Goal: Task Accomplishment & Management: Use online tool/utility

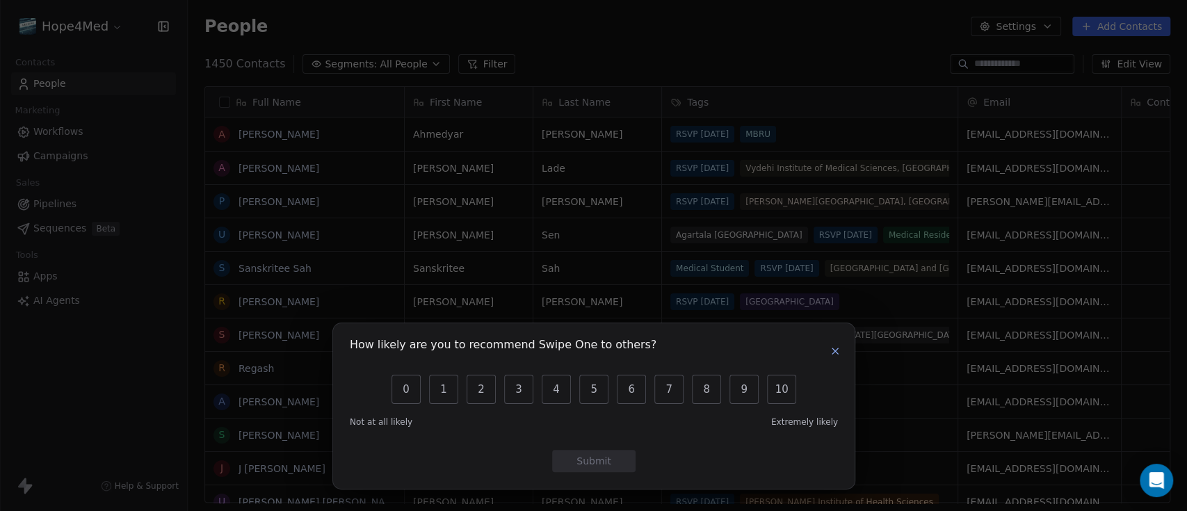
scroll to position [435, 985]
click at [839, 355] on icon "button" at bounding box center [835, 351] width 11 height 11
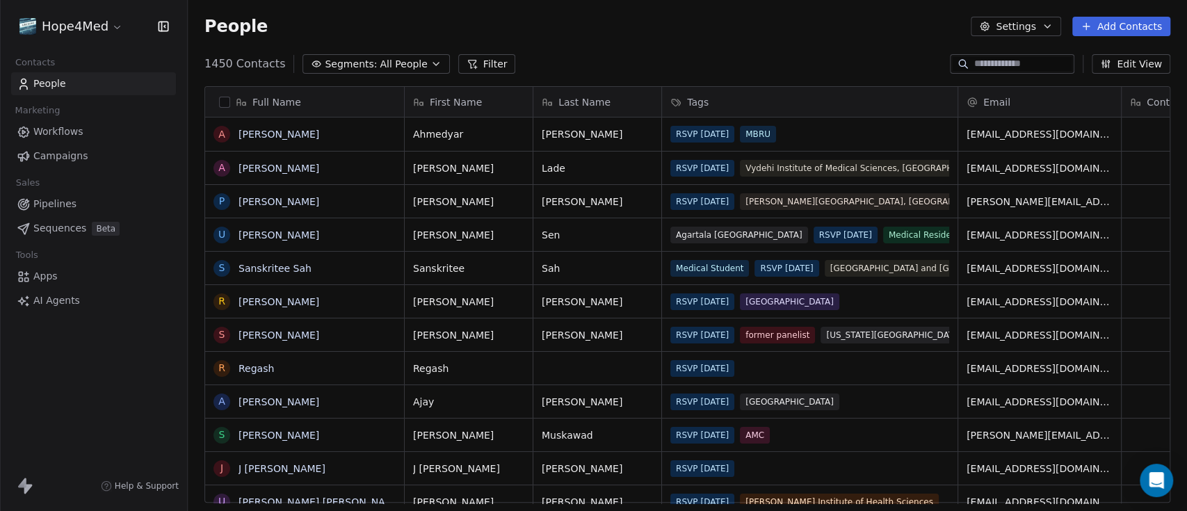
click at [117, 25] on html "Hope4Med Contacts People Marketing Workflows Campaigns Sales Pipelines Sequence…" at bounding box center [593, 307] width 1187 height 615
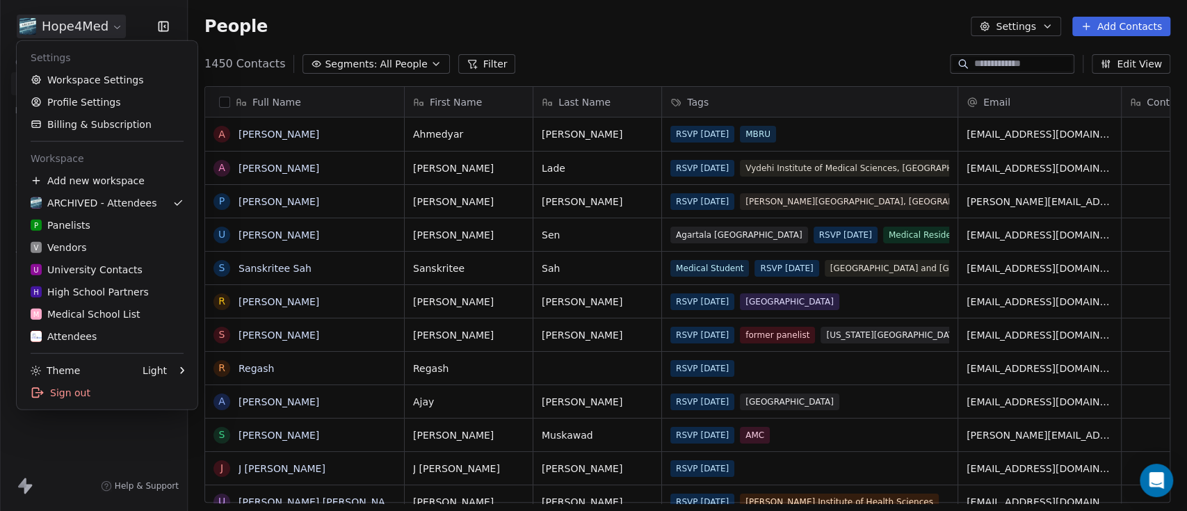
click at [622, 42] on html "Hope4Med Contacts People Marketing Workflows Campaigns Sales Pipelines Sequence…" at bounding box center [593, 307] width 1187 height 615
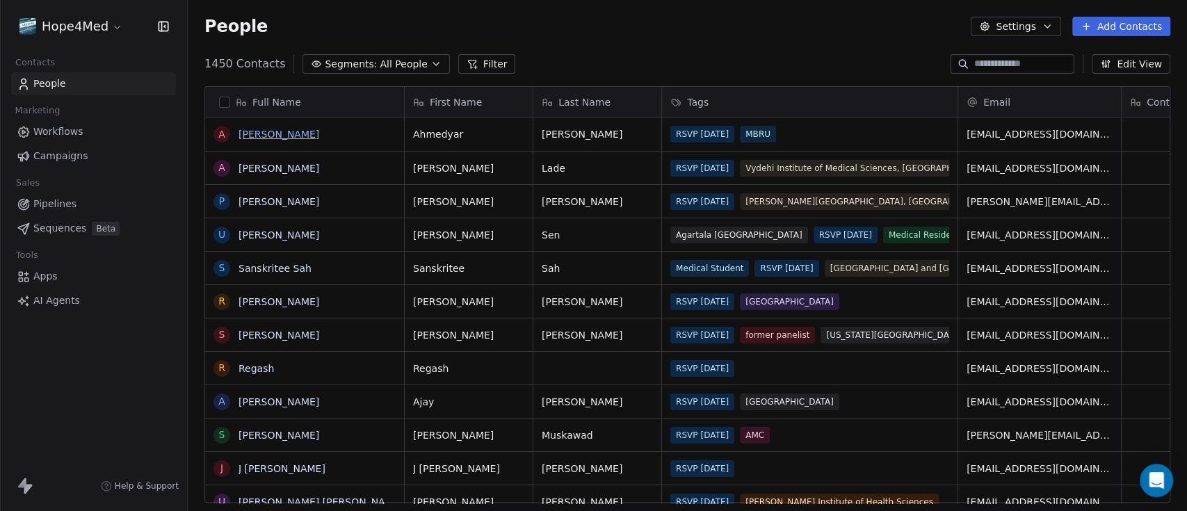
click at [307, 135] on link "[PERSON_NAME]" at bounding box center [279, 134] width 81 height 11
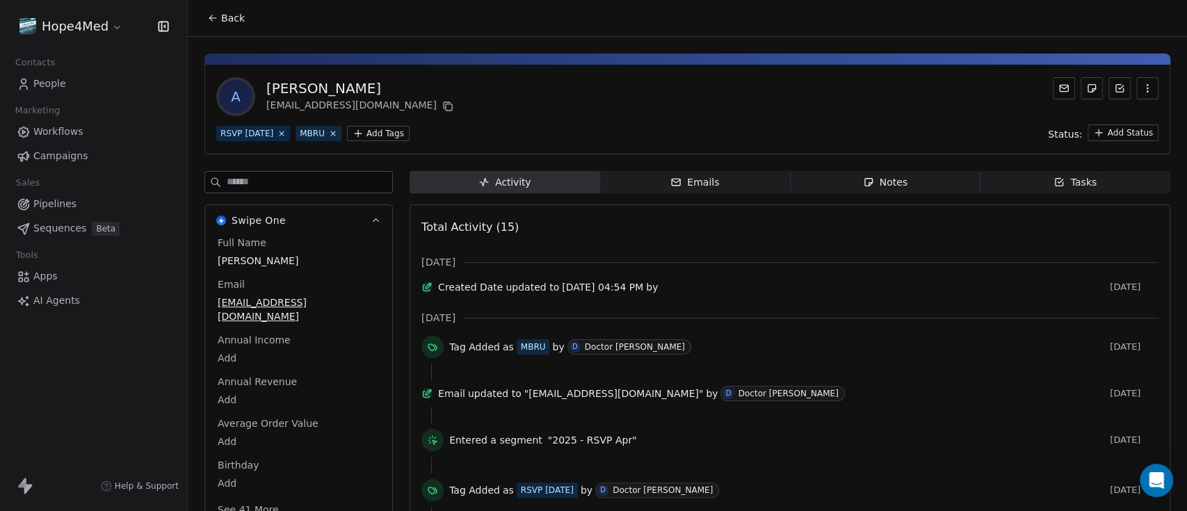
click at [679, 178] on div "Emails" at bounding box center [694, 182] width 49 height 15
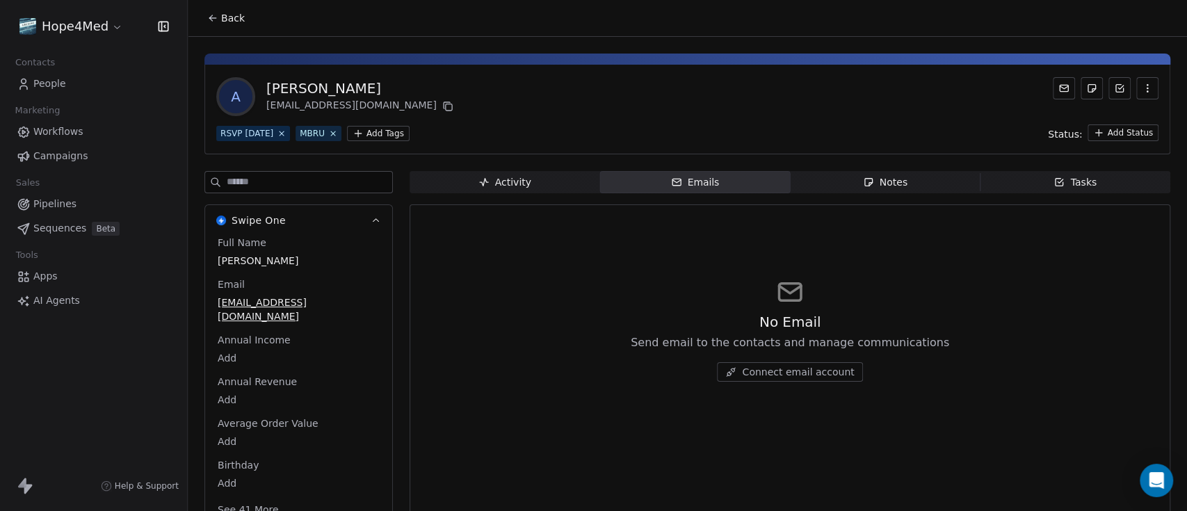
click at [878, 178] on div "Notes" at bounding box center [885, 182] width 45 height 15
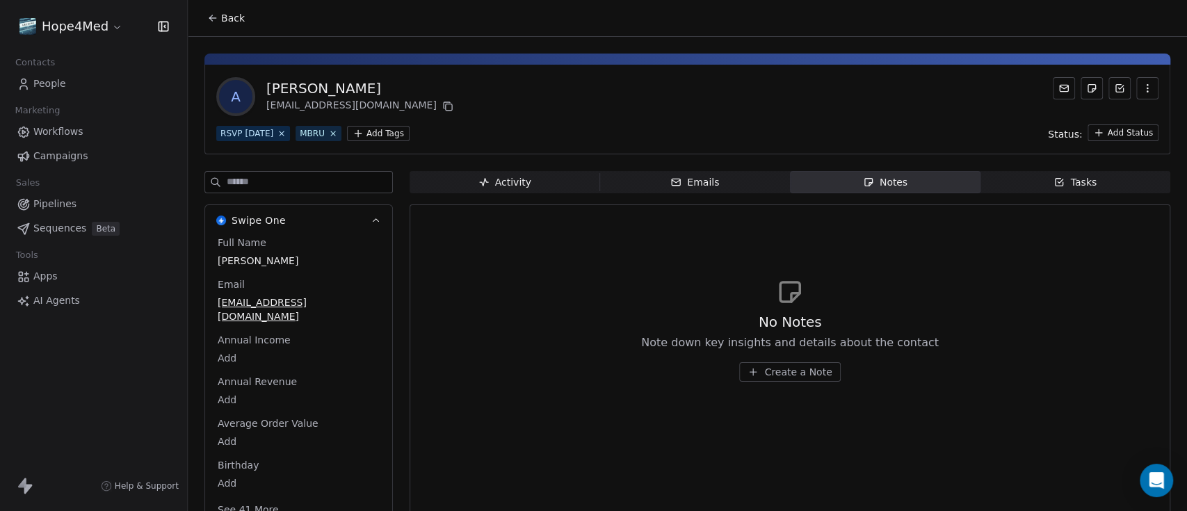
click at [238, 21] on span "Back" at bounding box center [233, 18] width 24 height 14
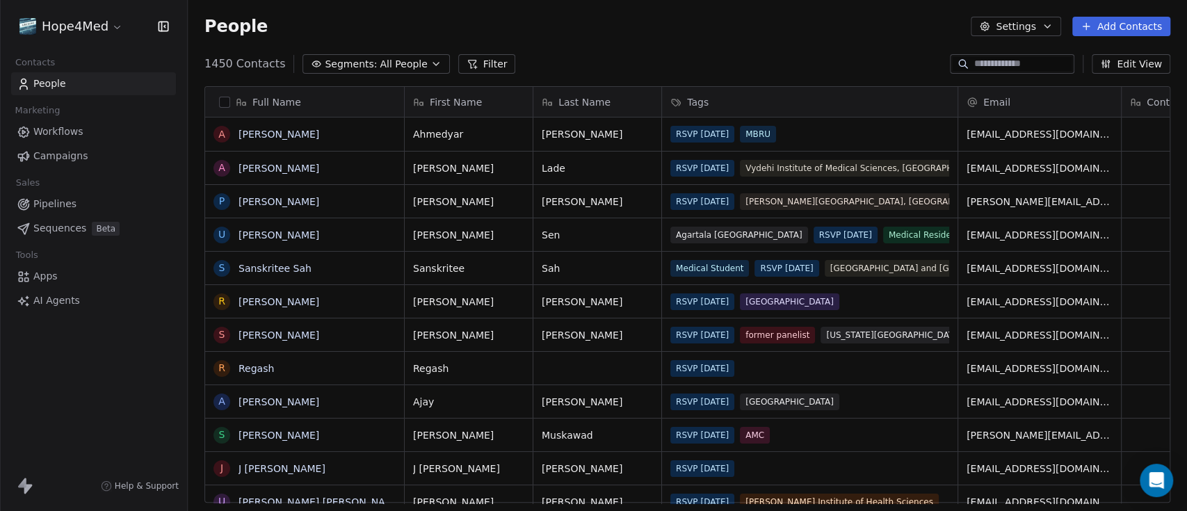
scroll to position [435, 985]
click at [58, 131] on span "Workflows" at bounding box center [58, 131] width 50 height 15
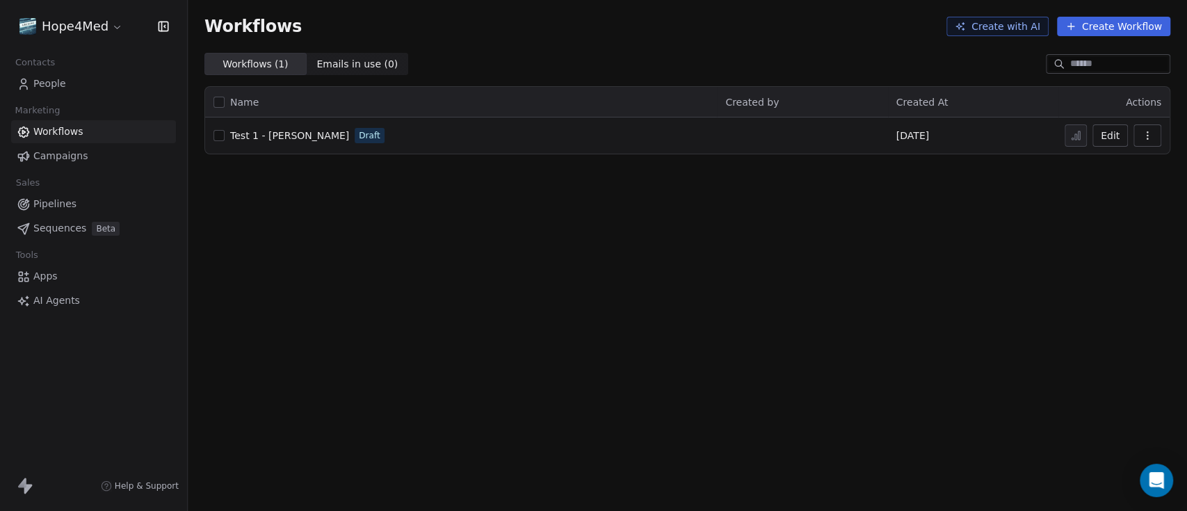
click at [51, 89] on span "People" at bounding box center [49, 83] width 33 height 15
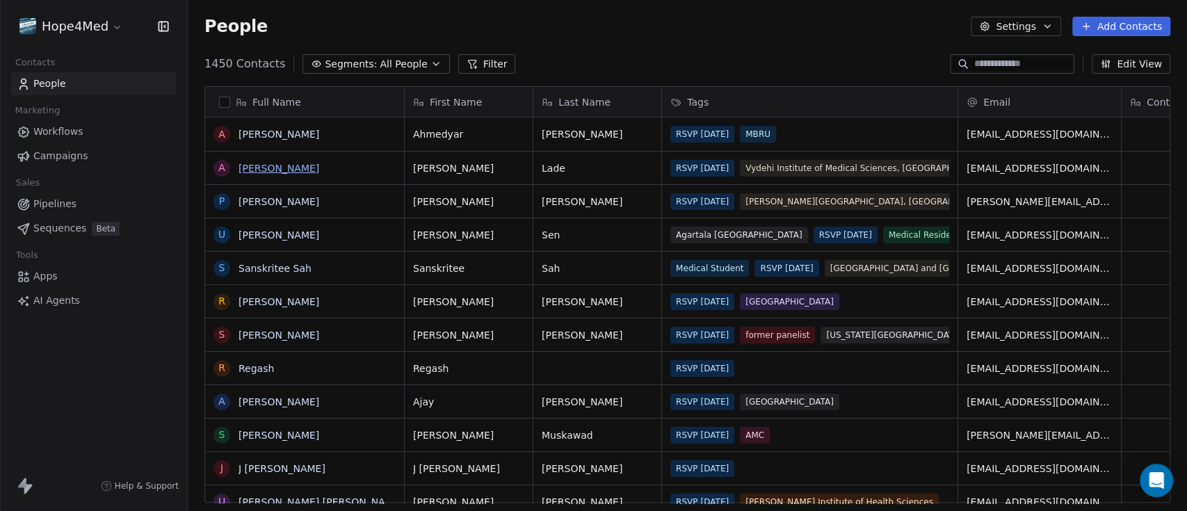
click at [287, 167] on link "[PERSON_NAME]" at bounding box center [279, 168] width 81 height 11
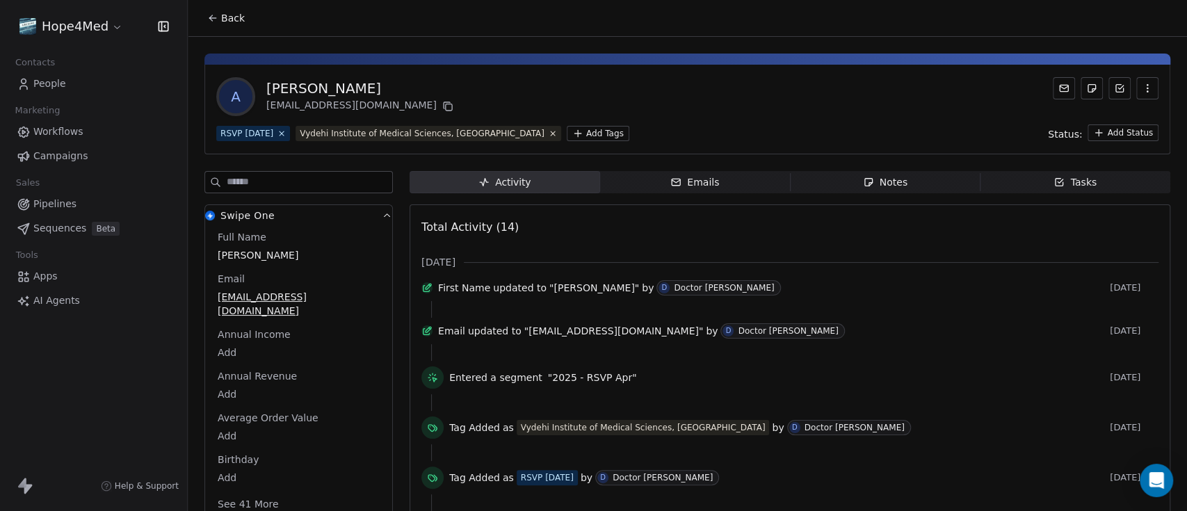
click at [716, 185] on span "Emails Emails" at bounding box center [695, 182] width 191 height 22
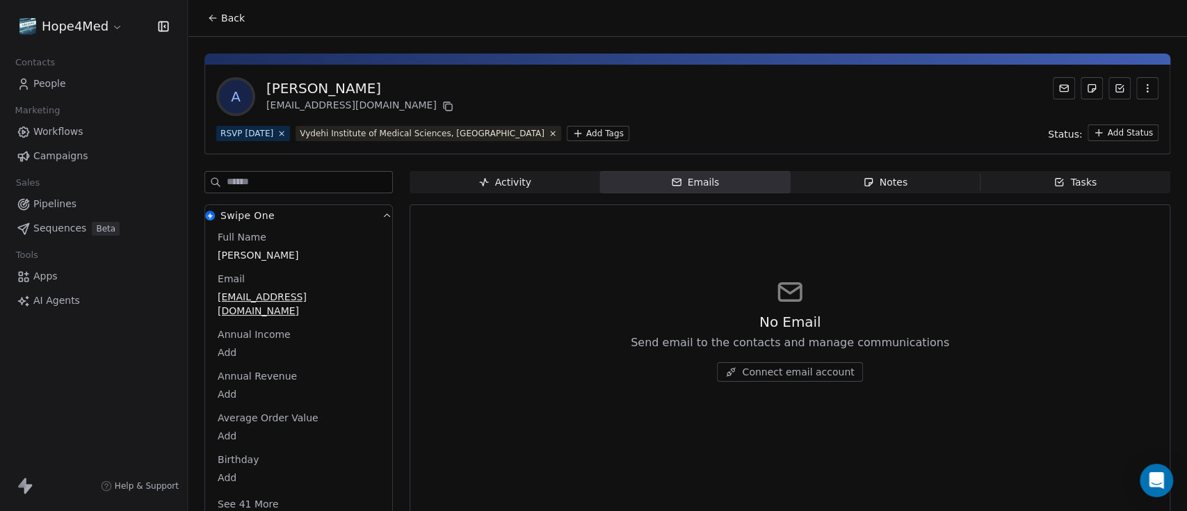
click at [843, 179] on span "Notes Notes" at bounding box center [885, 182] width 191 height 22
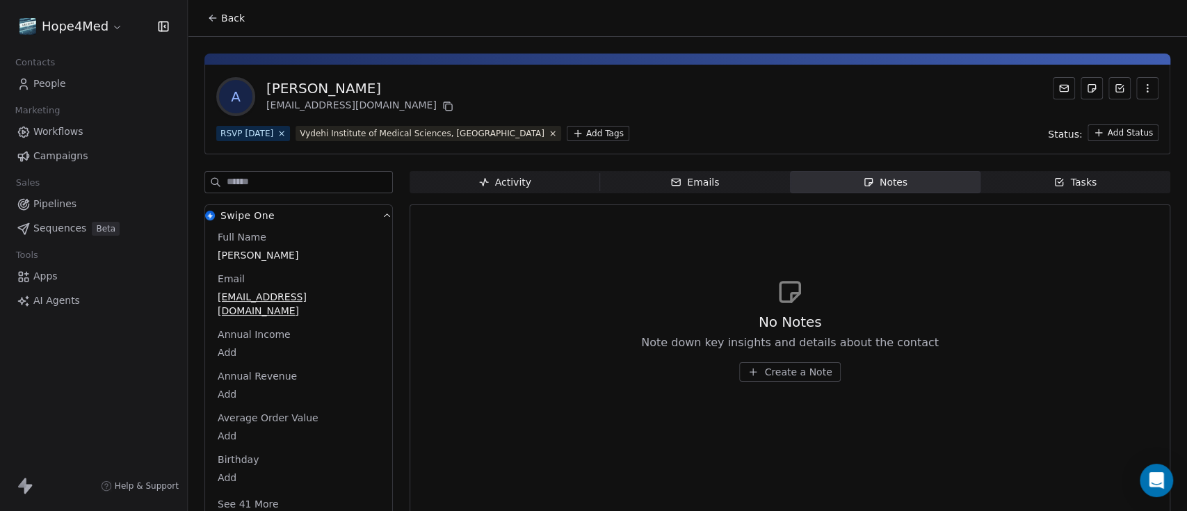
click at [1054, 185] on icon "button" at bounding box center [1059, 182] width 11 height 11
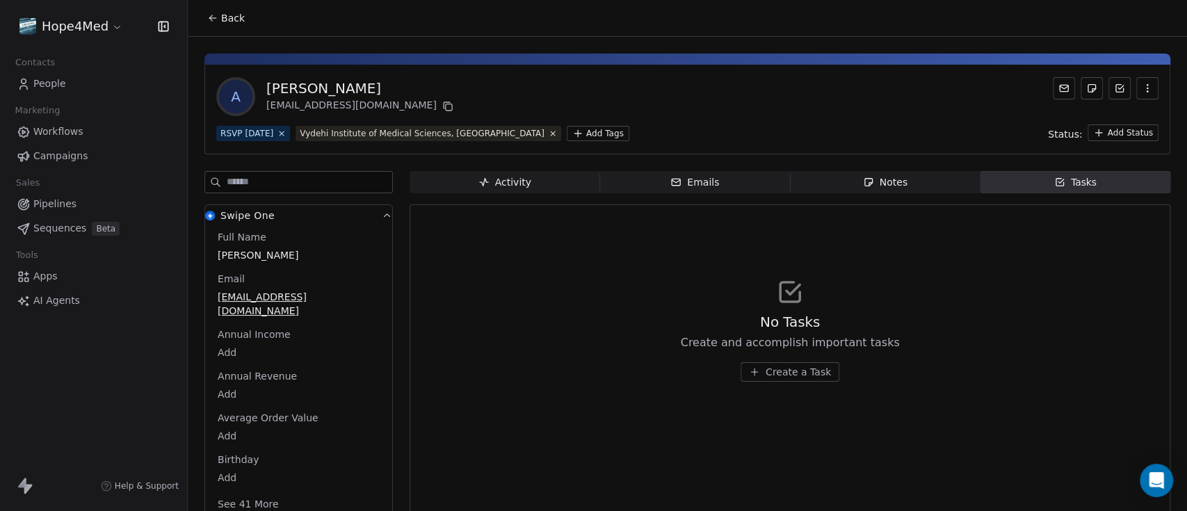
click at [213, 19] on icon at bounding box center [212, 18] width 11 height 11
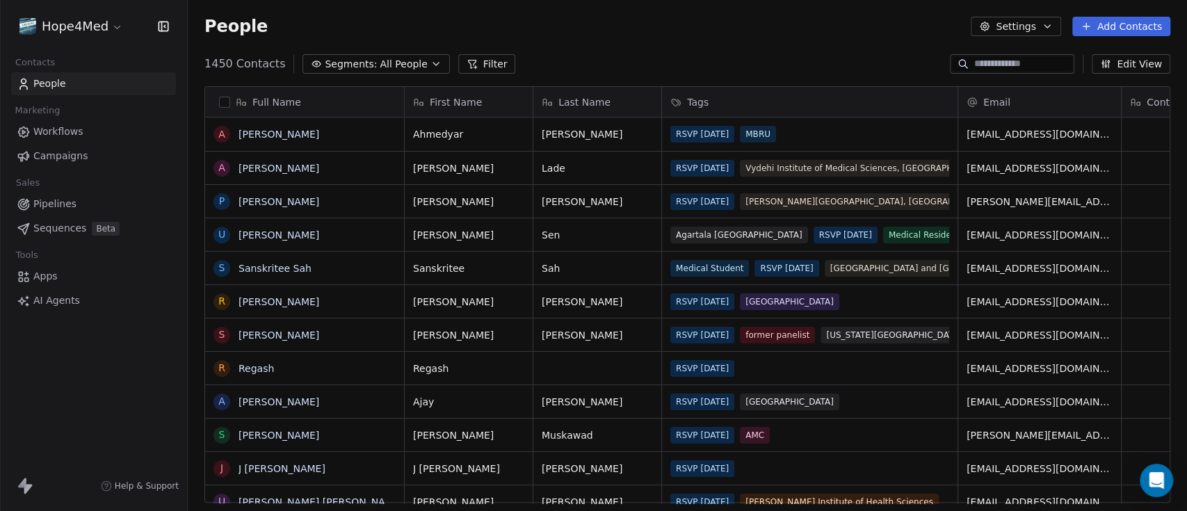
scroll to position [435, 985]
click at [244, 236] on link "[PERSON_NAME]" at bounding box center [279, 234] width 81 height 11
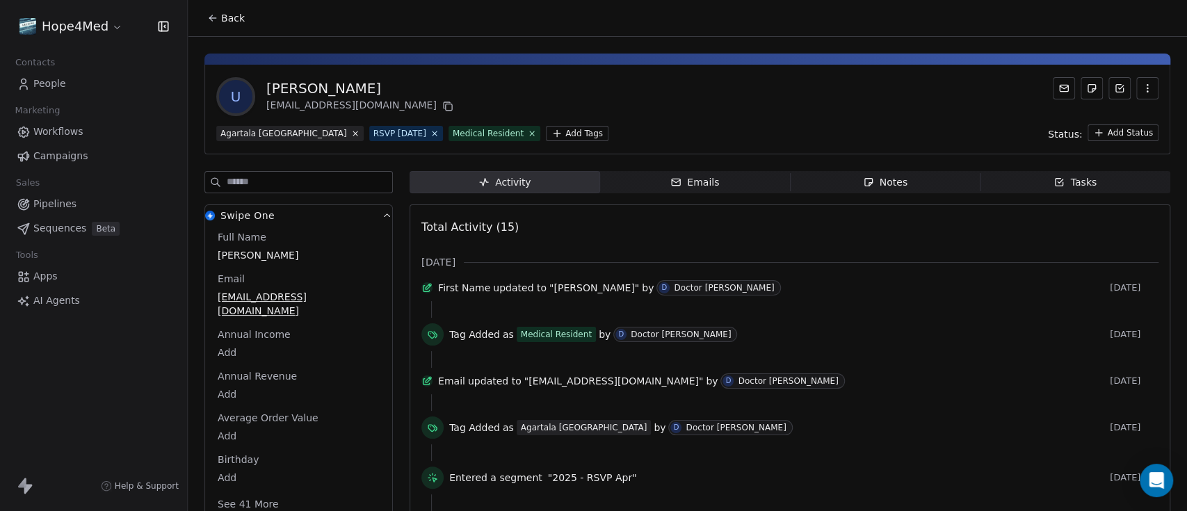
click at [695, 184] on div "Emails" at bounding box center [694, 182] width 49 height 15
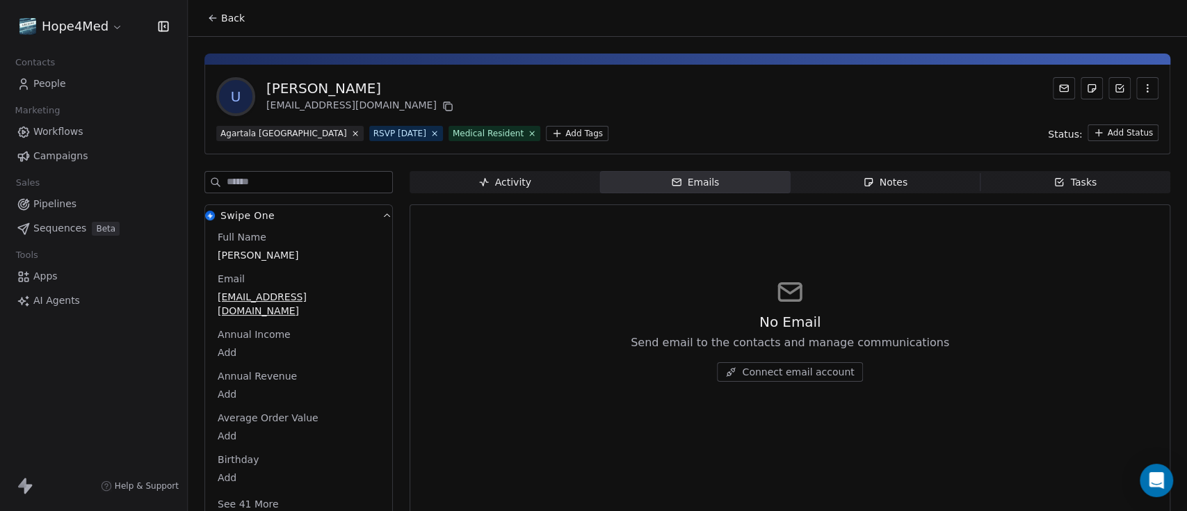
click at [218, 17] on button "Back" at bounding box center [226, 18] width 54 height 25
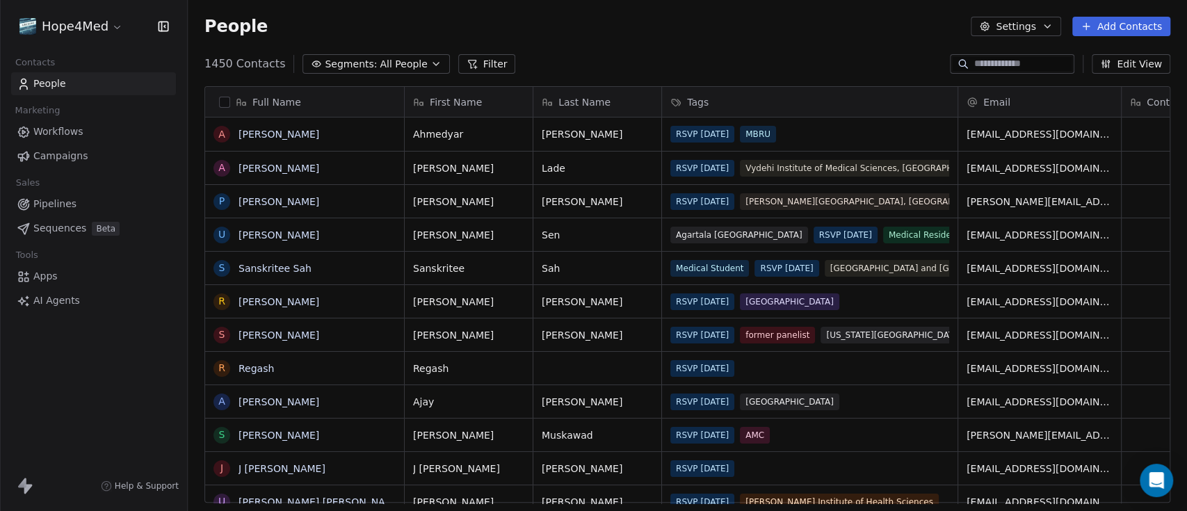
scroll to position [435, 985]
click at [118, 31] on html "Hope4Med Contacts People Marketing Workflows Campaigns Sales Pipelines Sequence…" at bounding box center [593, 307] width 1187 height 615
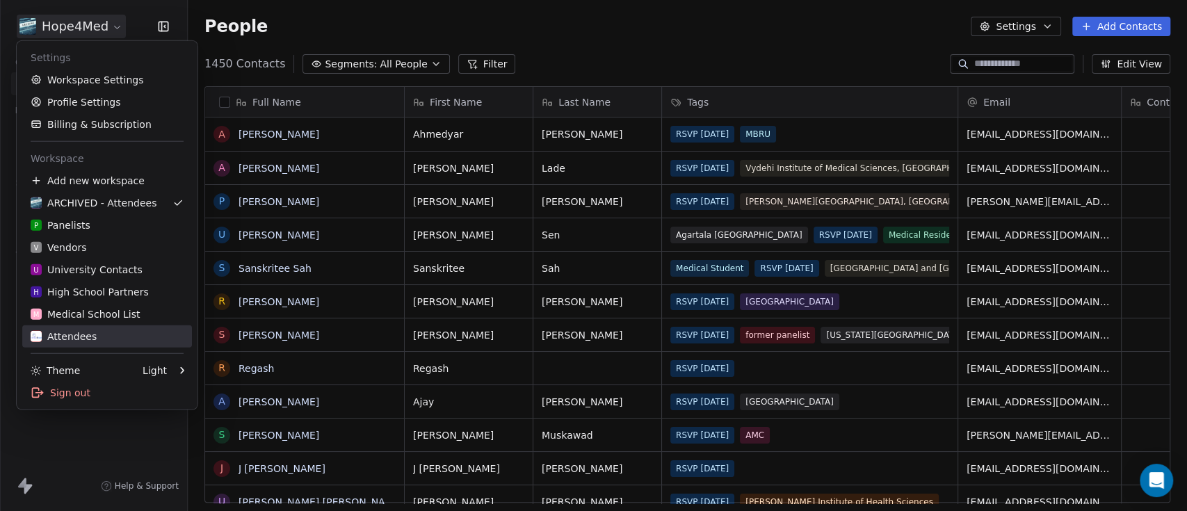
click at [79, 333] on div "Attendees" at bounding box center [64, 337] width 66 height 14
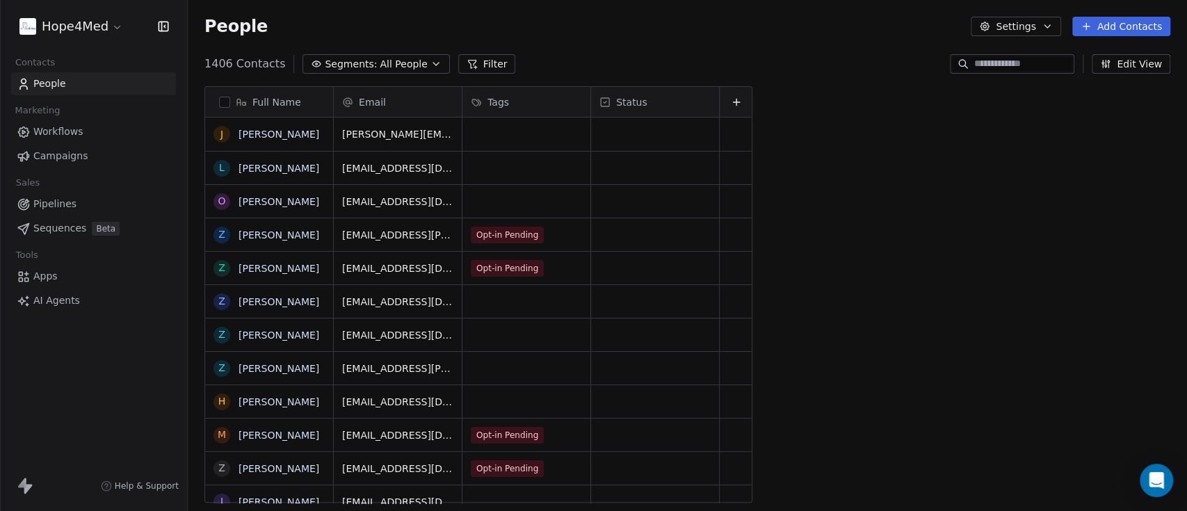
scroll to position [435, 985]
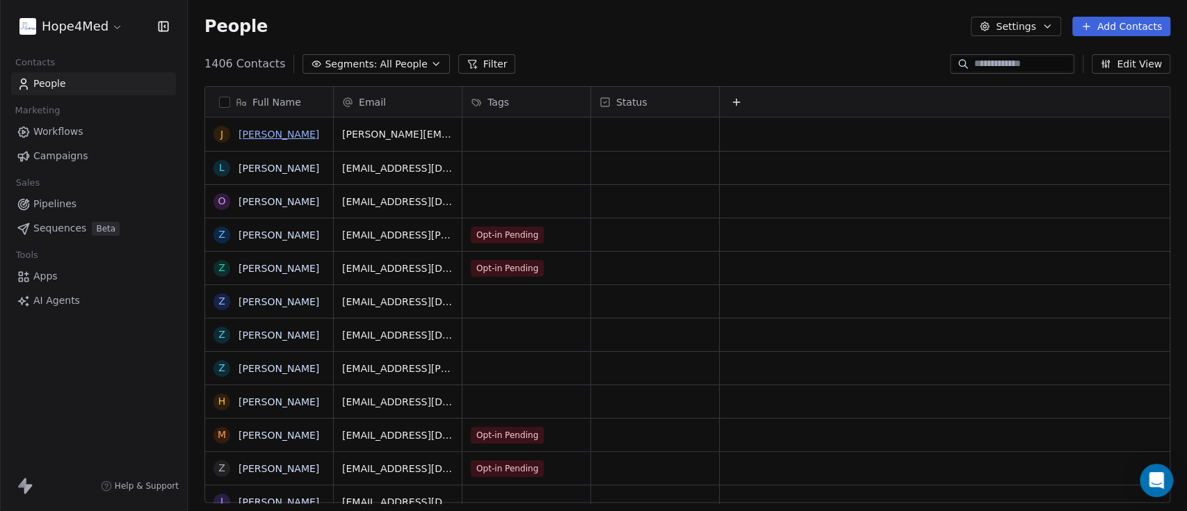
click at [291, 134] on link "[PERSON_NAME]" at bounding box center [279, 134] width 81 height 11
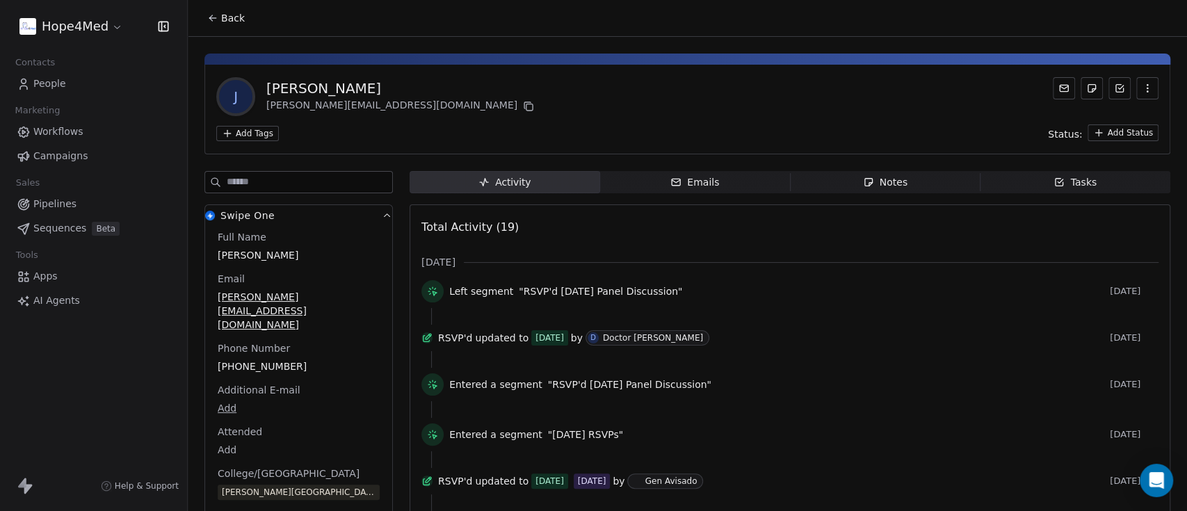
click at [705, 188] on div "Emails" at bounding box center [694, 182] width 49 height 15
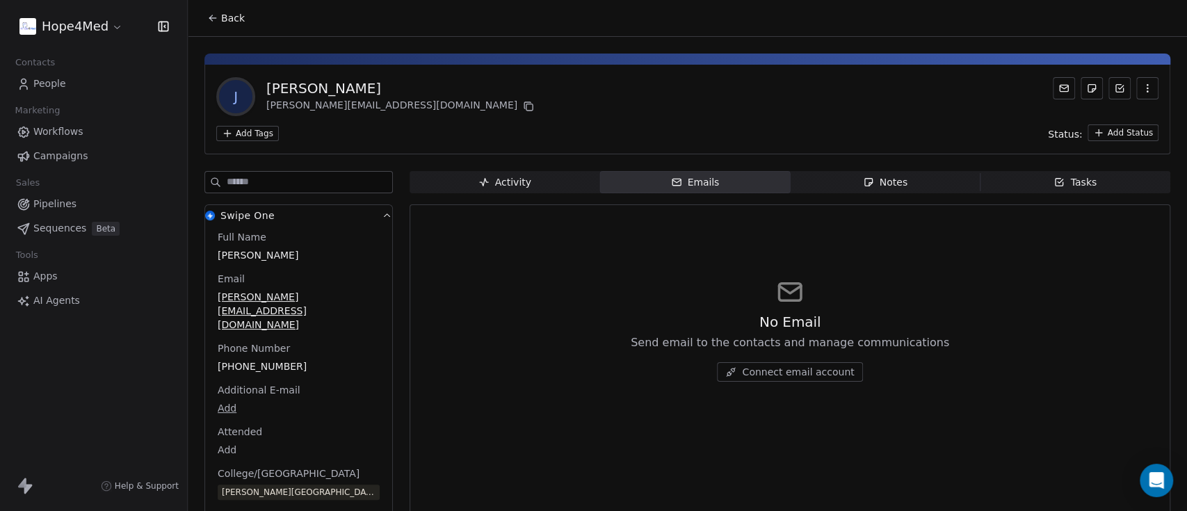
click at [869, 182] on div "Notes" at bounding box center [885, 182] width 45 height 15
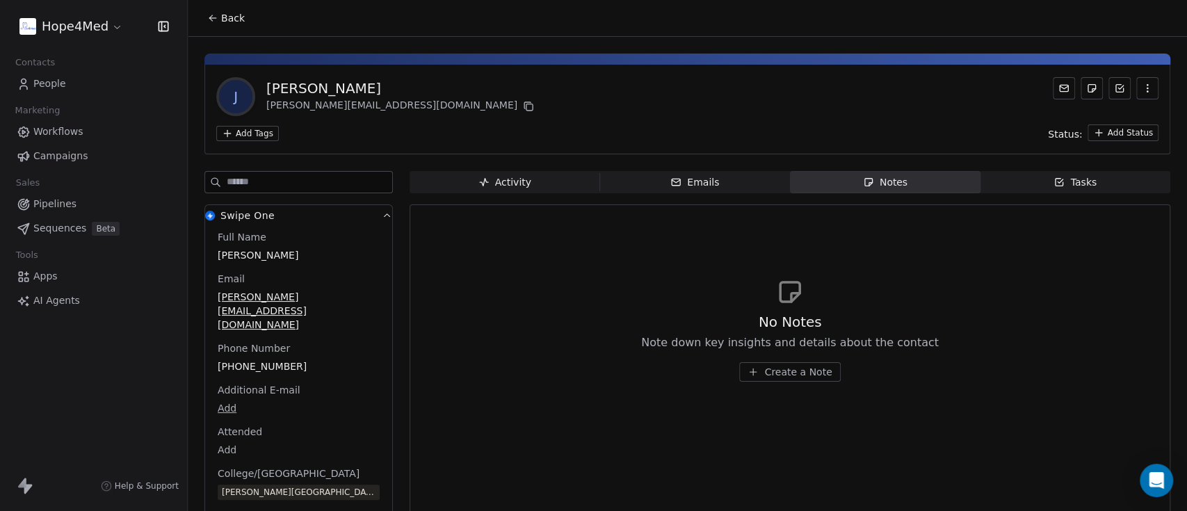
click at [1054, 182] on icon "button" at bounding box center [1059, 182] width 11 height 11
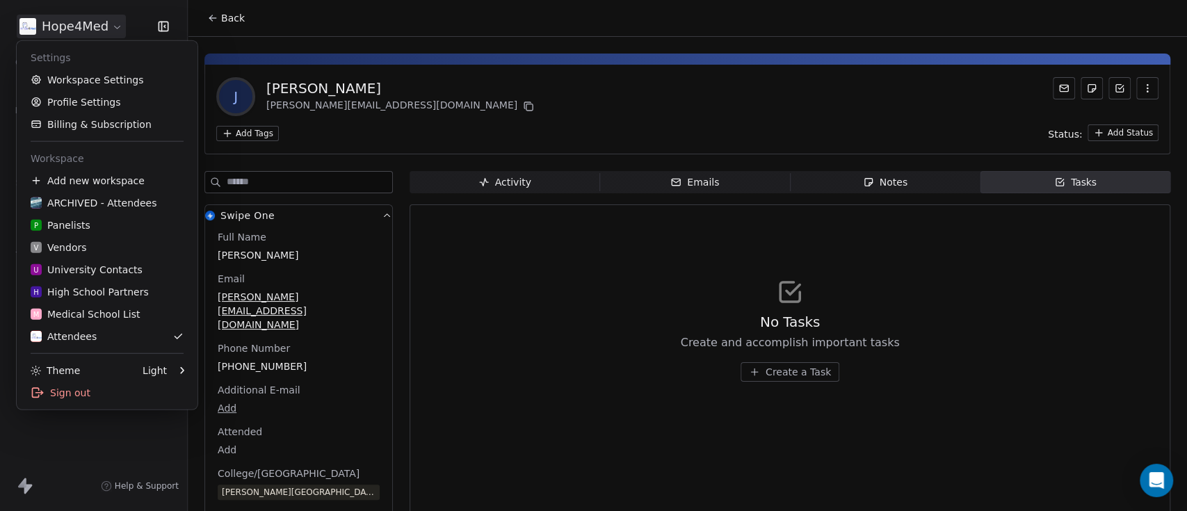
click at [120, 31] on html "Hope4Med Contacts People Marketing Workflows Campaigns Sales Pipelines Sequence…" at bounding box center [593, 307] width 1187 height 615
click at [72, 231] on div "P Panelists" at bounding box center [61, 225] width 60 height 14
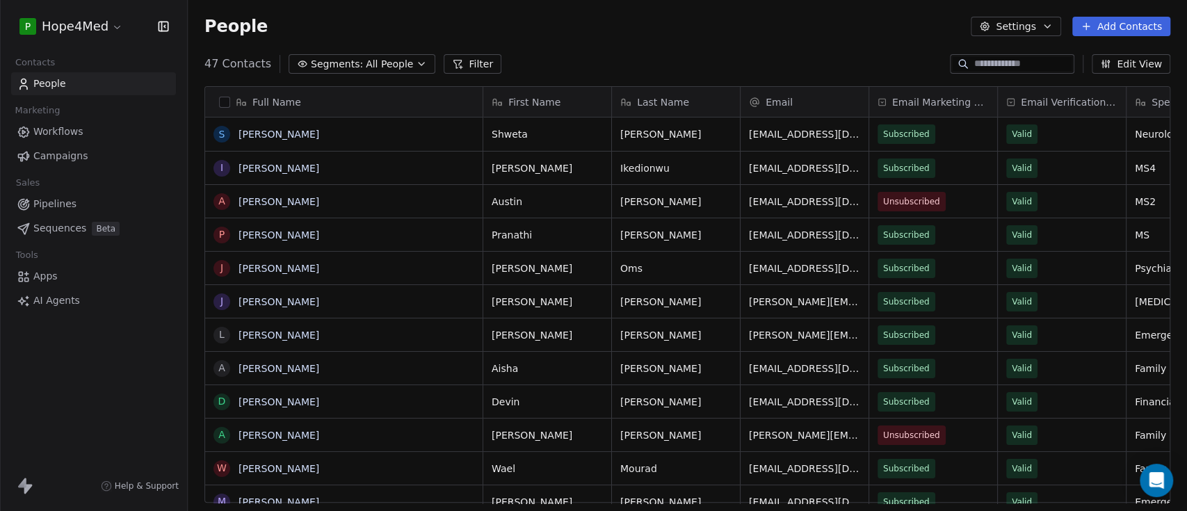
scroll to position [435, 985]
click at [276, 133] on link "[PERSON_NAME]" at bounding box center [279, 134] width 81 height 11
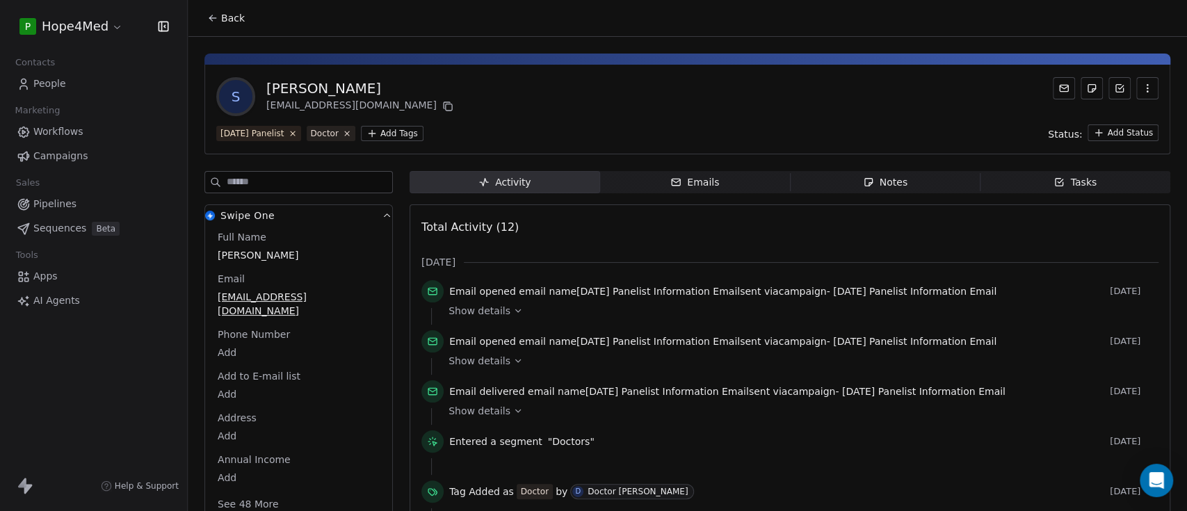
click at [506, 312] on div "Show details" at bounding box center [799, 311] width 700 height 14
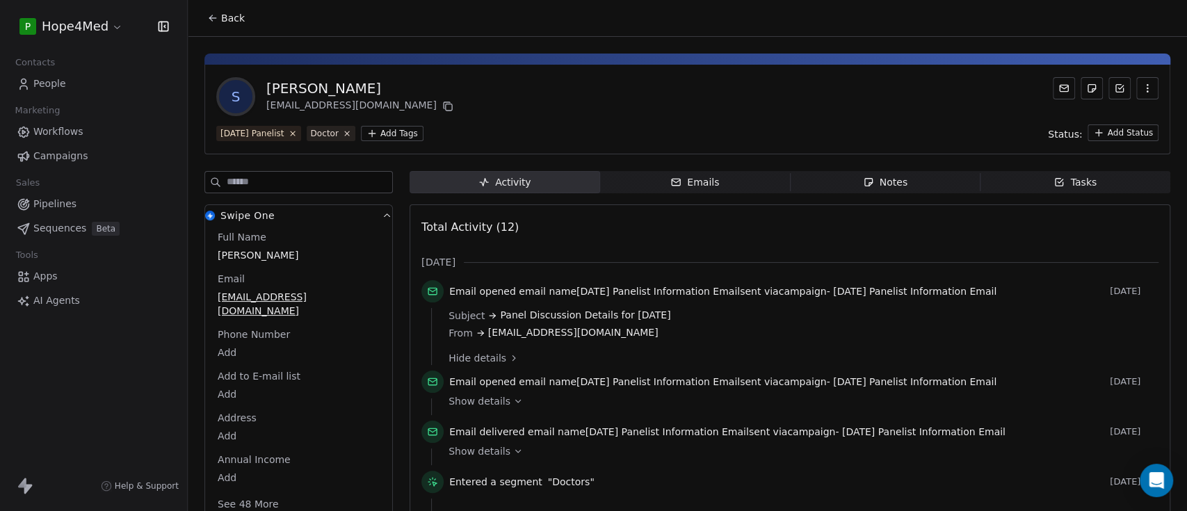
click at [646, 186] on span "Emails Emails" at bounding box center [695, 182] width 191 height 22
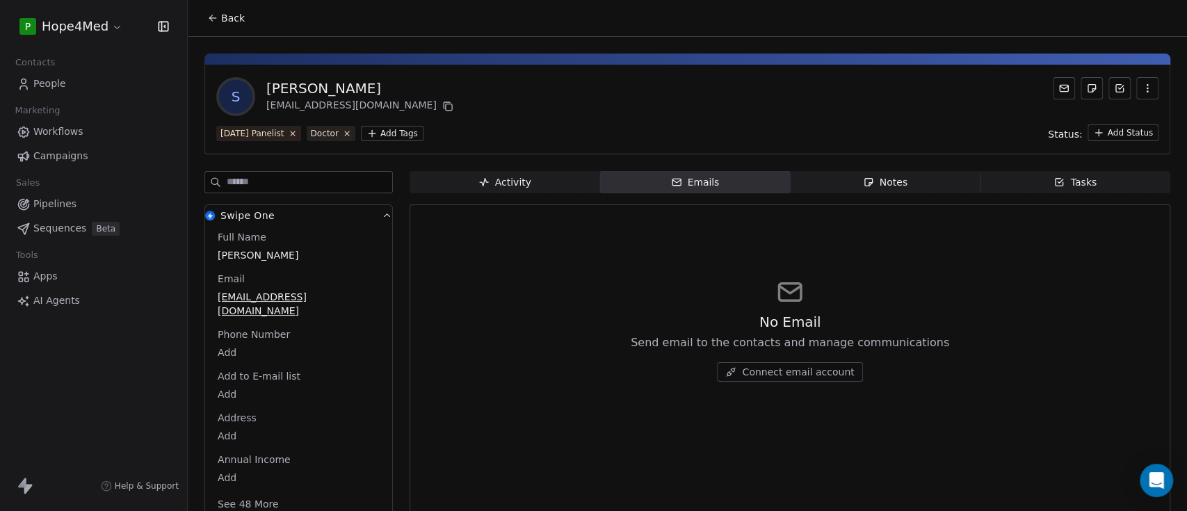
click at [905, 174] on span "Notes Notes" at bounding box center [885, 182] width 191 height 22
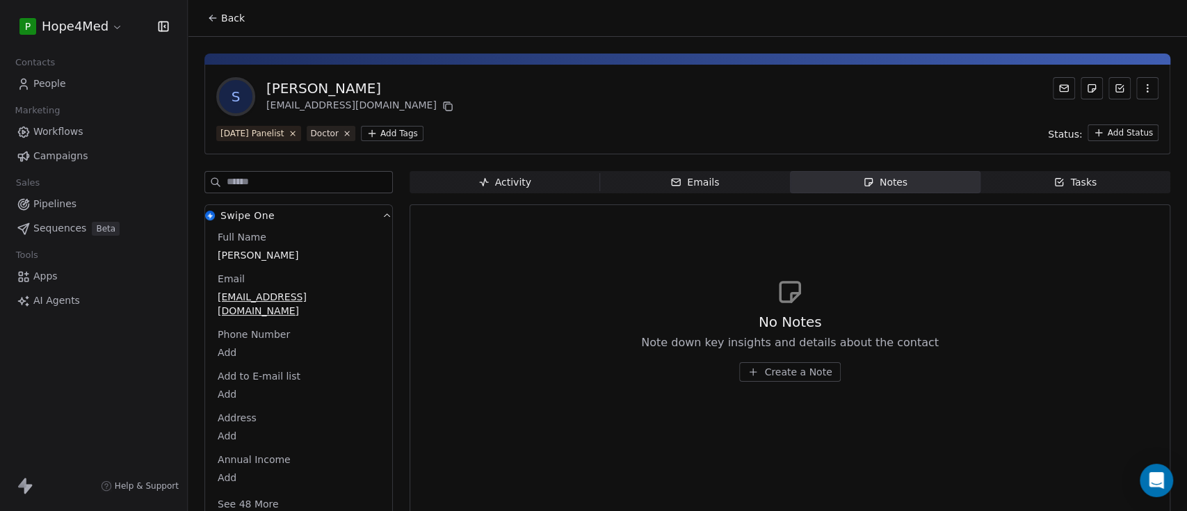
click at [1079, 177] on div "Tasks" at bounding box center [1075, 182] width 43 height 15
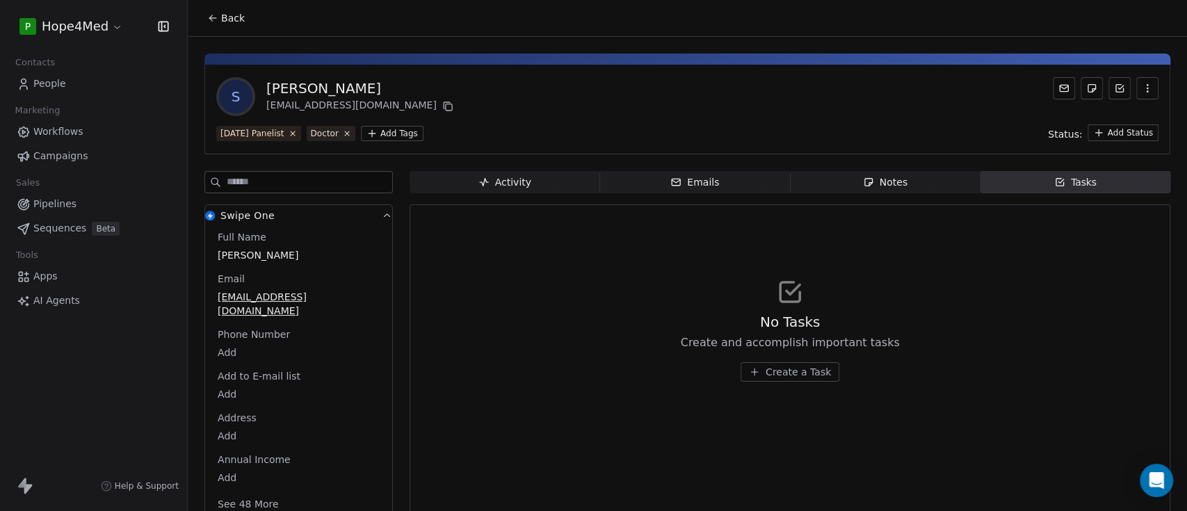
click at [507, 184] on div "Activity" at bounding box center [504, 182] width 53 height 15
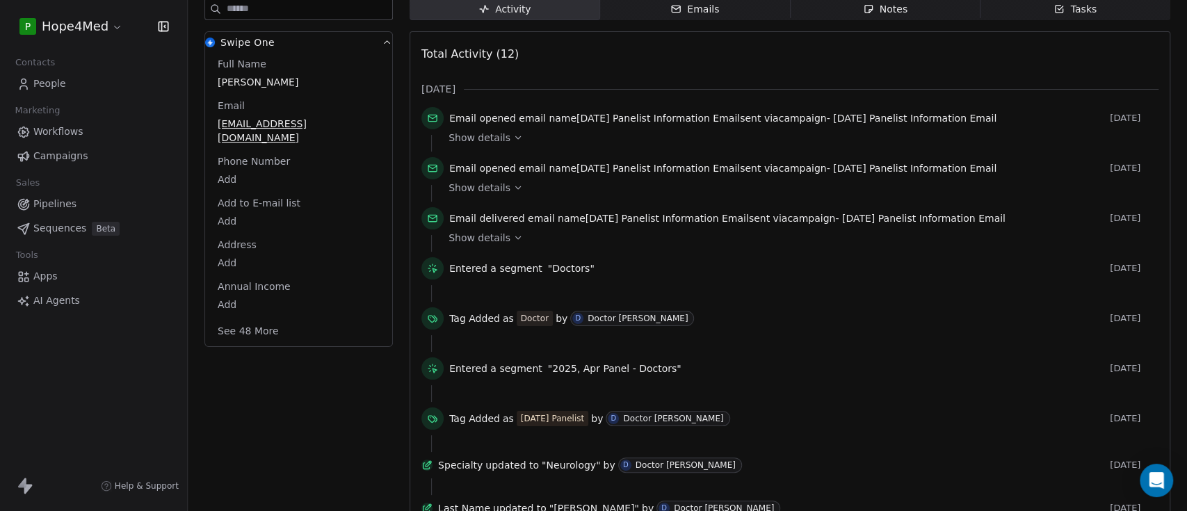
scroll to position [185, 0]
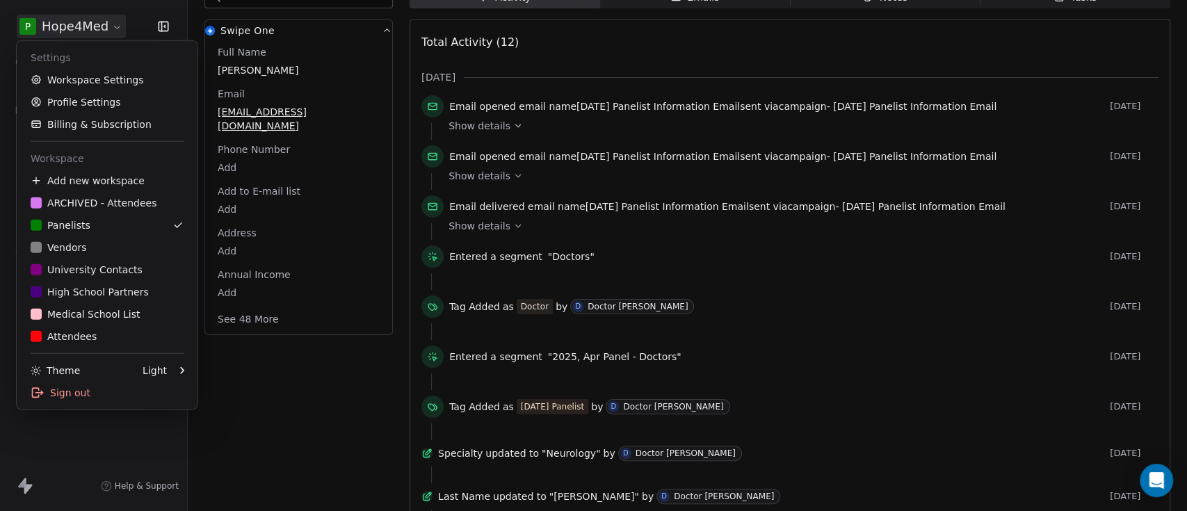
click at [115, 20] on html "P Hope4Med Contacts People Marketing Workflows Campaigns Sales Pipelines Sequen…" at bounding box center [593, 307] width 1187 height 615
click at [73, 209] on div "ARCHIVED - Attendees" at bounding box center [94, 203] width 126 height 14
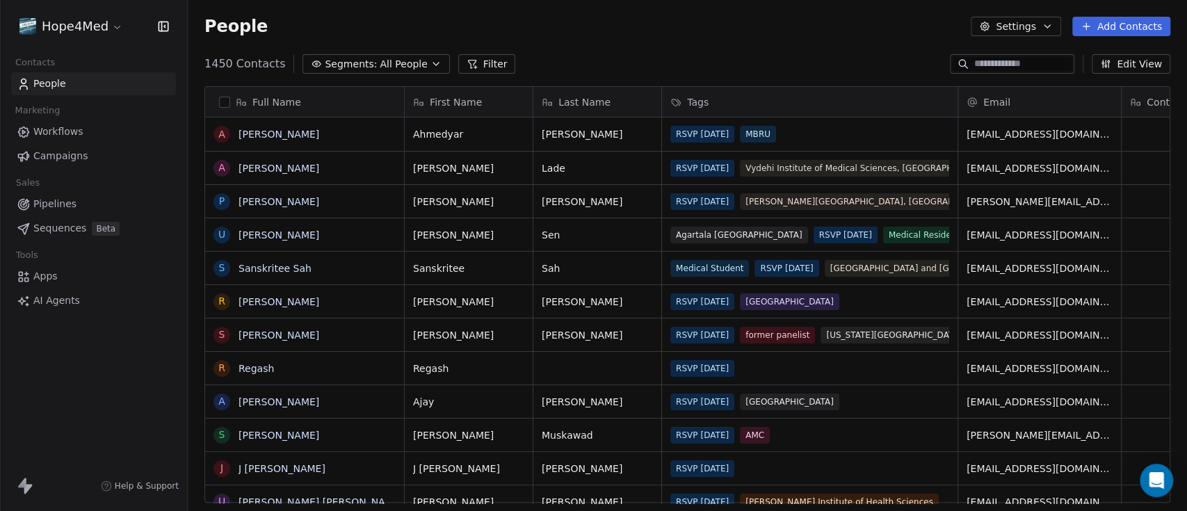
scroll to position [435, 985]
click at [282, 132] on link "[PERSON_NAME]" at bounding box center [279, 134] width 81 height 11
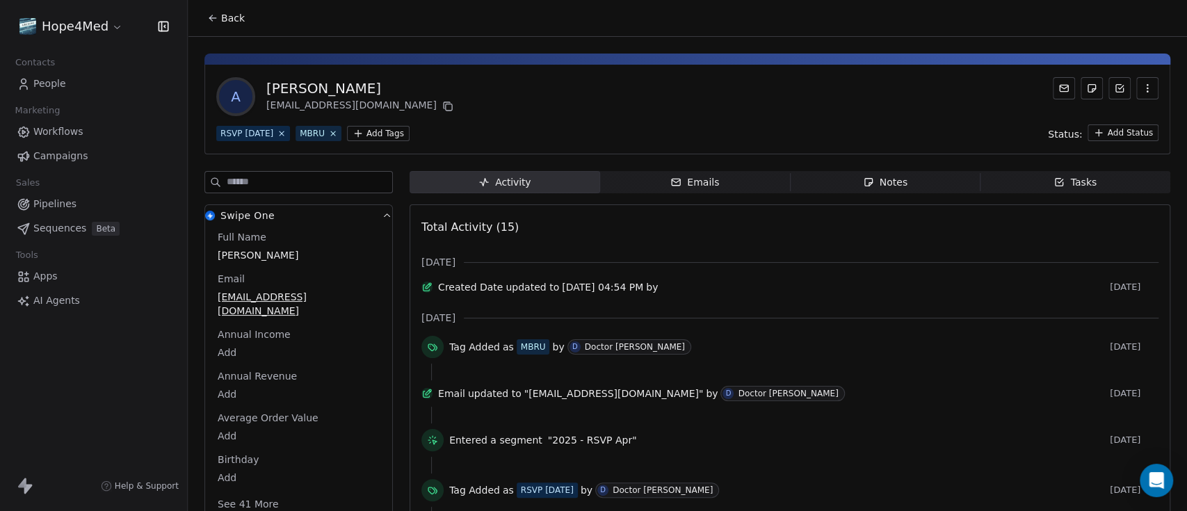
click at [695, 186] on div "Emails" at bounding box center [694, 182] width 49 height 15
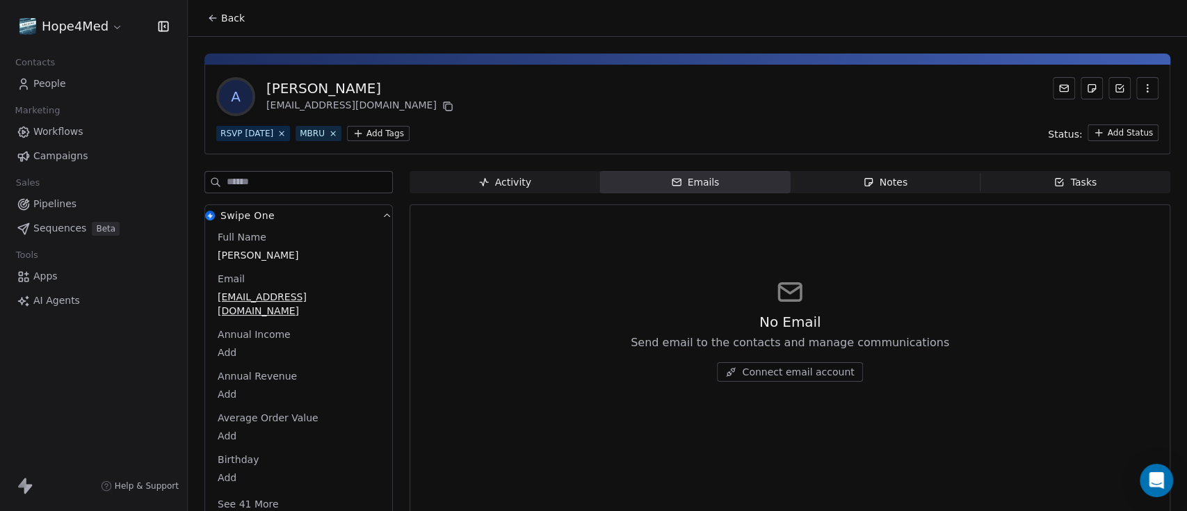
click at [863, 181] on icon "button" at bounding box center [868, 182] width 11 height 11
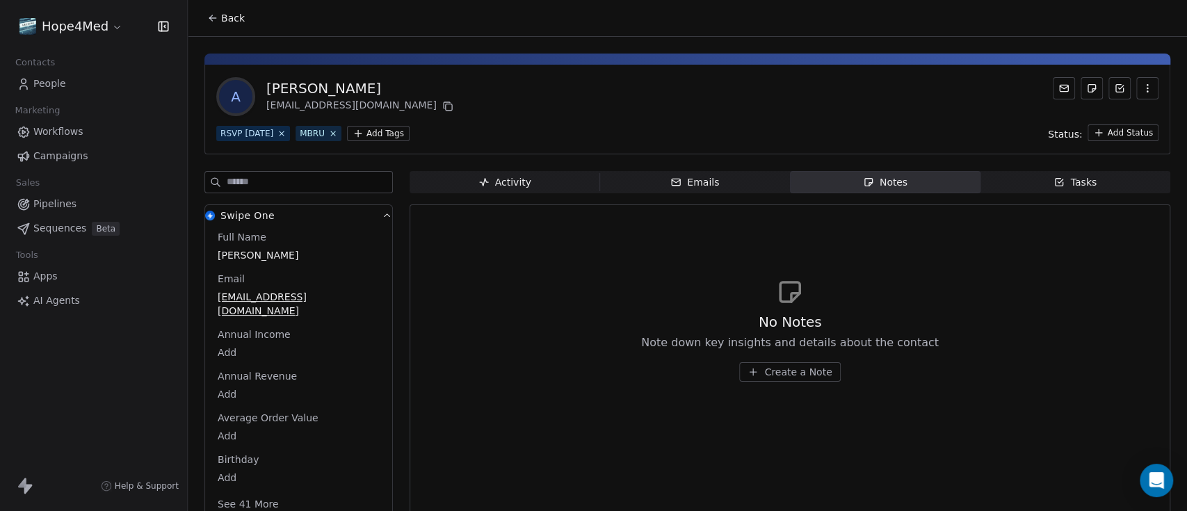
click at [1054, 185] on icon "button" at bounding box center [1059, 182] width 11 height 11
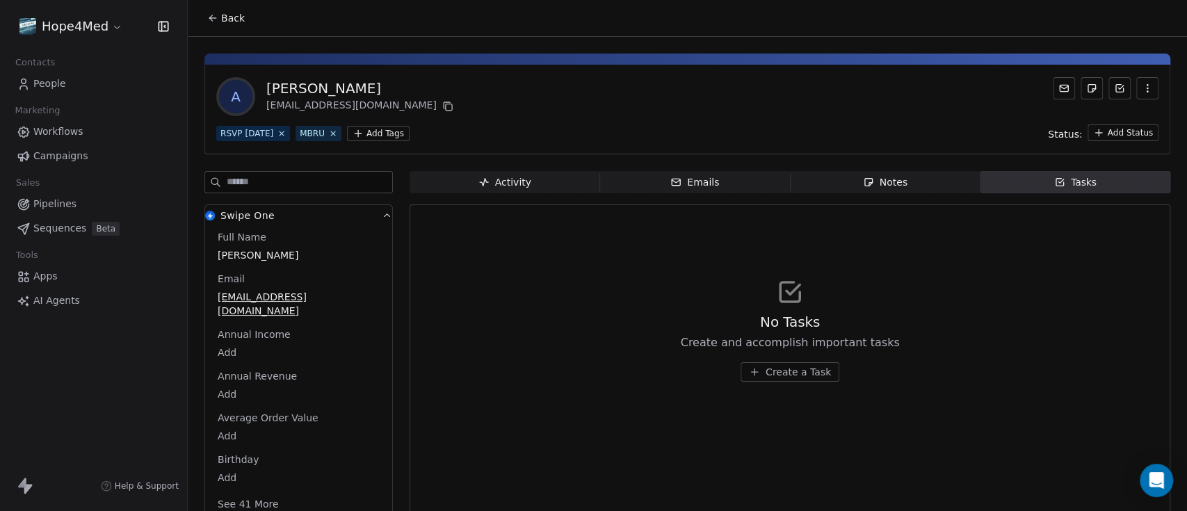
click at [544, 182] on span "Activity Activity" at bounding box center [505, 182] width 191 height 22
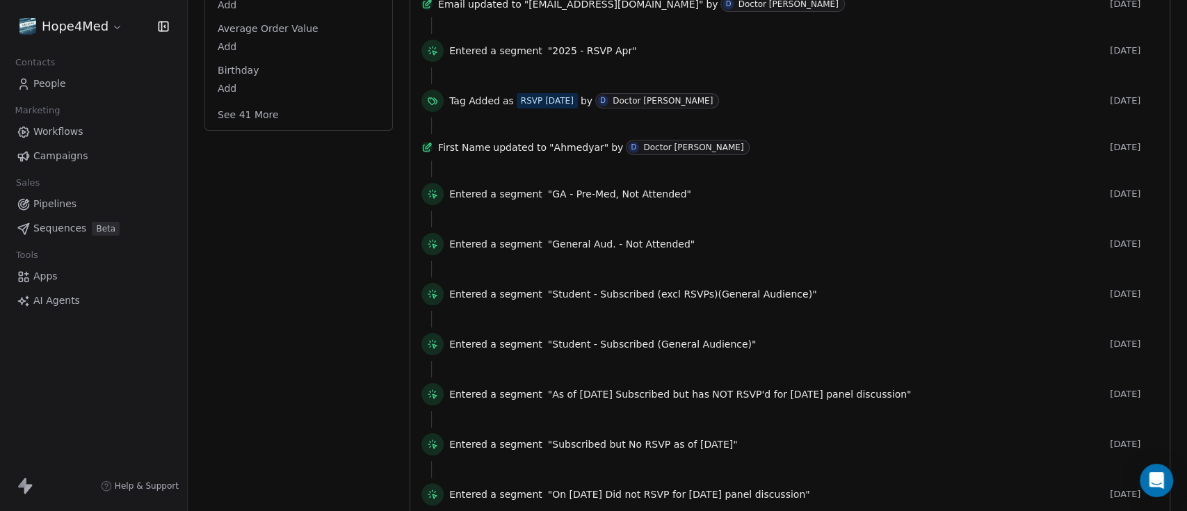
scroll to position [529, 0]
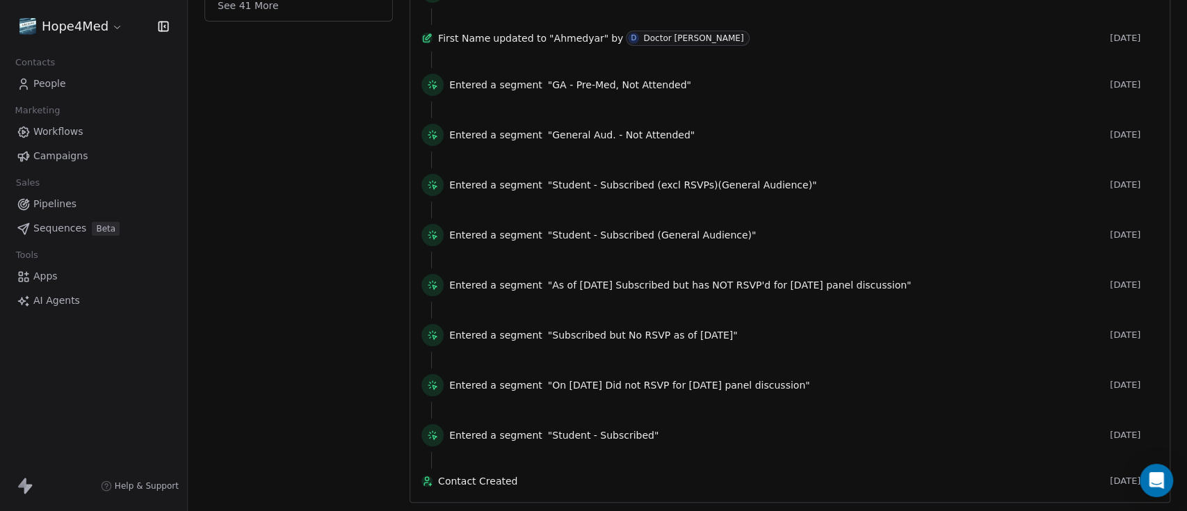
click at [116, 27] on html "Hope4Med Contacts People Marketing Workflows Campaigns Sales Pipelines Sequence…" at bounding box center [593, 307] width 1187 height 615
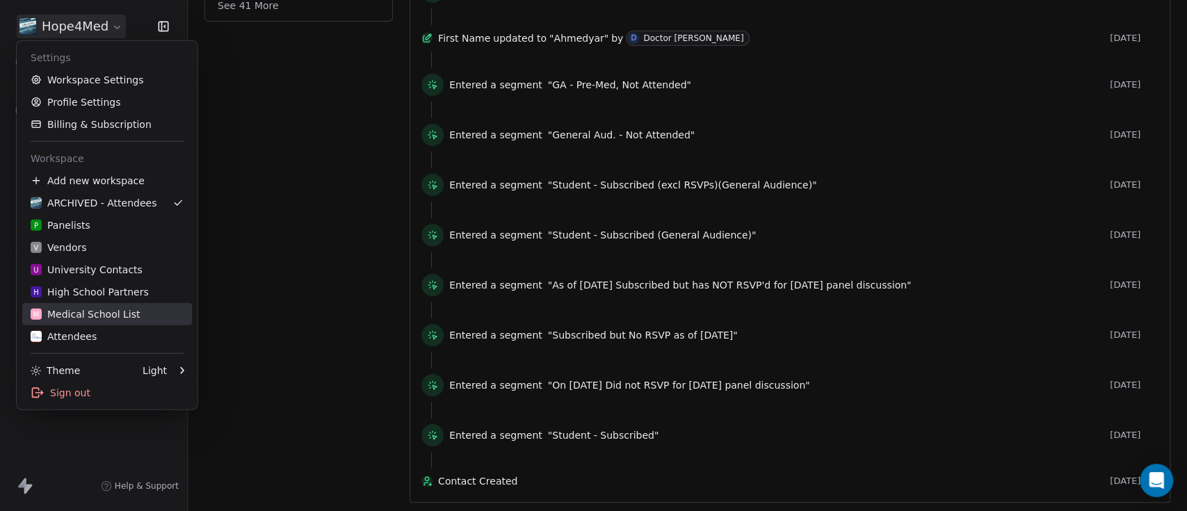
click at [84, 308] on div "M Medical School List" at bounding box center [86, 314] width 110 height 14
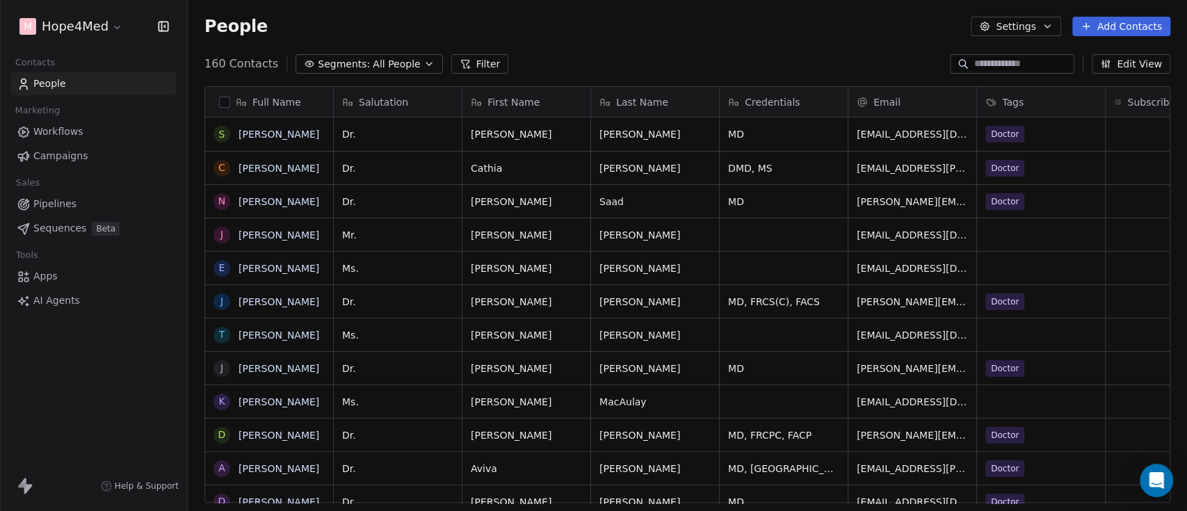
scroll to position [435, 985]
click at [272, 131] on link "[PERSON_NAME]" at bounding box center [279, 134] width 81 height 11
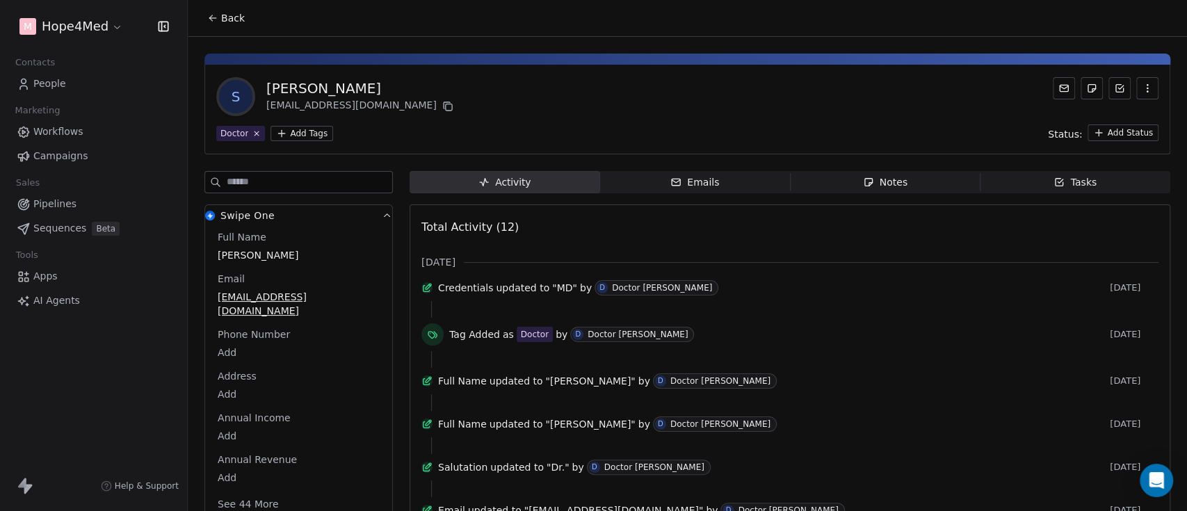
click at [664, 185] on span "Emails Emails" at bounding box center [695, 182] width 191 height 22
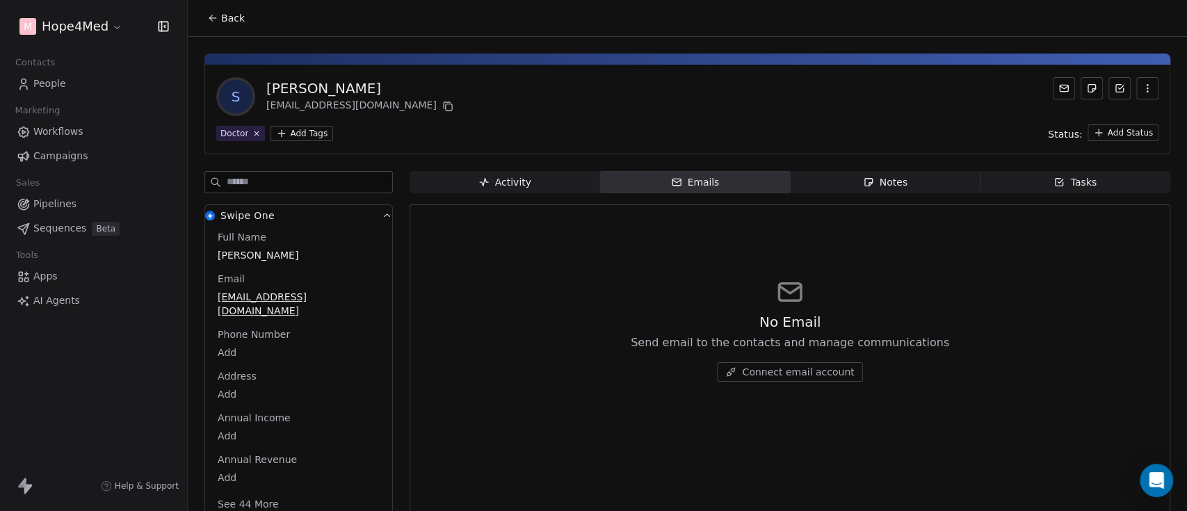
click at [879, 180] on div "Notes" at bounding box center [885, 182] width 45 height 15
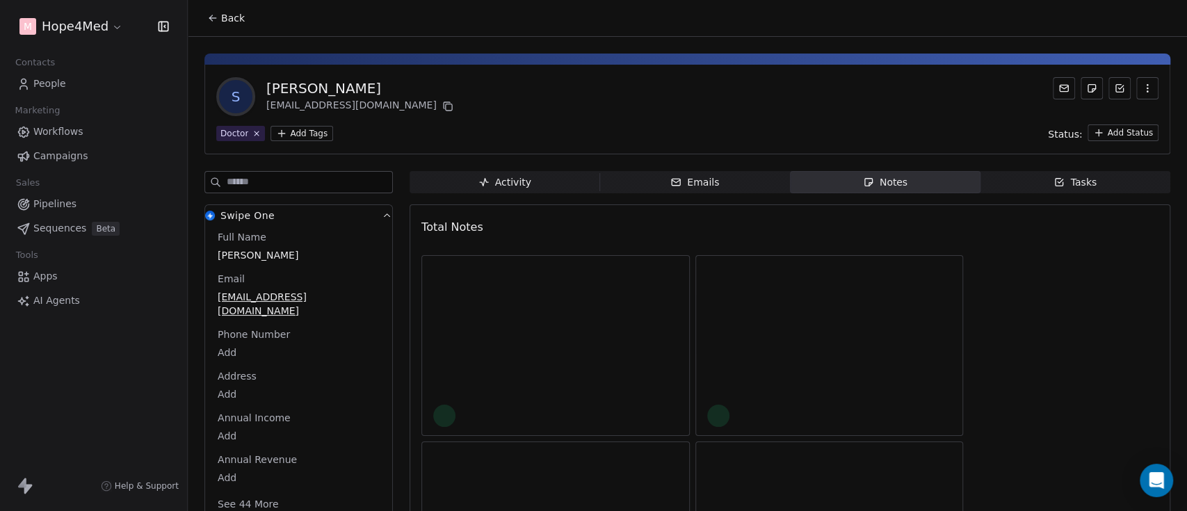
click at [1066, 186] on div "Tasks" at bounding box center [1075, 182] width 43 height 15
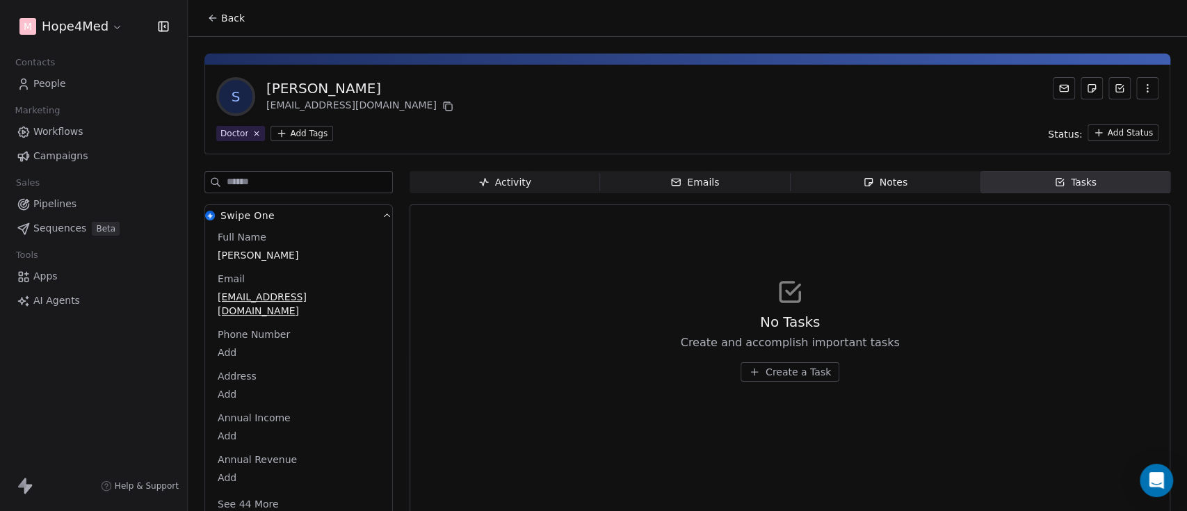
click at [225, 18] on span "Back" at bounding box center [233, 18] width 24 height 14
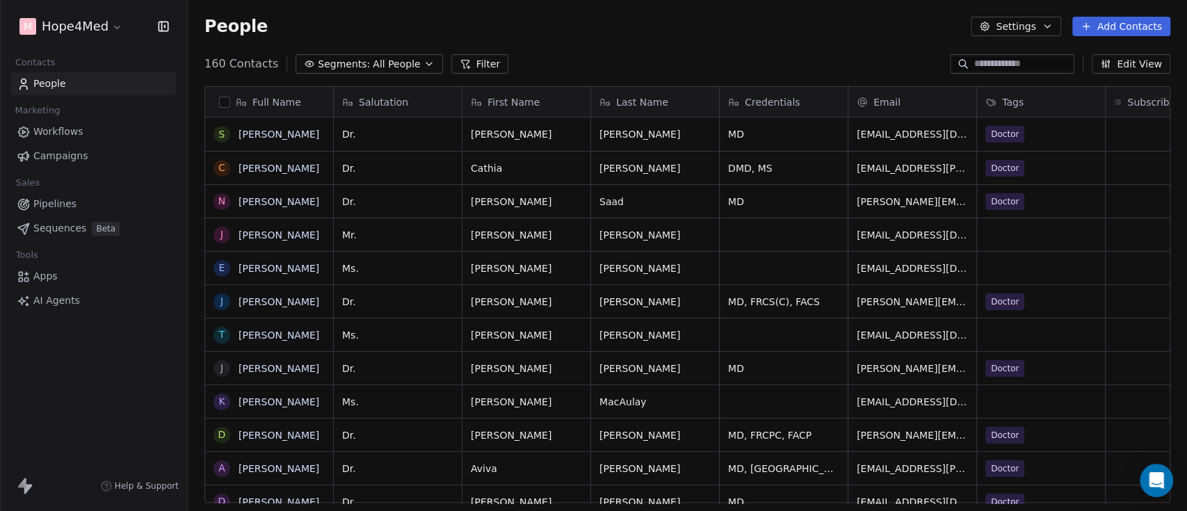
scroll to position [435, 985]
click at [1050, 25] on icon "button" at bounding box center [1048, 26] width 6 height 3
click at [842, 41] on html "M Hope4Med Contacts People Marketing Workflows Campaigns Sales Pipelines Sequen…" at bounding box center [593, 307] width 1187 height 615
click at [277, 136] on link "[PERSON_NAME]" at bounding box center [279, 134] width 81 height 11
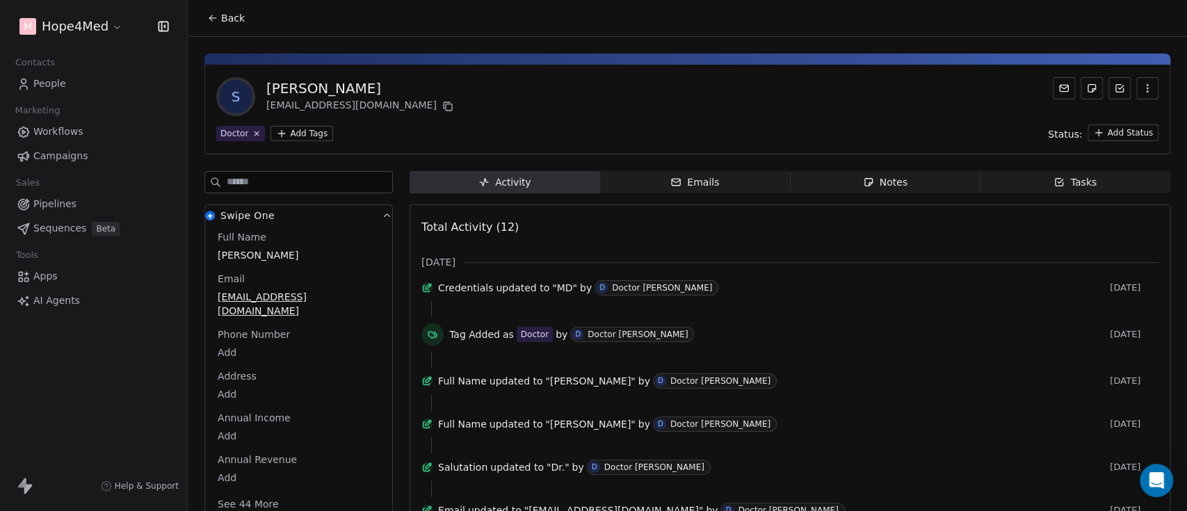
click at [672, 181] on icon "button" at bounding box center [676, 181] width 8 height 3
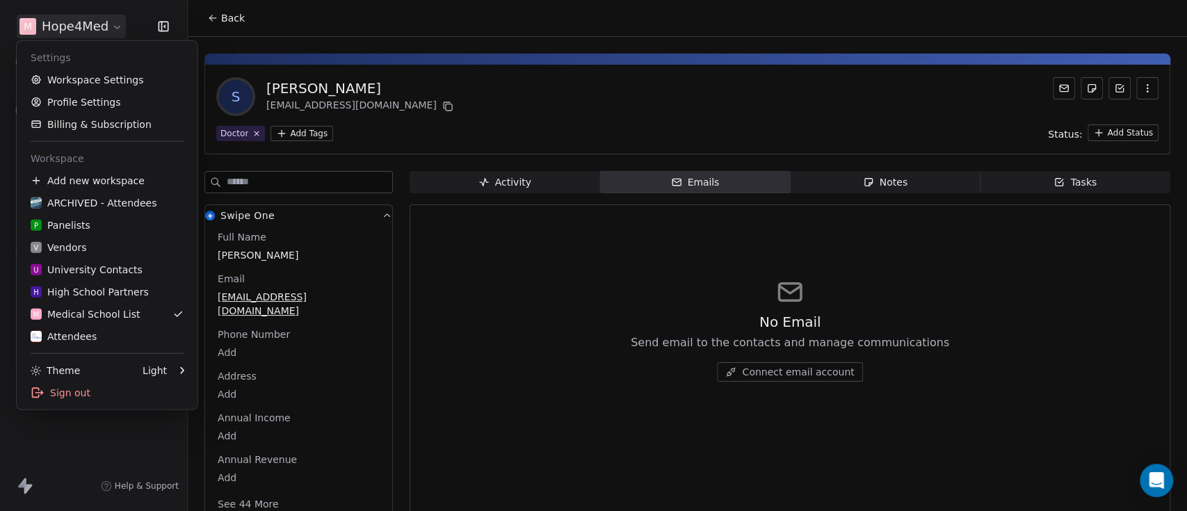
click at [111, 17] on html "M Hope4Med Contacts People Marketing Workflows Campaigns Sales Pipelines Sequen…" at bounding box center [593, 307] width 1187 height 615
click at [86, 334] on div "Attendees" at bounding box center [64, 337] width 66 height 14
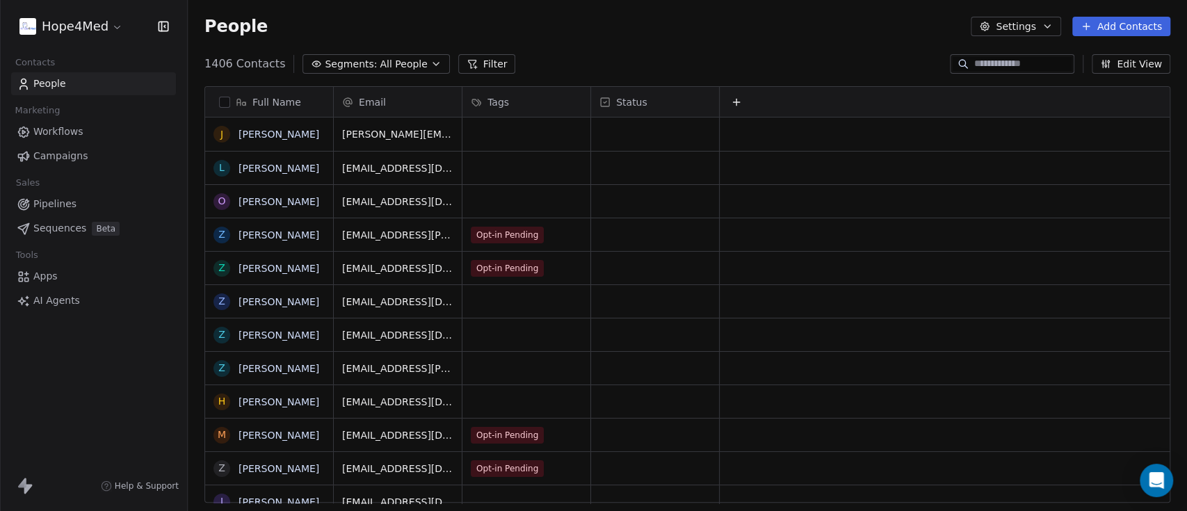
scroll to position [435, 985]
click at [270, 236] on link "[PERSON_NAME]" at bounding box center [279, 234] width 81 height 11
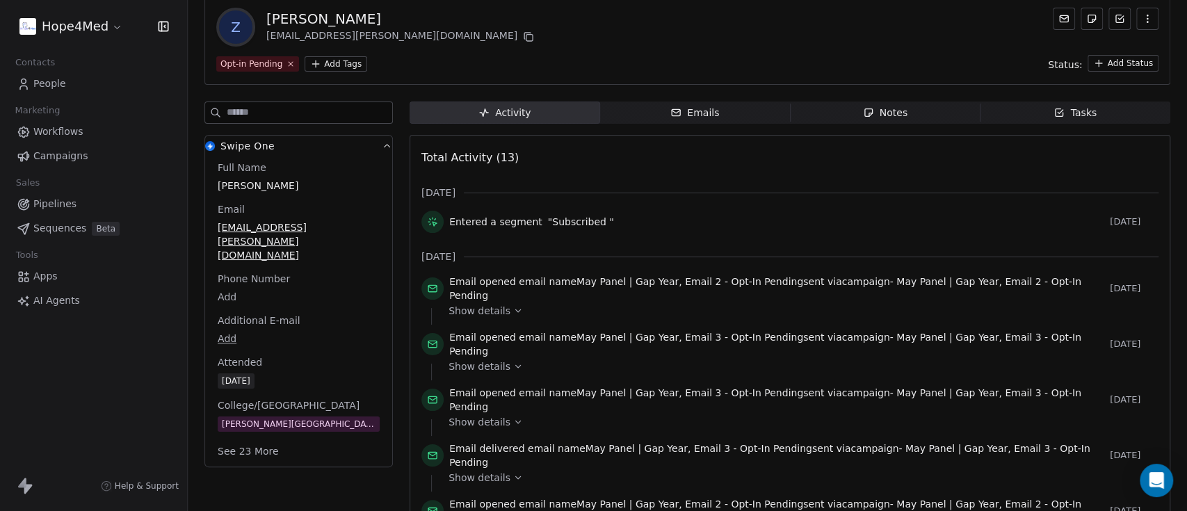
scroll to position [92, 0]
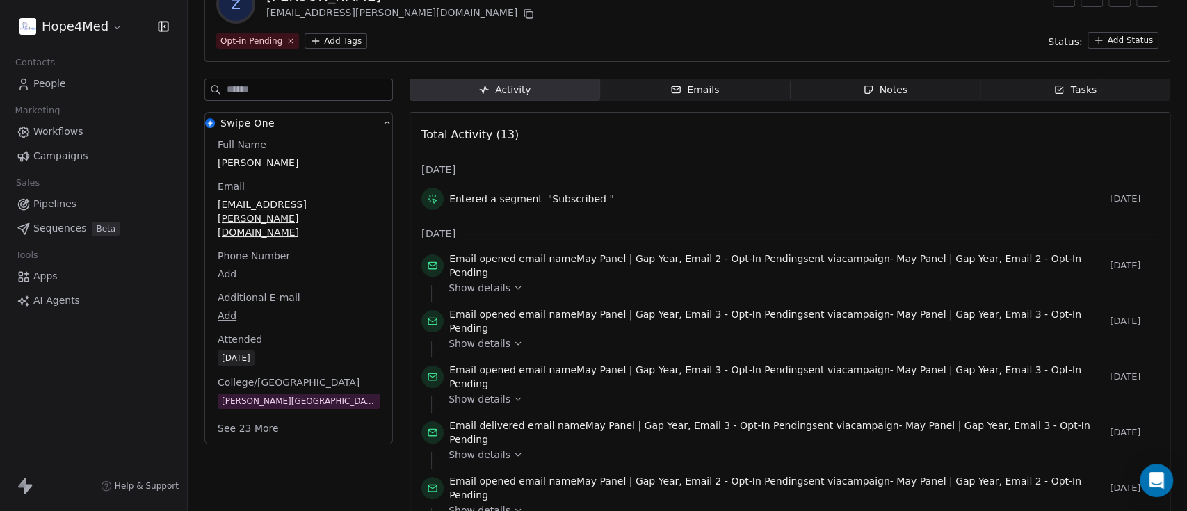
click at [503, 287] on span "Show details" at bounding box center [480, 288] width 62 height 14
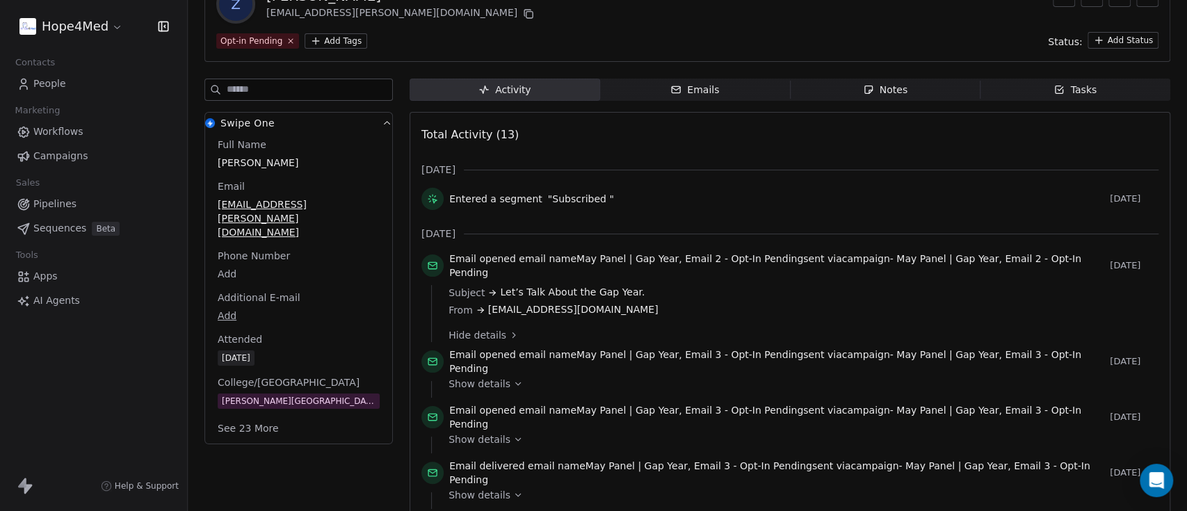
click at [594, 259] on span "May Panel | Gap Year, Email 2 - Opt-In Pending" at bounding box center [689, 258] width 227 height 11
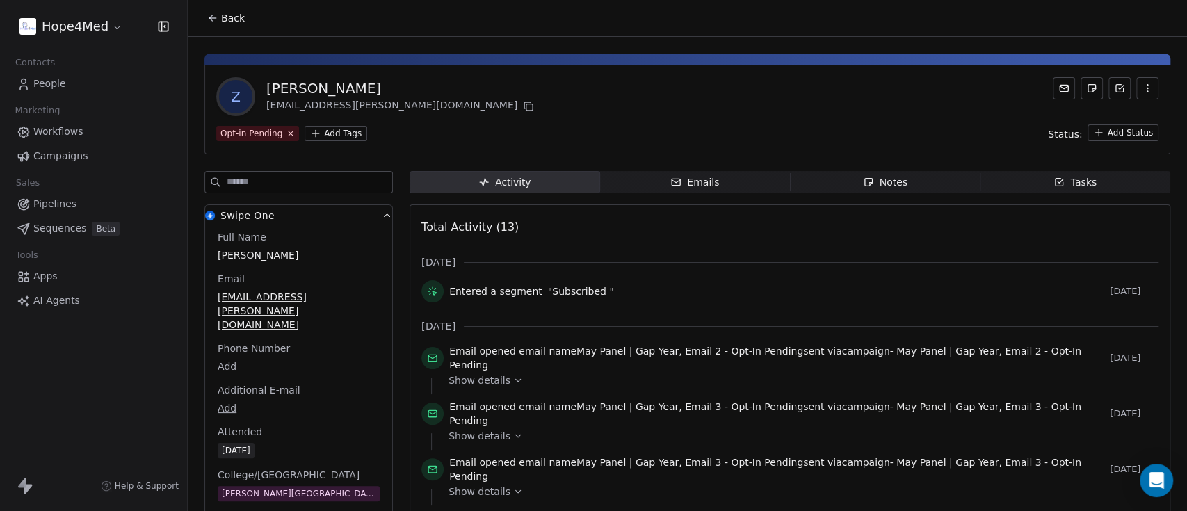
click at [692, 171] on span "Emails Emails" at bounding box center [695, 182] width 191 height 22
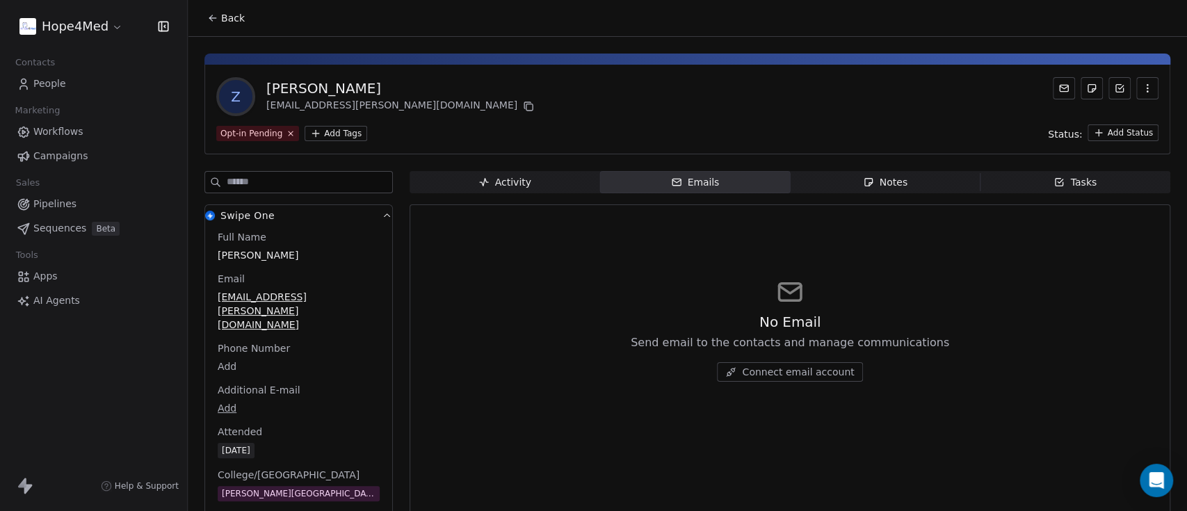
click at [873, 184] on div "Notes" at bounding box center [885, 182] width 45 height 15
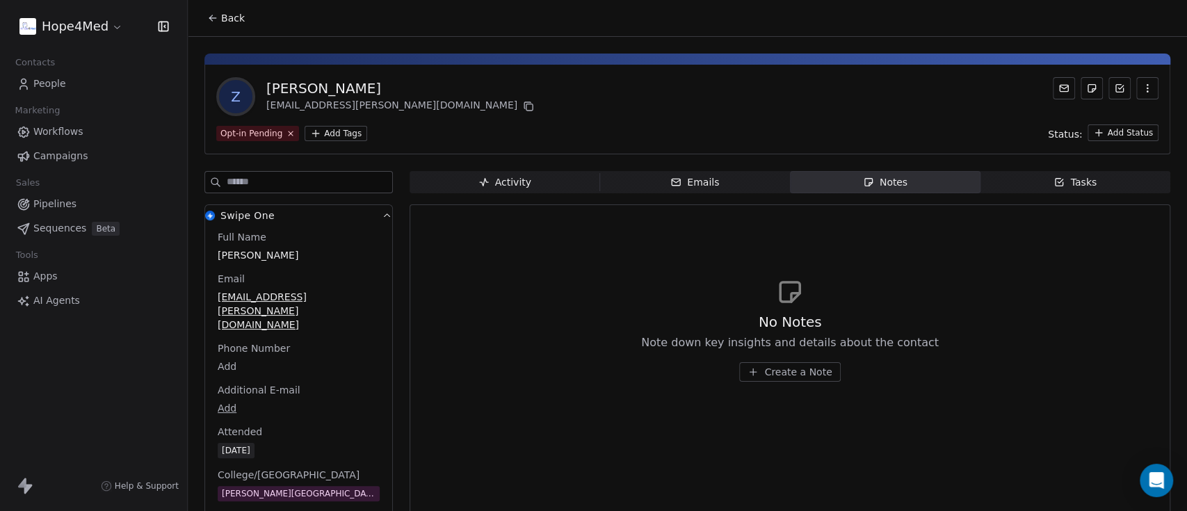
click at [1060, 184] on div "Tasks" at bounding box center [1075, 182] width 43 height 15
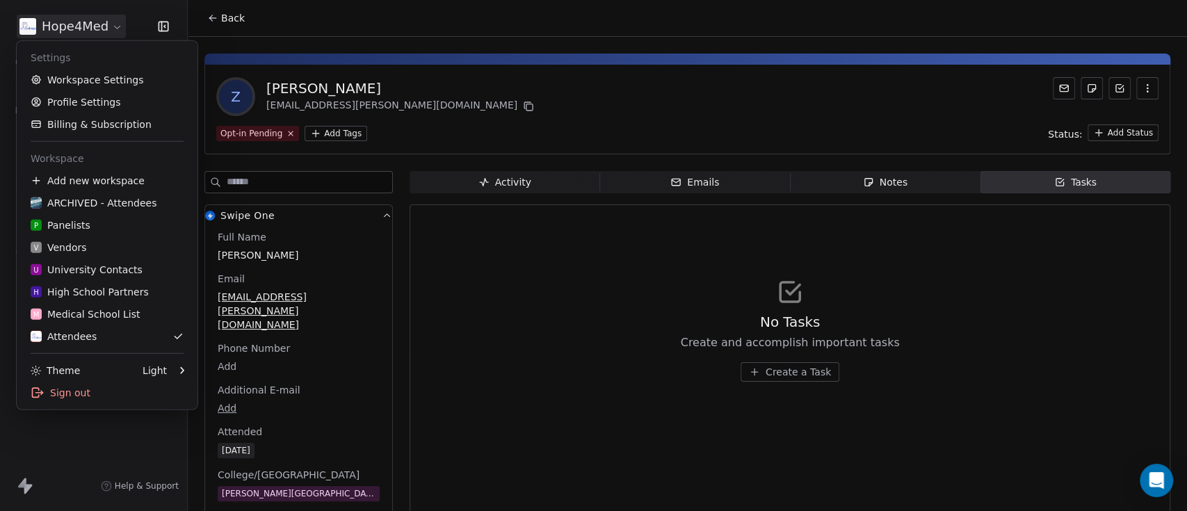
click at [86, 25] on html "Hope4Med Contacts People Marketing Workflows Campaigns Sales Pipelines Sequence…" at bounding box center [593, 307] width 1187 height 615
click at [593, 91] on html "Hope4Med Contacts People Marketing Workflows Campaigns Sales Pipelines Sequence…" at bounding box center [593, 307] width 1187 height 615
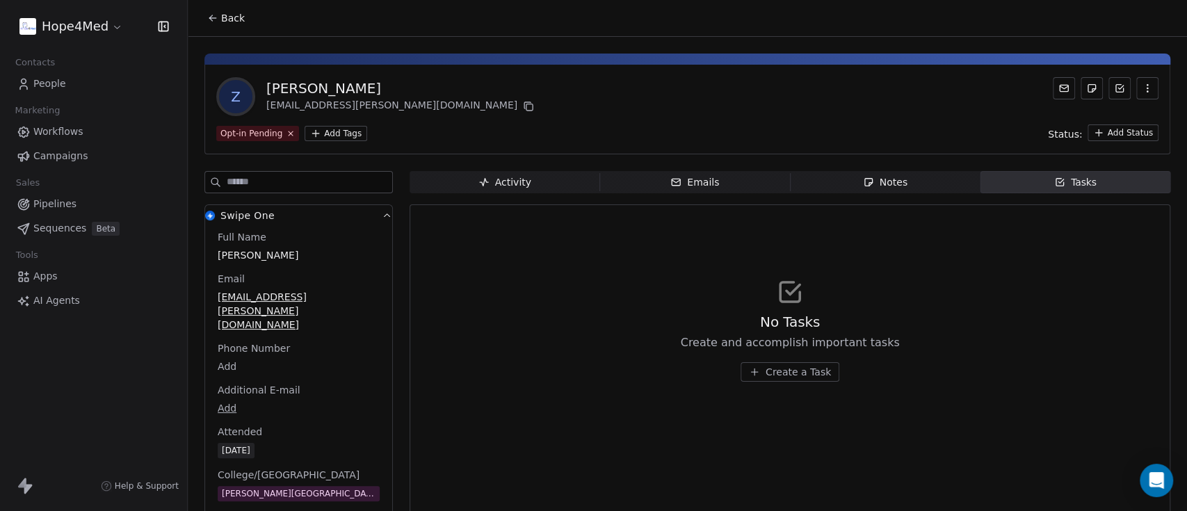
click at [474, 179] on span "Activity Activity" at bounding box center [505, 182] width 191 height 22
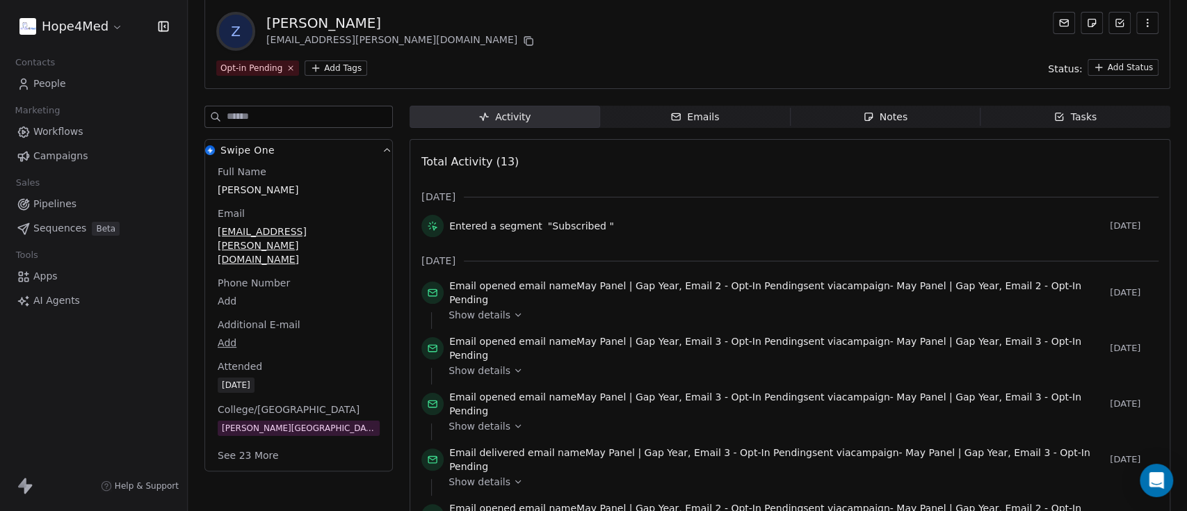
scroll to position [92, 0]
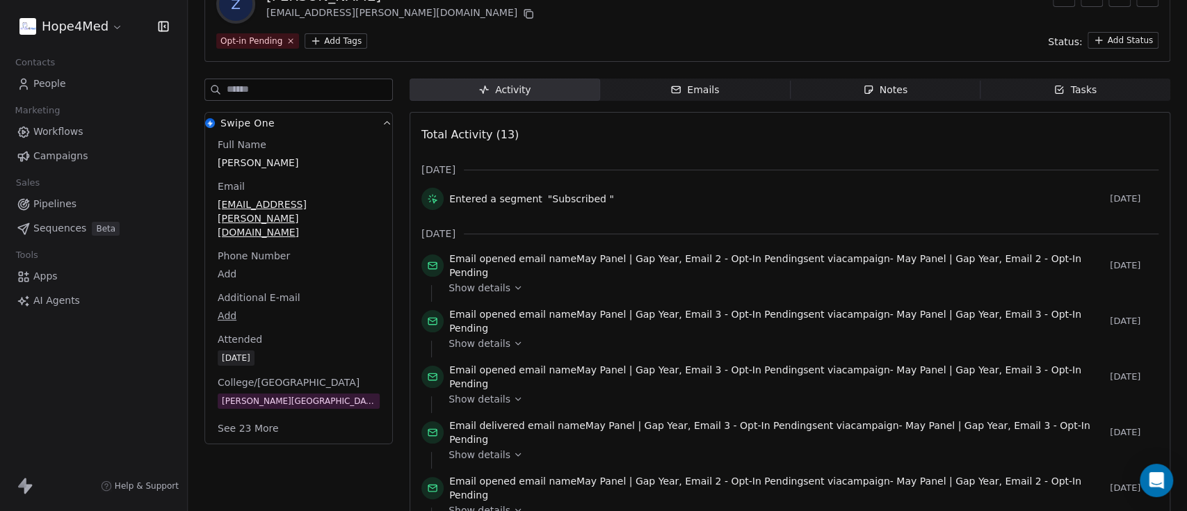
click at [731, 263] on span "May Panel | Gap Year, Email 2 - Opt-In Pending" at bounding box center [689, 258] width 227 height 11
click at [771, 264] on span "May Panel | Gap Year, Email 2 - Opt-In Pending" at bounding box center [689, 258] width 227 height 11
click at [513, 286] on icon at bounding box center [518, 288] width 10 height 10
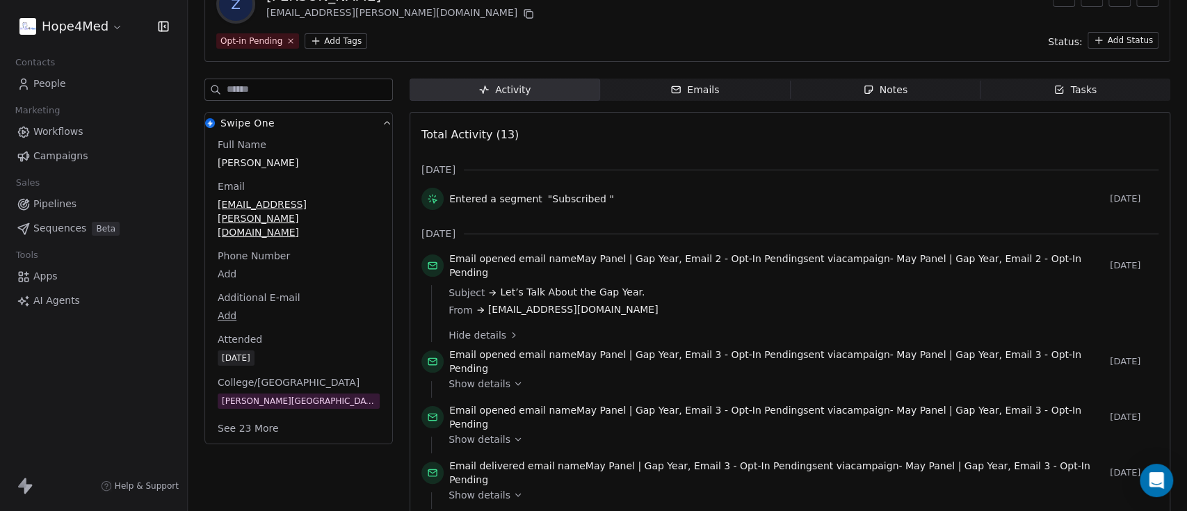
click at [483, 266] on span "May Panel | Gap Year, Email 2 - Opt-In Pending" at bounding box center [765, 265] width 632 height 25
click at [430, 267] on icon at bounding box center [432, 265] width 11 height 11
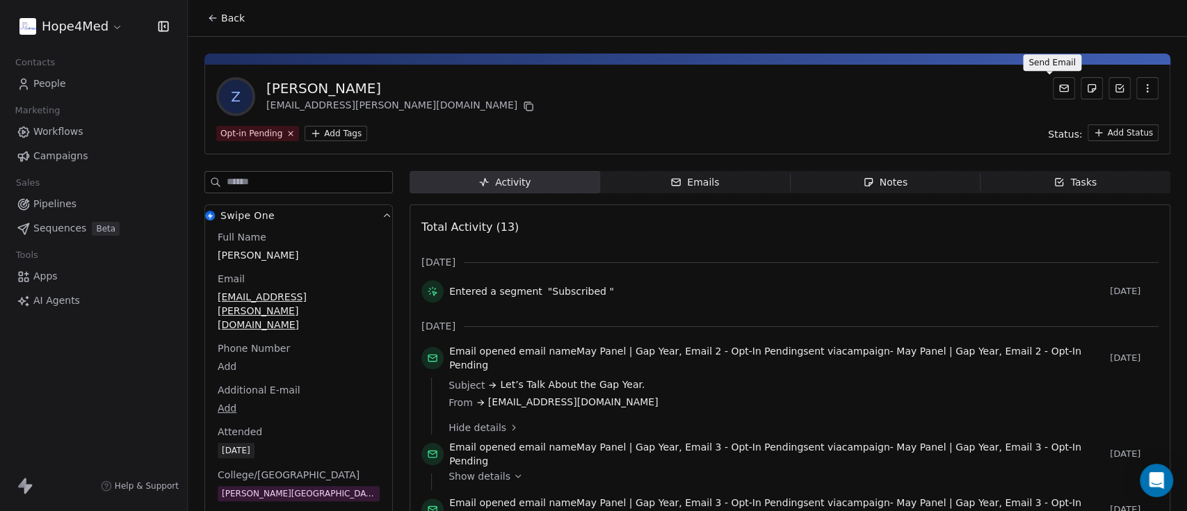
click at [1053, 90] on button at bounding box center [1064, 88] width 22 height 22
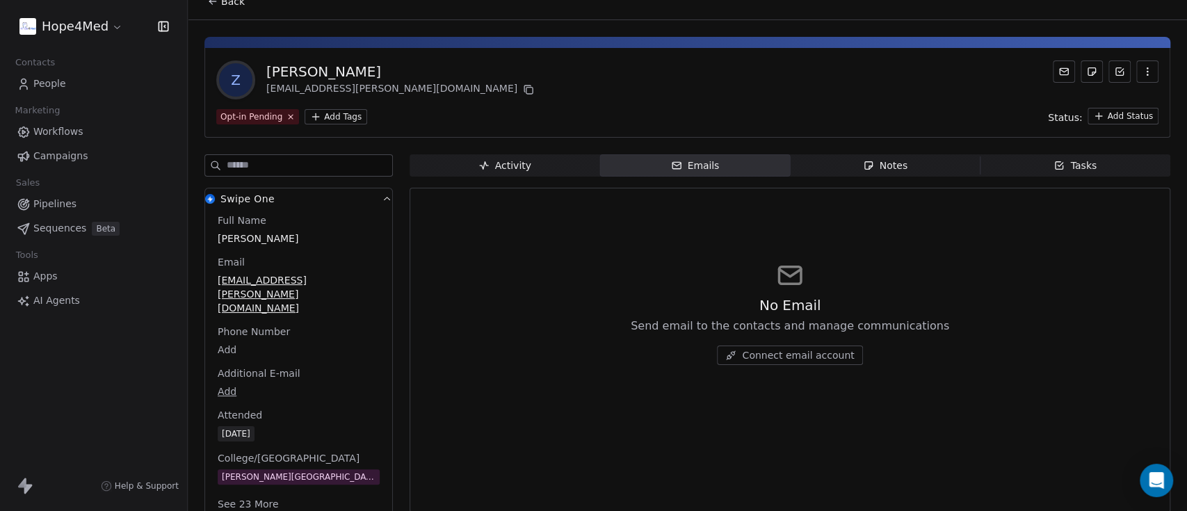
scroll to position [26, 0]
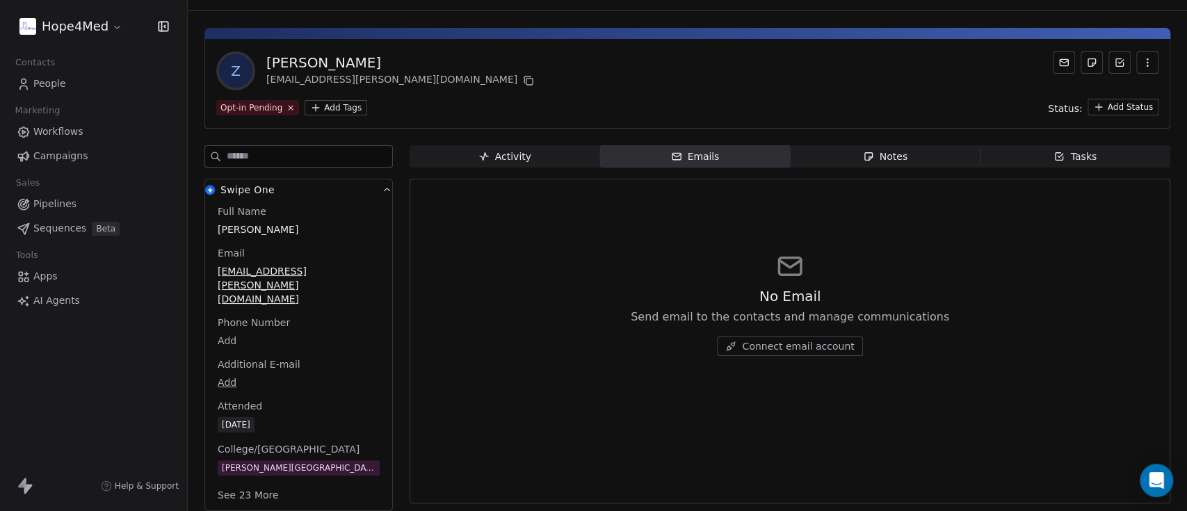
click at [1142, 62] on icon "button" at bounding box center [1147, 62] width 11 height 11
click at [867, 81] on div "Z [PERSON_NAME] [EMAIL_ADDRESS][PERSON_NAME][DOMAIN_NAME]" at bounding box center [687, 70] width 942 height 39
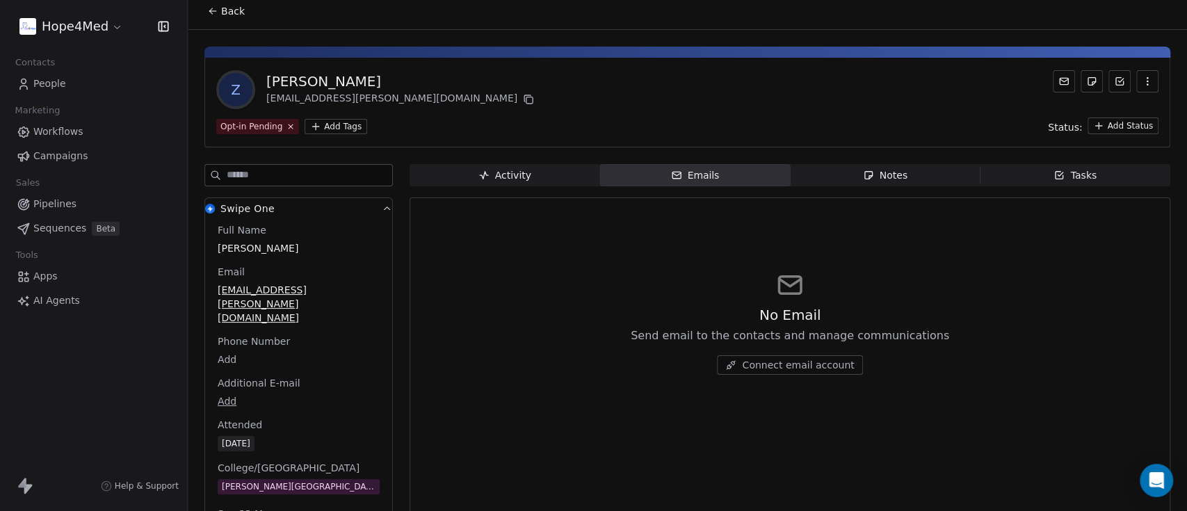
scroll to position [0, 0]
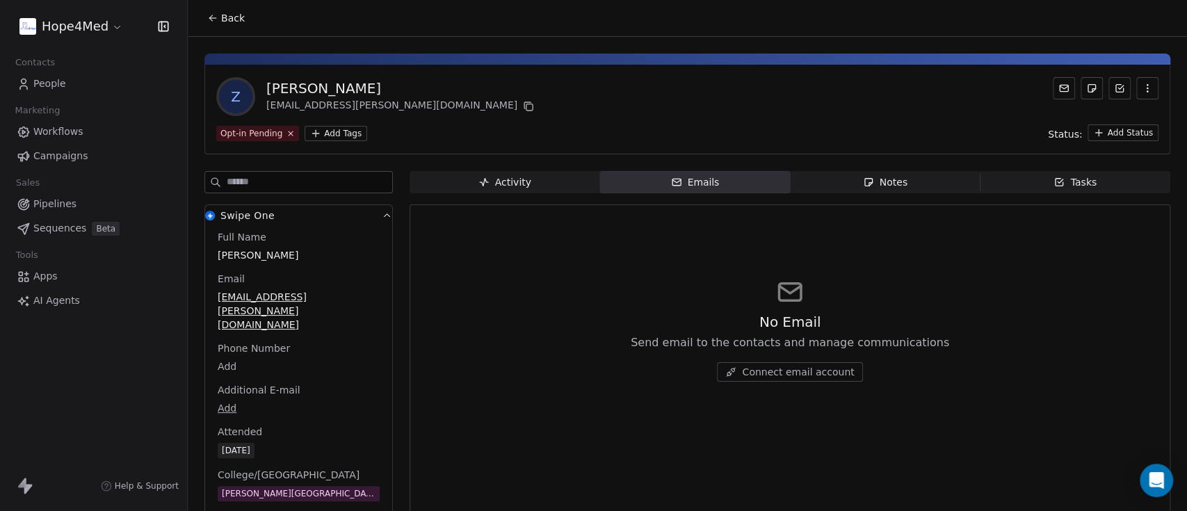
click at [161, 28] on icon "button" at bounding box center [163, 26] width 14 height 14
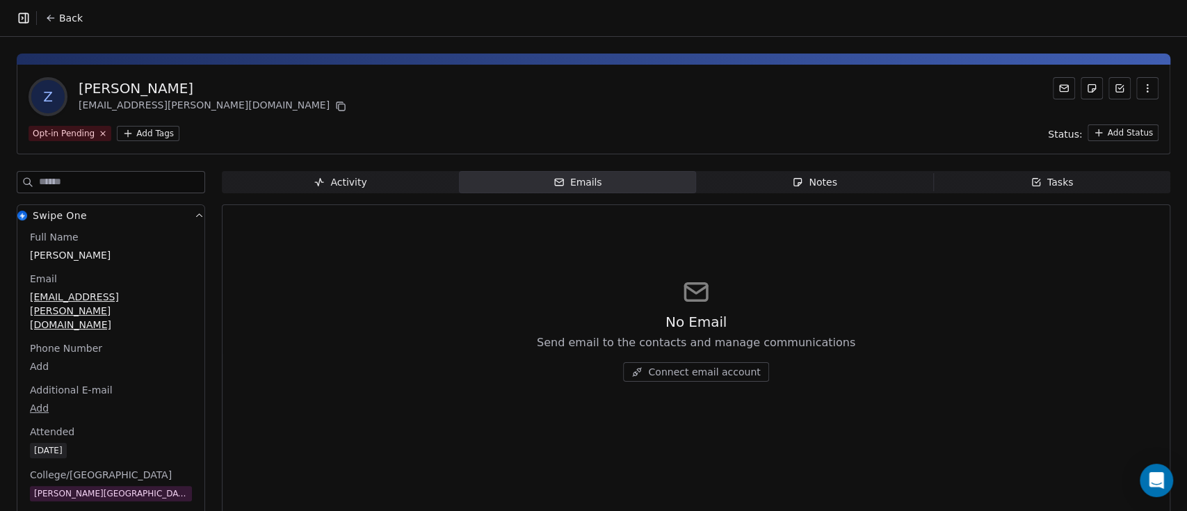
click at [67, 14] on span "Back" at bounding box center [71, 18] width 24 height 14
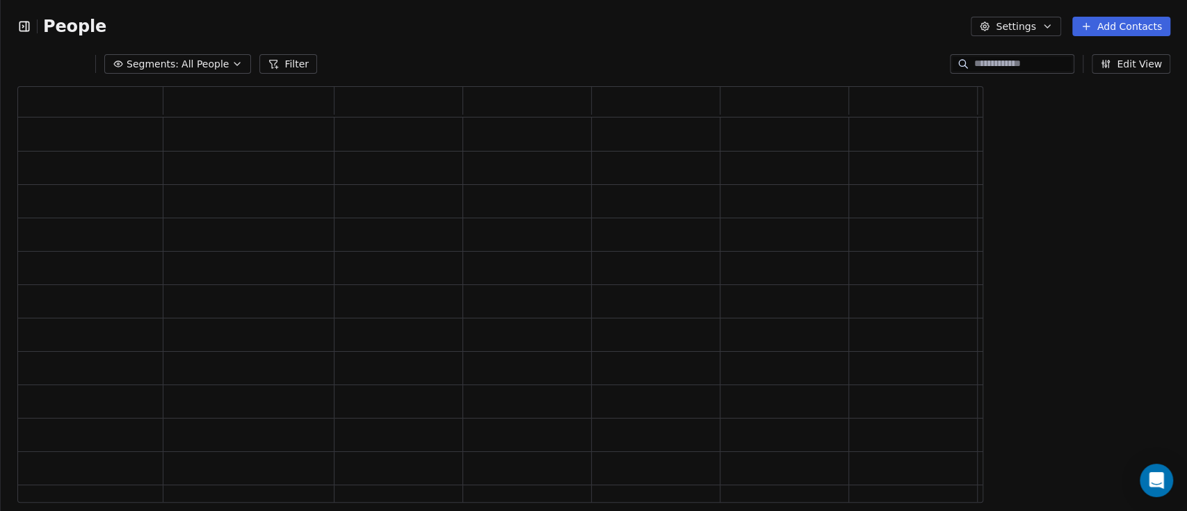
scroll to position [402, 1080]
click at [24, 16] on div "People Settings Add Contacts Segments: All People Filter Edit View Tag Add to S…" at bounding box center [593, 255] width 1187 height 511
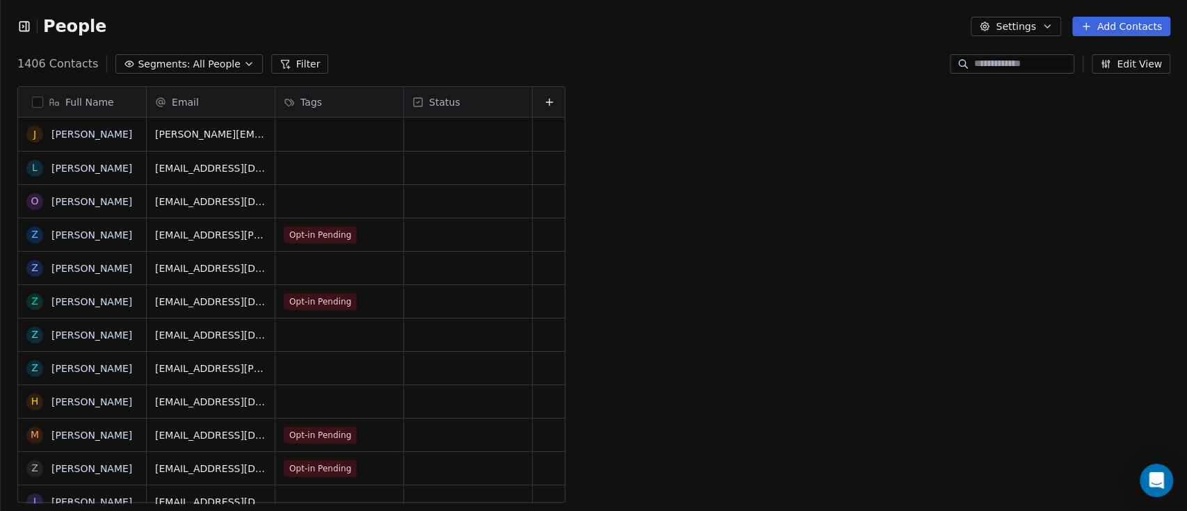
click at [21, 28] on icon "button" at bounding box center [24, 26] width 14 height 14
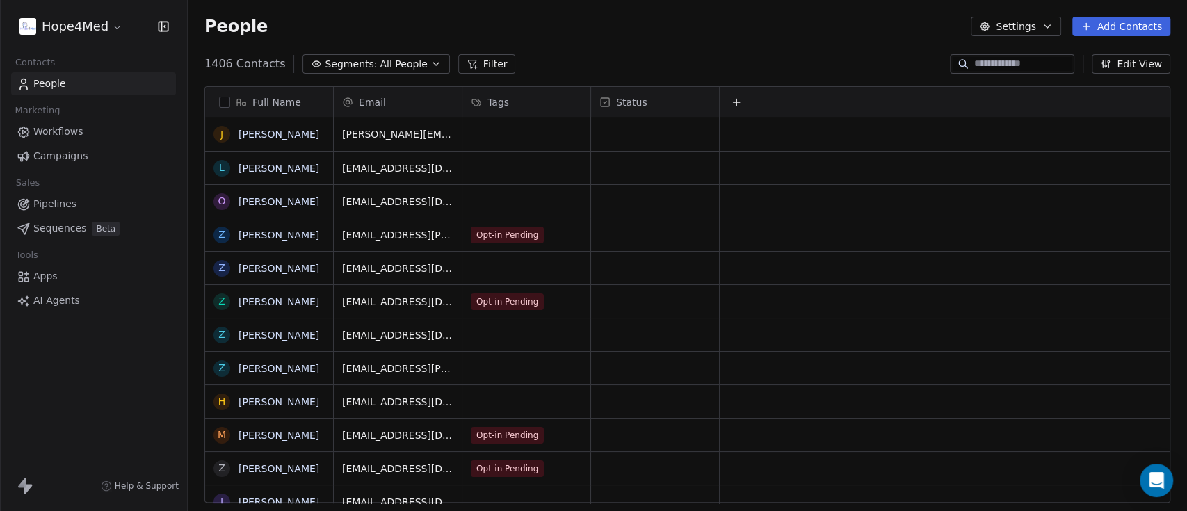
click at [114, 29] on html "Hope4Med Contacts People Marketing Workflows Campaigns Sales Pipelines Sequence…" at bounding box center [593, 307] width 1187 height 615
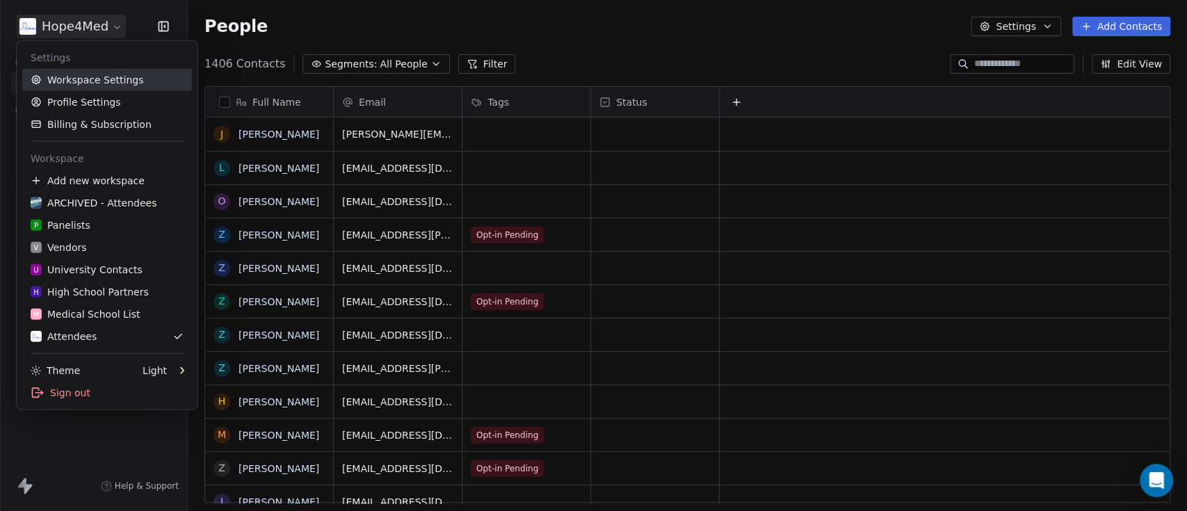
click at [105, 78] on link "Workspace Settings" at bounding box center [107, 80] width 170 height 22
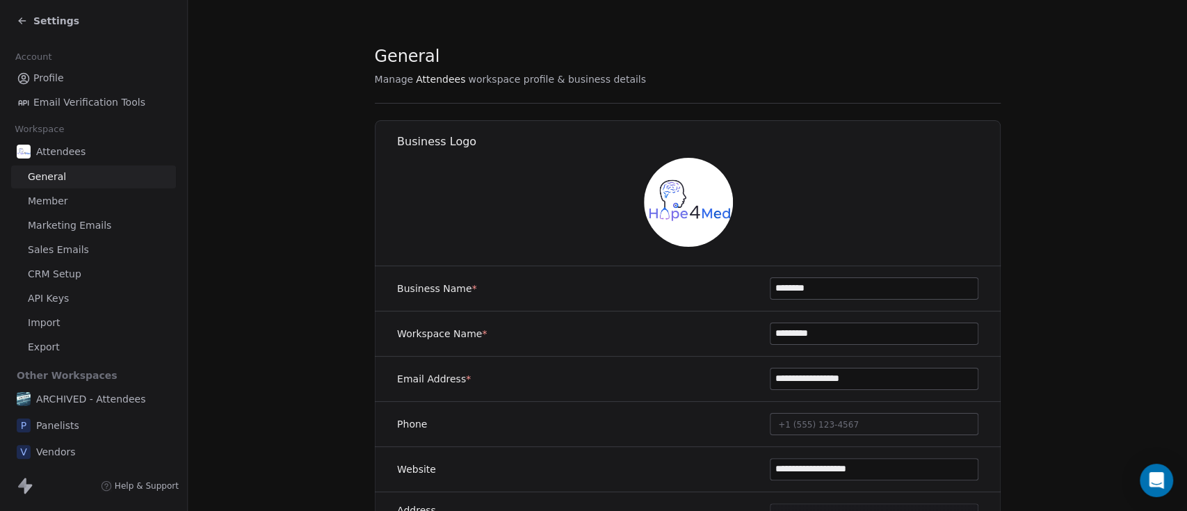
click at [82, 392] on span "ARCHIVED - Attendees" at bounding box center [90, 399] width 109 height 14
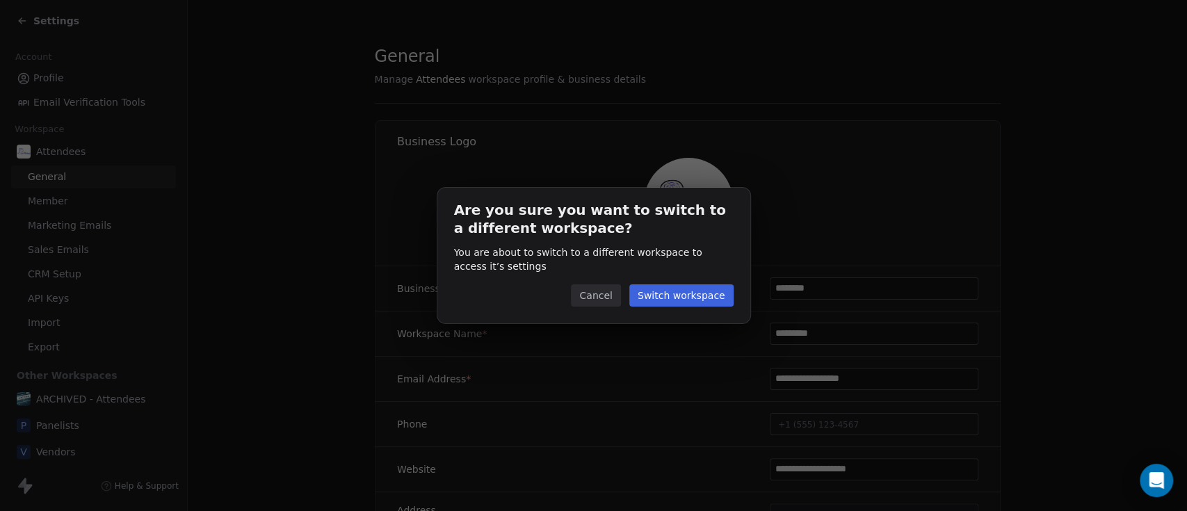
click at [602, 303] on button "Cancel" at bounding box center [595, 295] width 49 height 22
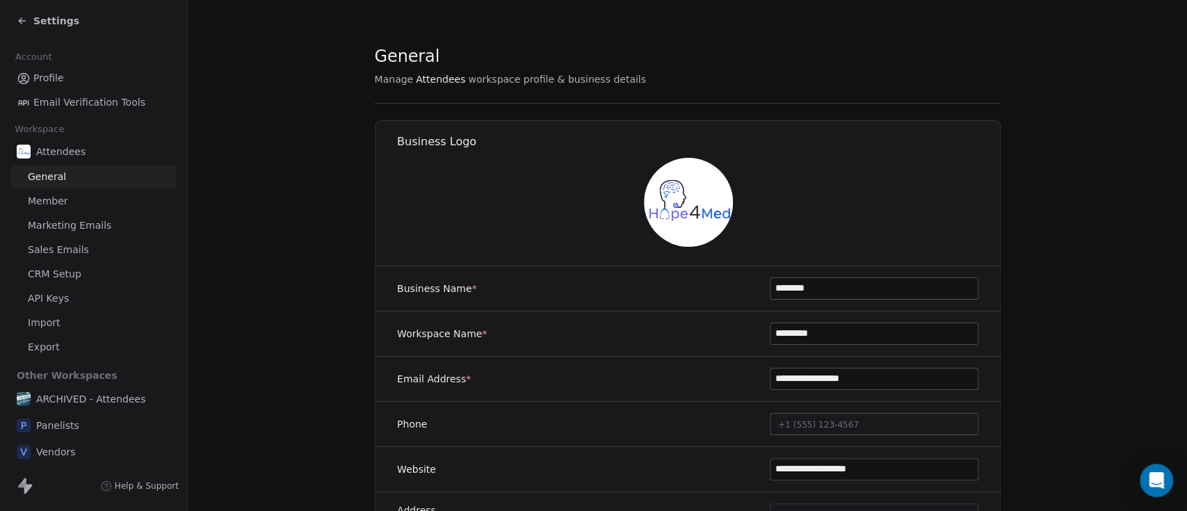
click at [20, 16] on icon at bounding box center [22, 20] width 11 height 11
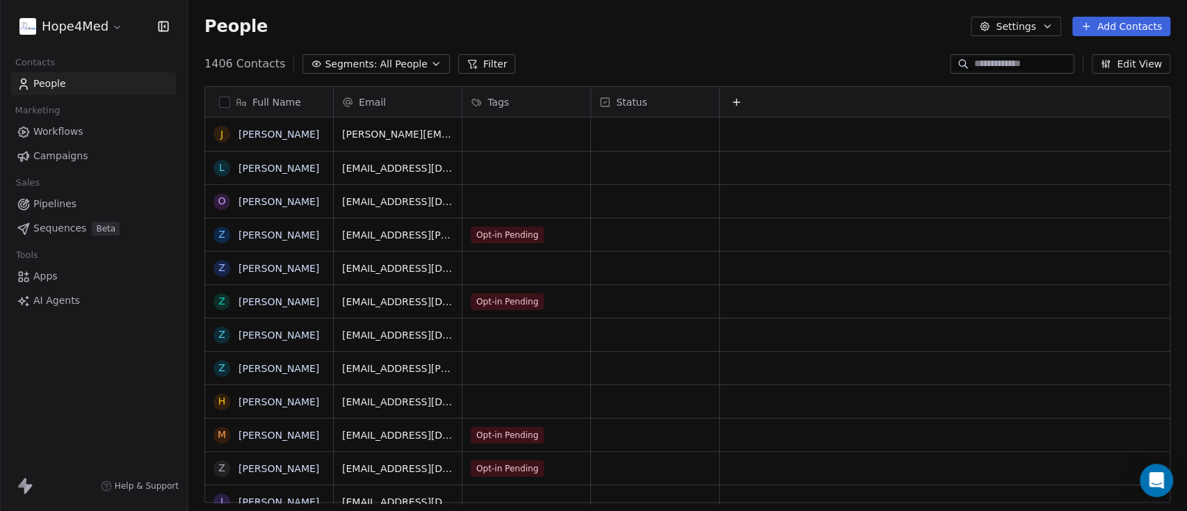
scroll to position [435, 985]
click at [1052, 26] on icon "button" at bounding box center [1047, 26] width 11 height 11
click at [823, 29] on html "Hope4Med Contacts People Marketing Workflows Campaigns Sales Pipelines Sequence…" at bounding box center [593, 307] width 1187 height 615
click at [1134, 70] on button "Edit View" at bounding box center [1131, 63] width 79 height 19
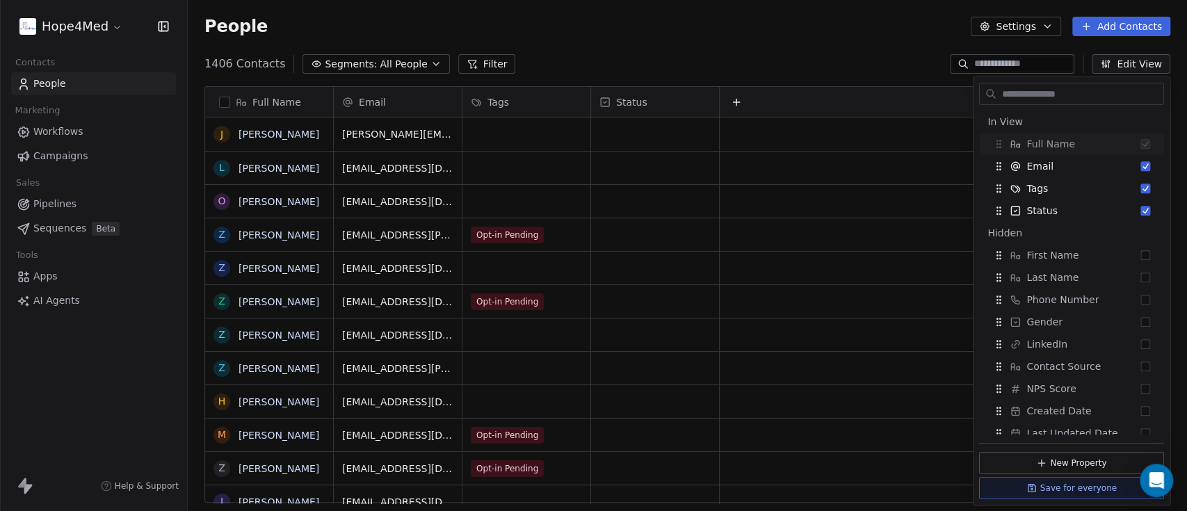
click at [792, 40] on div "People Settings Add Contacts" at bounding box center [687, 26] width 999 height 53
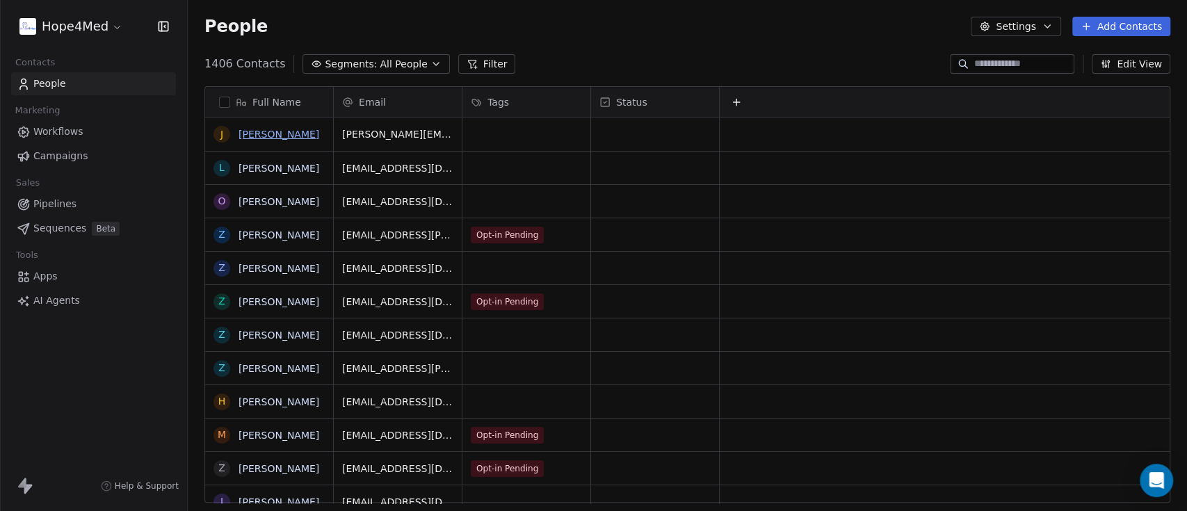
click at [278, 130] on link "[PERSON_NAME]" at bounding box center [279, 134] width 81 height 11
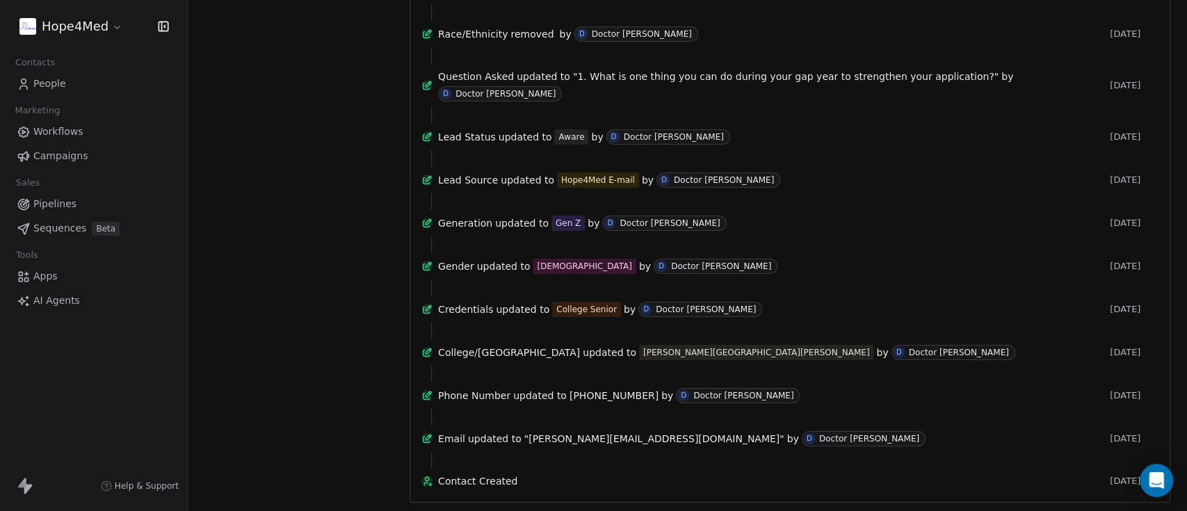
scroll to position [729, 0]
click at [606, 432] on span ""[PERSON_NAME][EMAIL_ADDRESS][DOMAIN_NAME]"" at bounding box center [654, 439] width 260 height 14
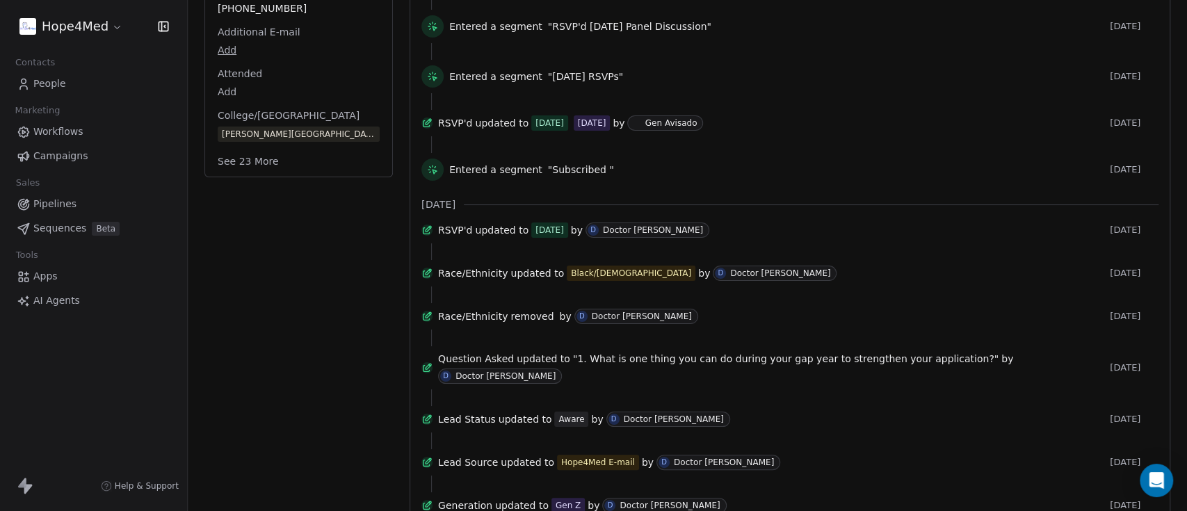
scroll to position [0, 0]
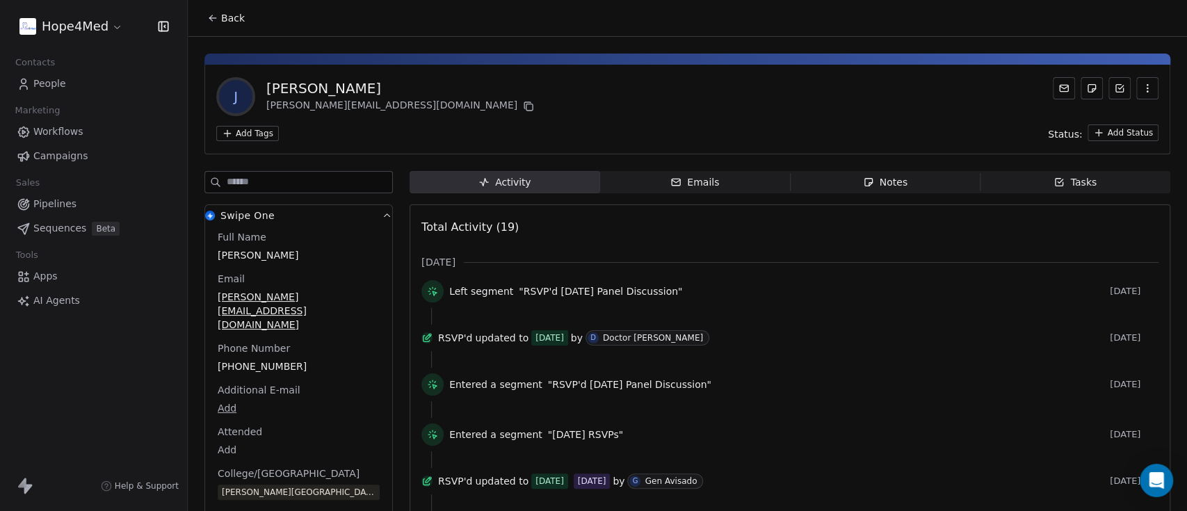
click at [223, 22] on span "Back" at bounding box center [233, 18] width 24 height 14
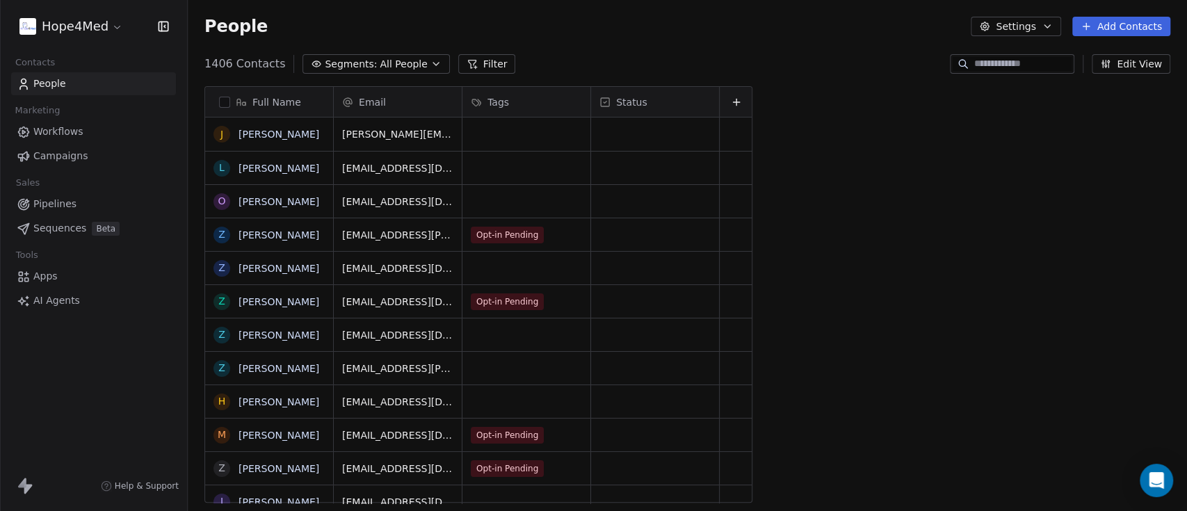
scroll to position [435, 985]
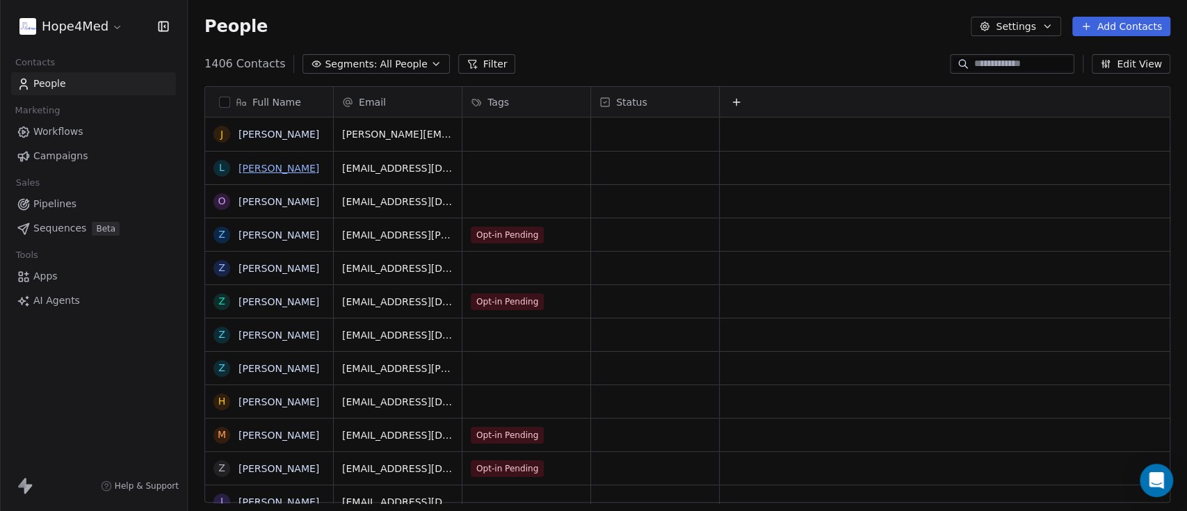
click at [264, 163] on link "[PERSON_NAME]" at bounding box center [279, 168] width 81 height 11
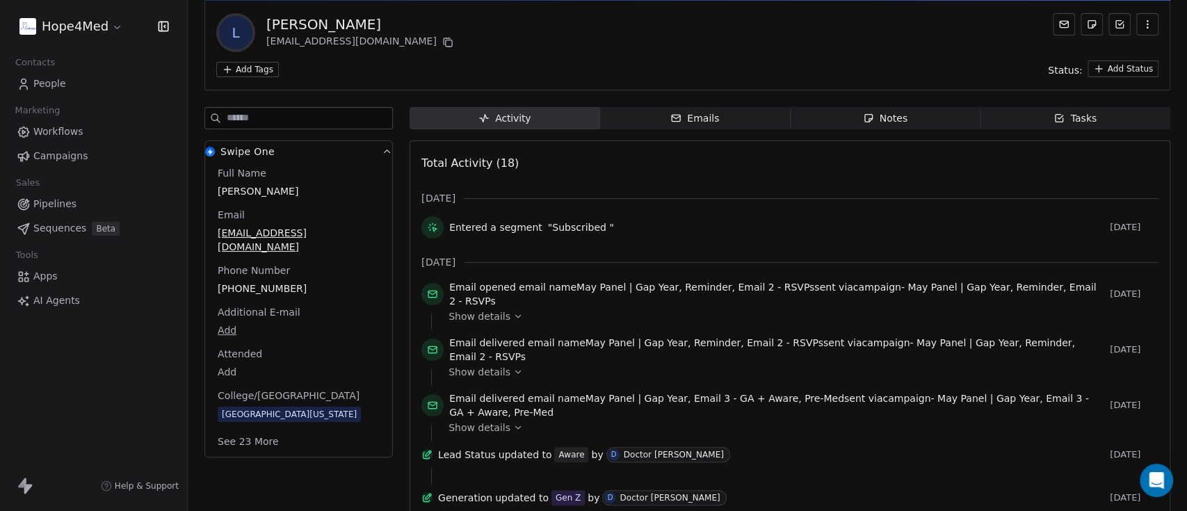
scroll to position [92, 0]
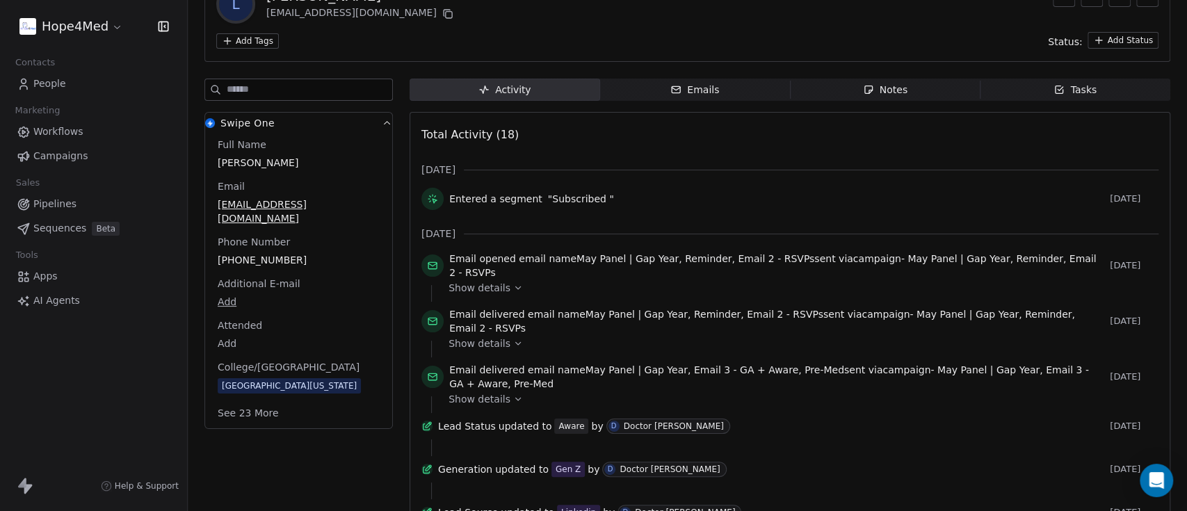
click at [513, 287] on icon at bounding box center [518, 288] width 10 height 10
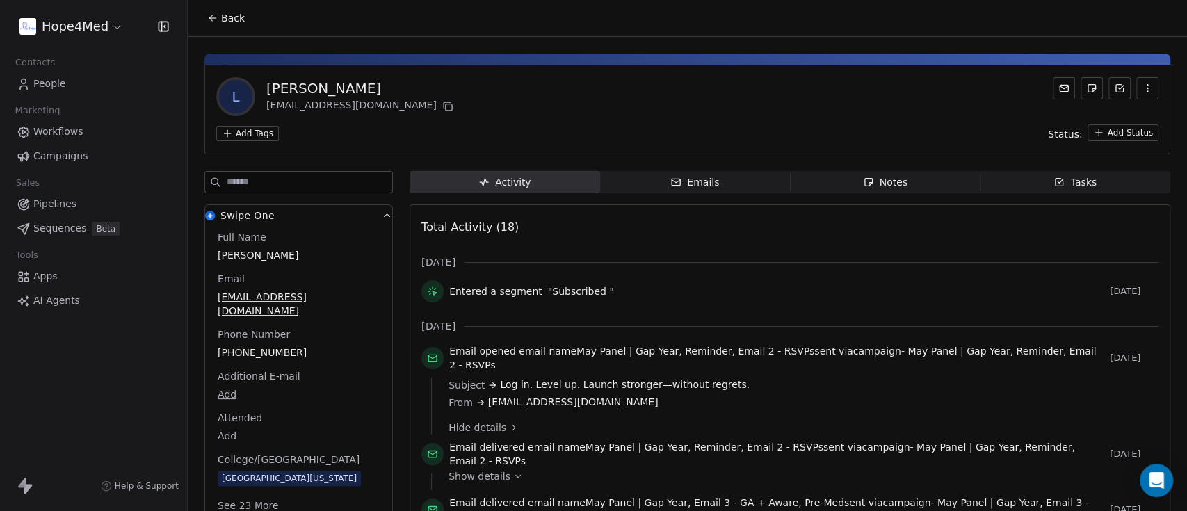
click at [693, 175] on div "Emails" at bounding box center [694, 182] width 49 height 15
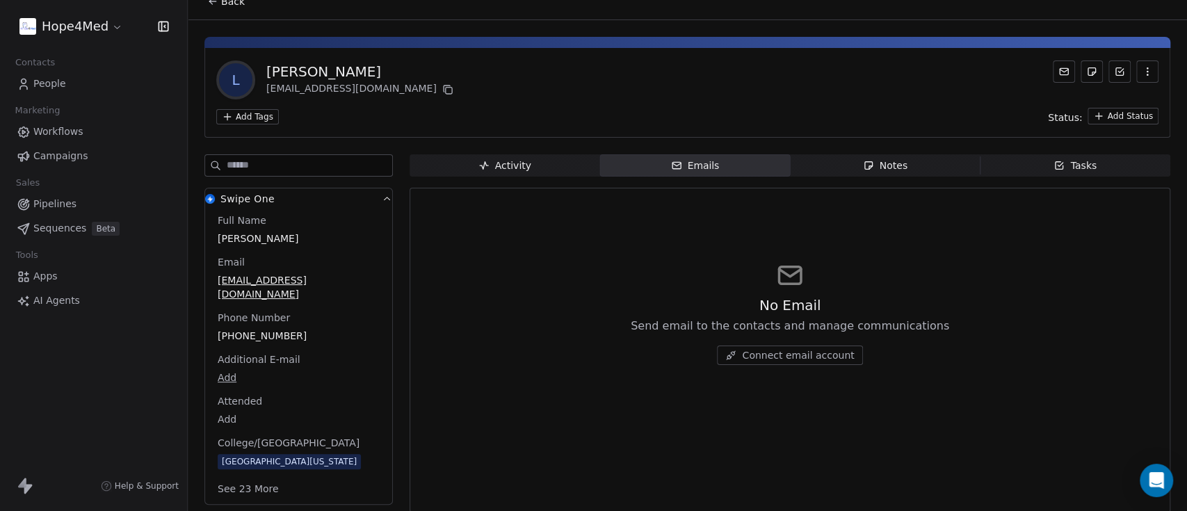
scroll to position [26, 0]
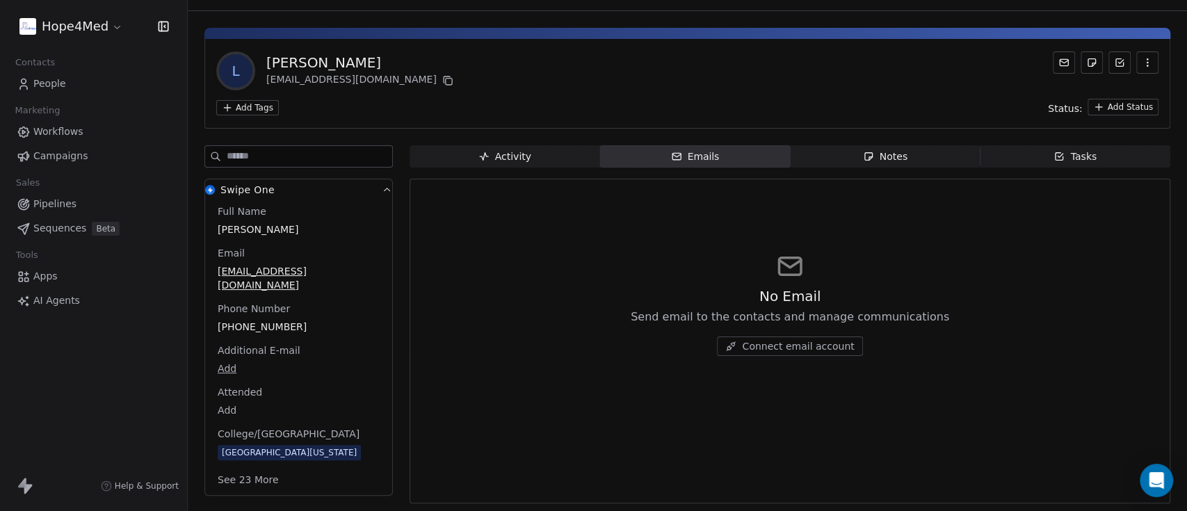
click at [538, 164] on span "Activity Activity" at bounding box center [505, 156] width 191 height 22
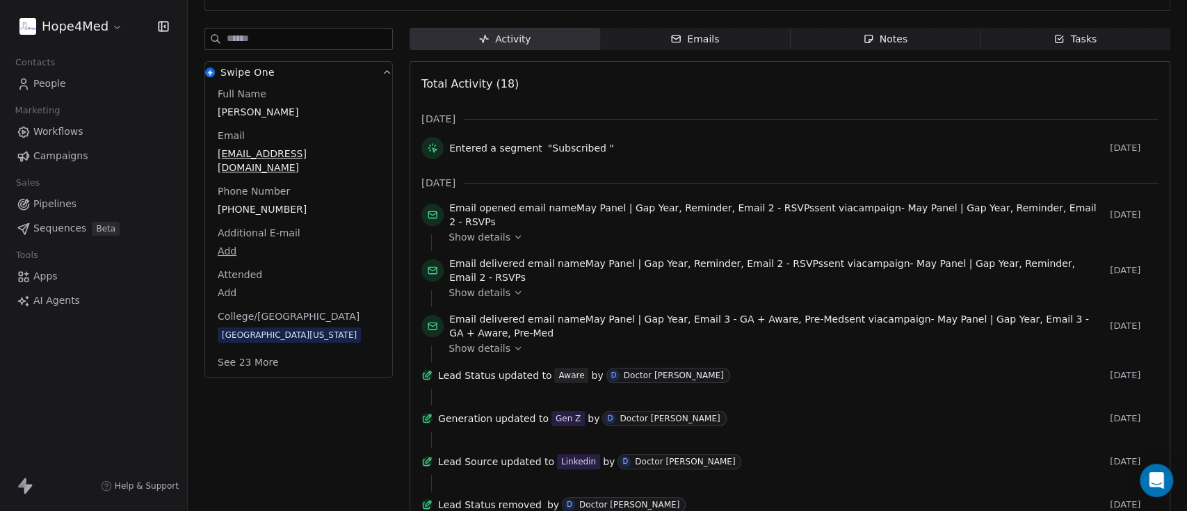
scroll to position [118, 0]
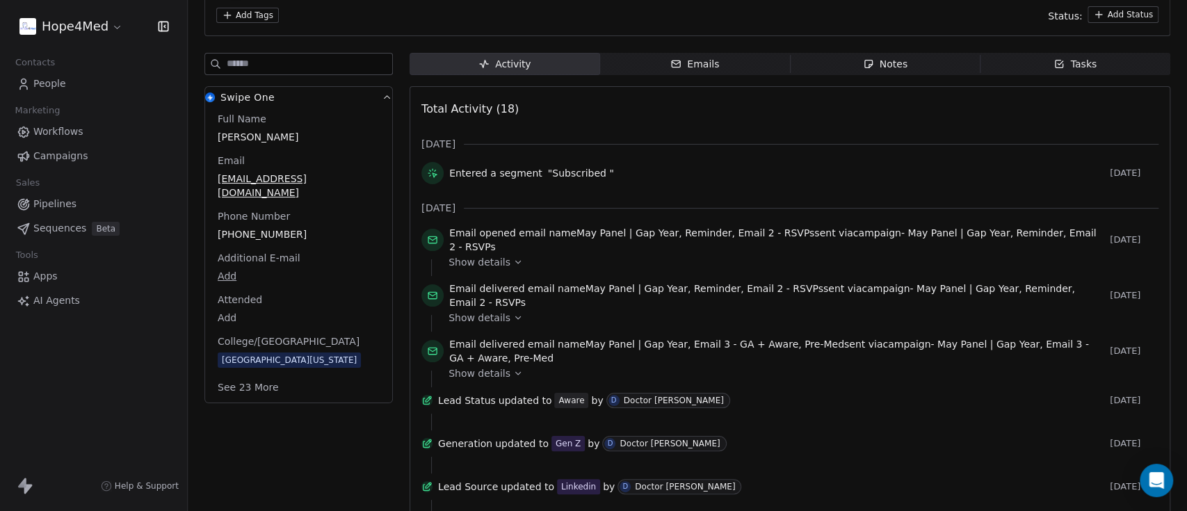
click at [482, 314] on span "Show details" at bounding box center [480, 318] width 62 height 14
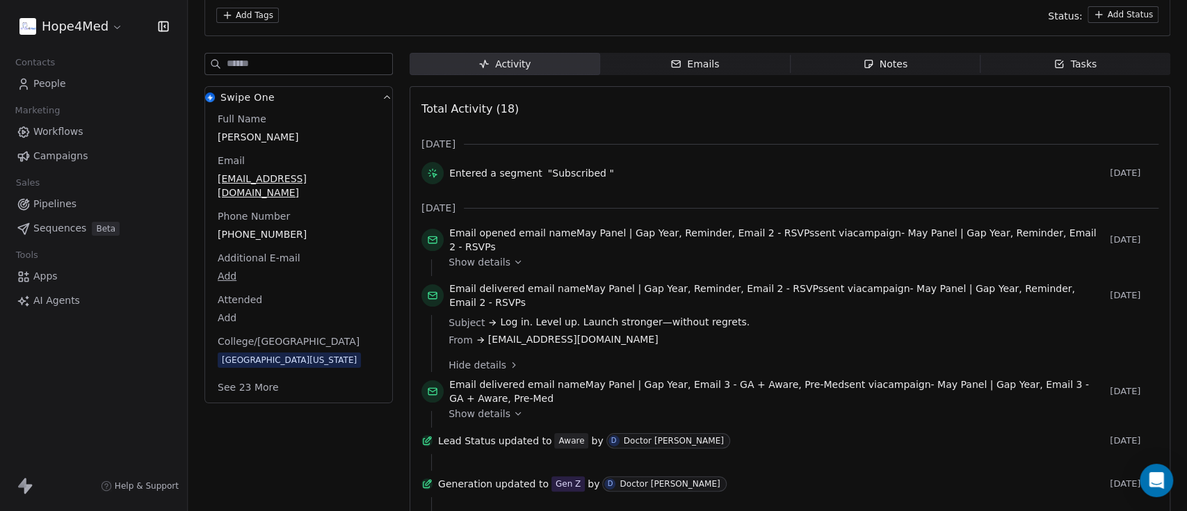
click at [470, 293] on span "May Panel | Gap Year, Reminder, Email 2 - RSVPs" at bounding box center [762, 295] width 626 height 25
click at [428, 296] on icon at bounding box center [432, 295] width 11 height 11
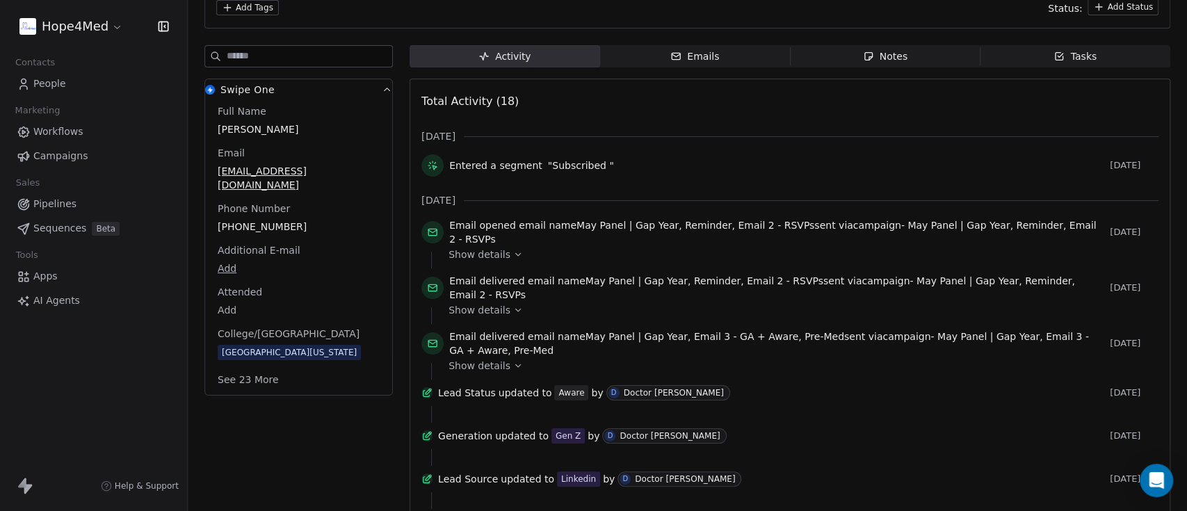
scroll to position [145, 0]
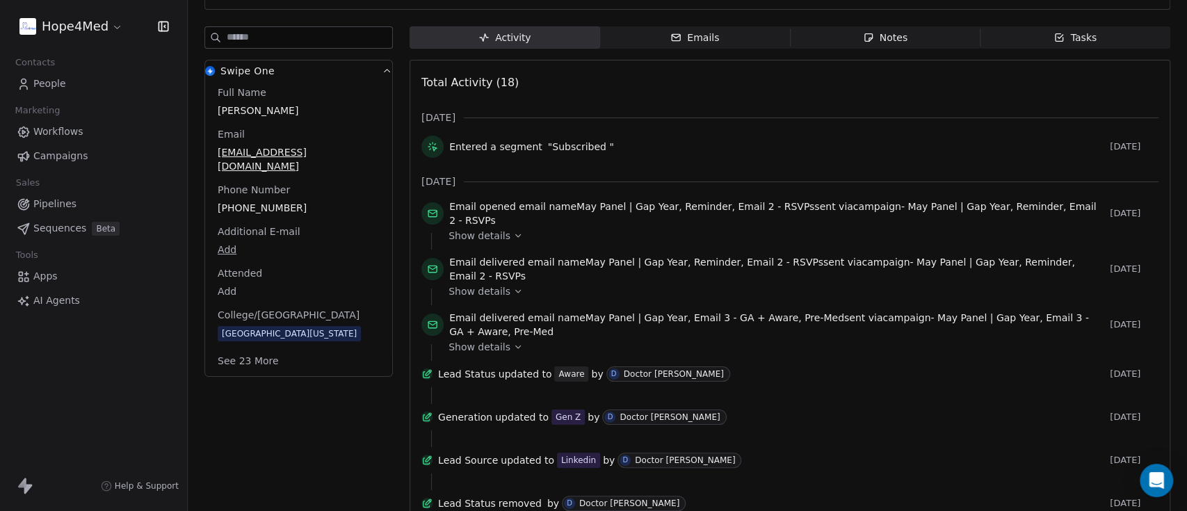
click at [712, 42] on span "Emails Emails" at bounding box center [695, 37] width 191 height 22
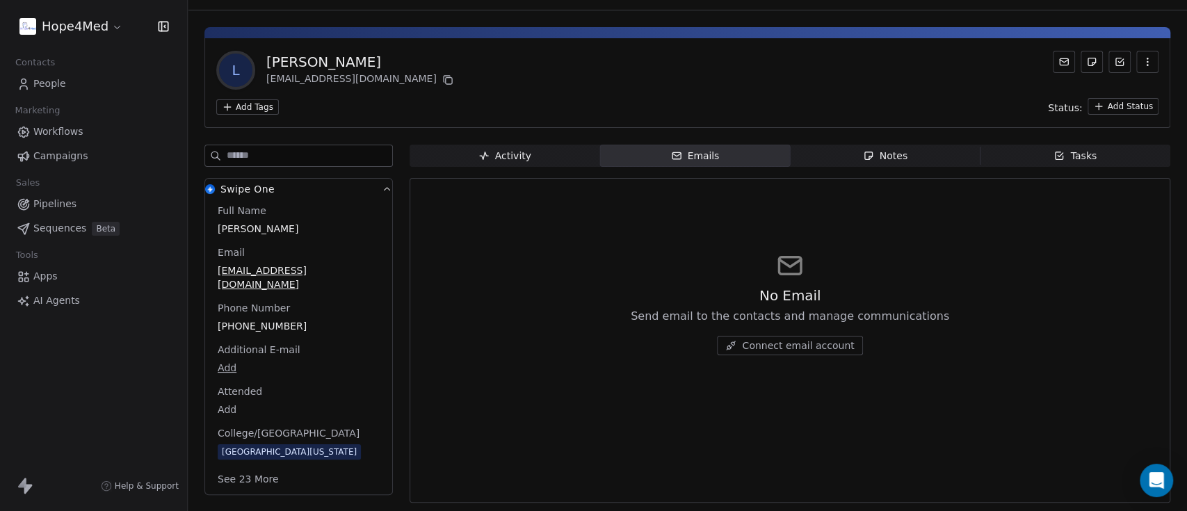
scroll to position [26, 0]
click at [850, 159] on span "Notes Notes" at bounding box center [885, 156] width 191 height 22
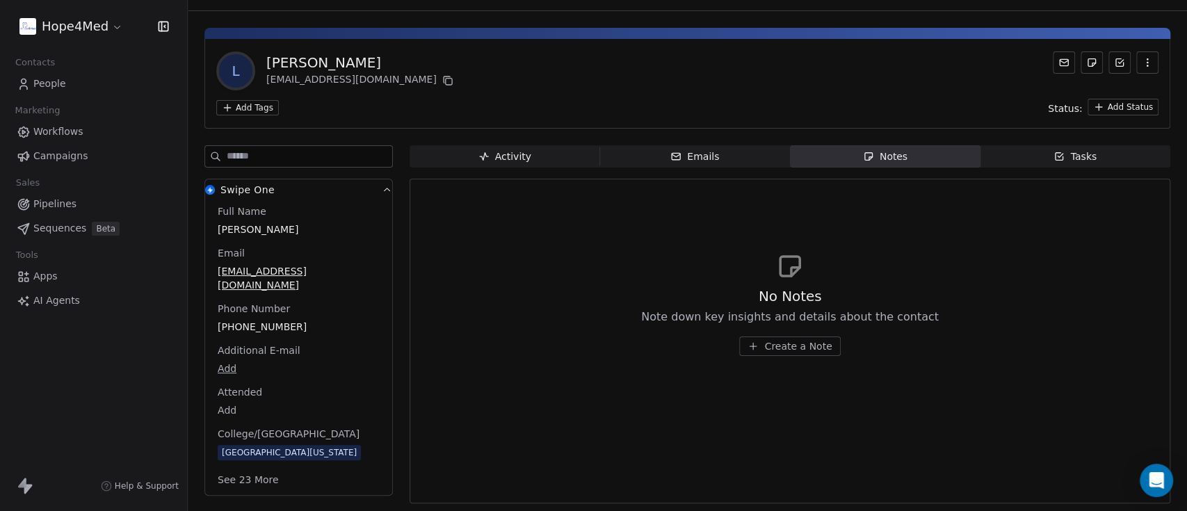
click at [1063, 159] on div "Tasks" at bounding box center [1075, 157] width 43 height 15
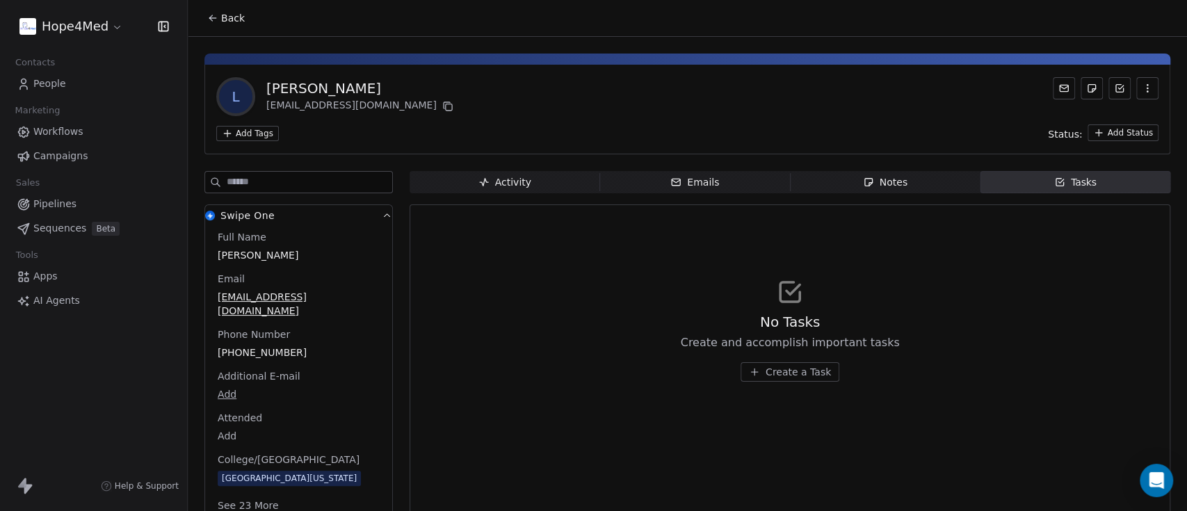
click at [223, 20] on span "Back" at bounding box center [233, 18] width 24 height 14
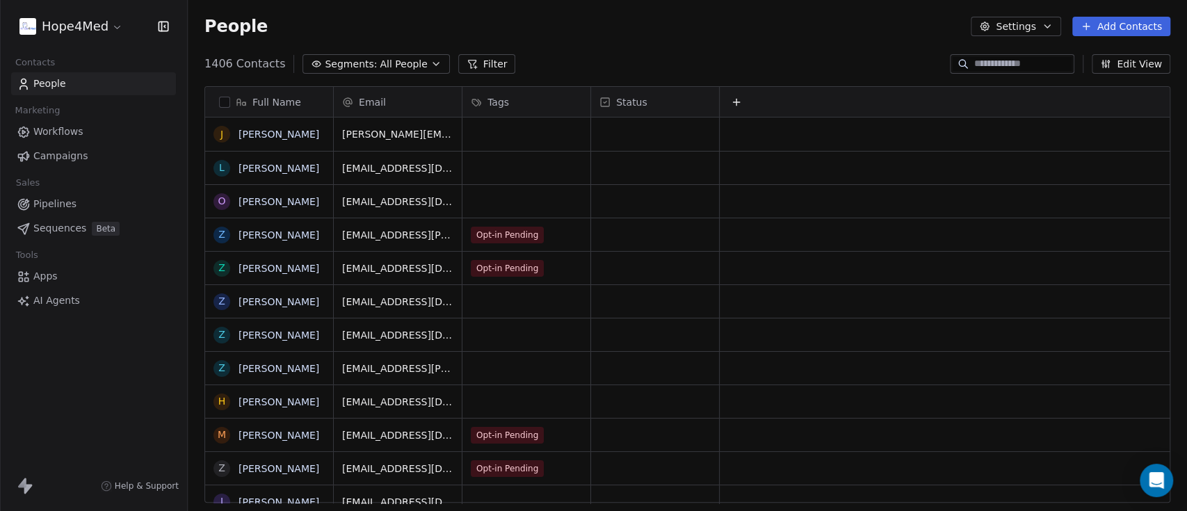
scroll to position [435, 985]
click at [81, 31] on html "Hope4Med Contacts People Marketing Workflows Campaigns Sales Pipelines Sequence…" at bounding box center [593, 307] width 1187 height 615
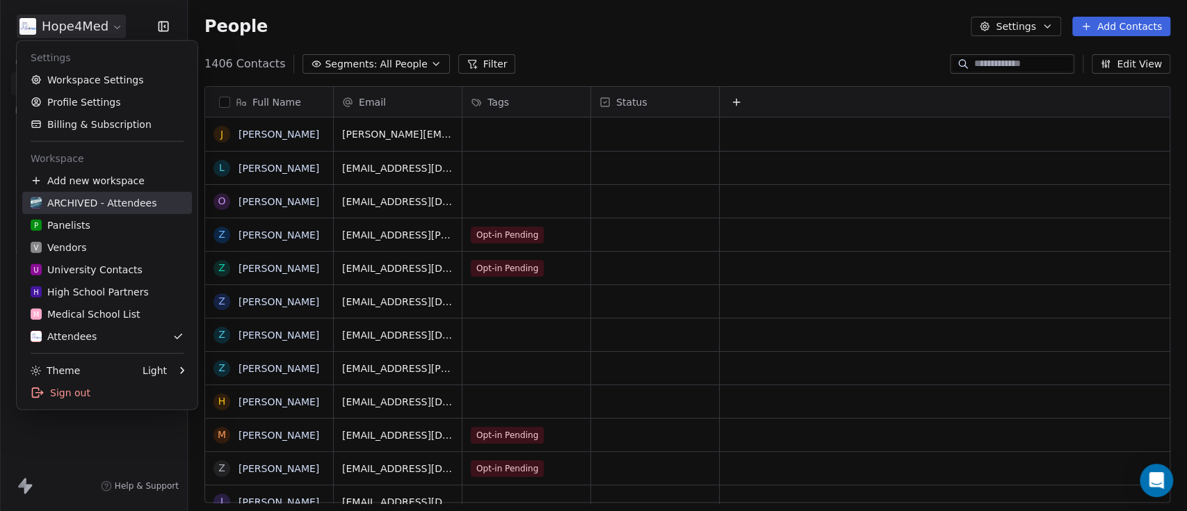
click at [114, 197] on div "ARCHIVED - Attendees" at bounding box center [94, 203] width 126 height 14
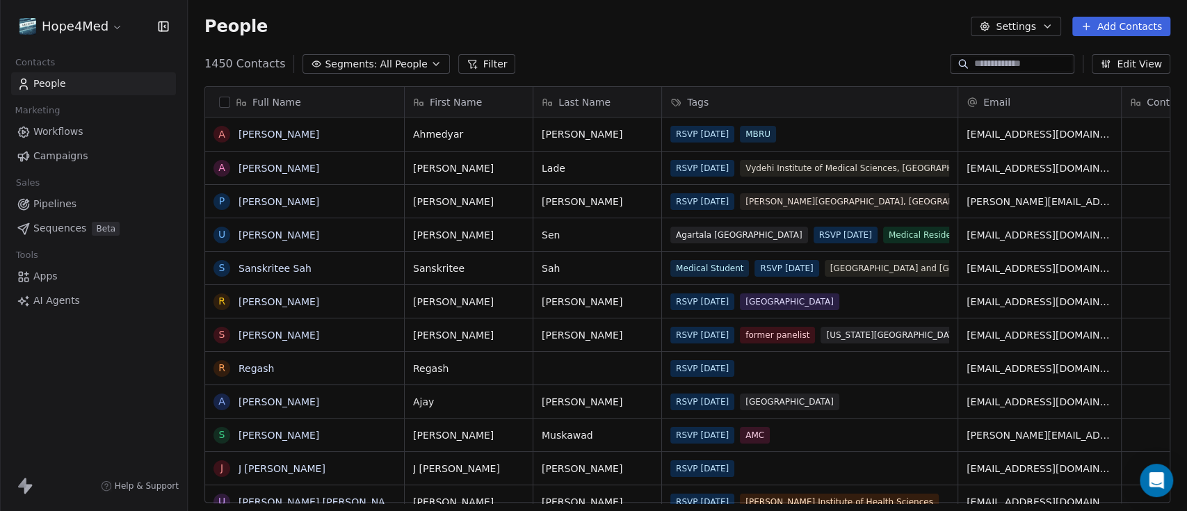
scroll to position [435, 985]
click at [293, 131] on link "[PERSON_NAME]" at bounding box center [279, 134] width 81 height 11
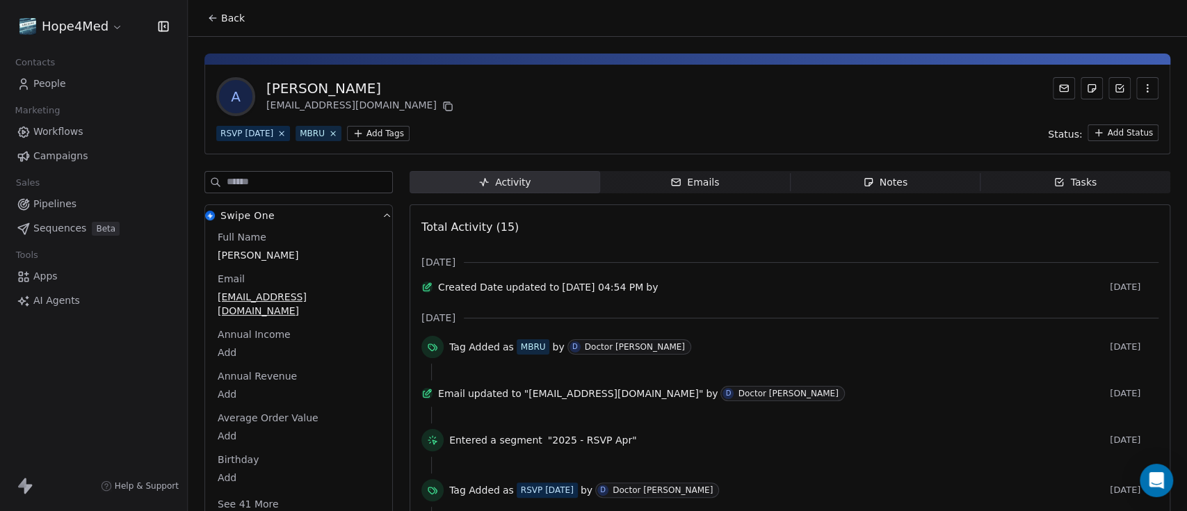
scroll to position [92, 0]
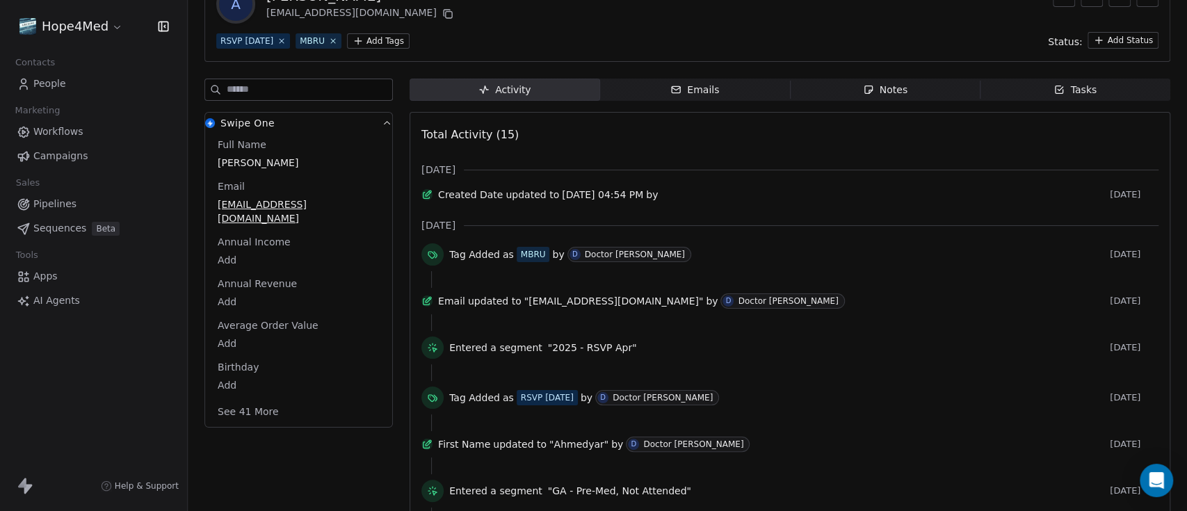
click at [674, 86] on icon "button" at bounding box center [675, 89] width 11 height 11
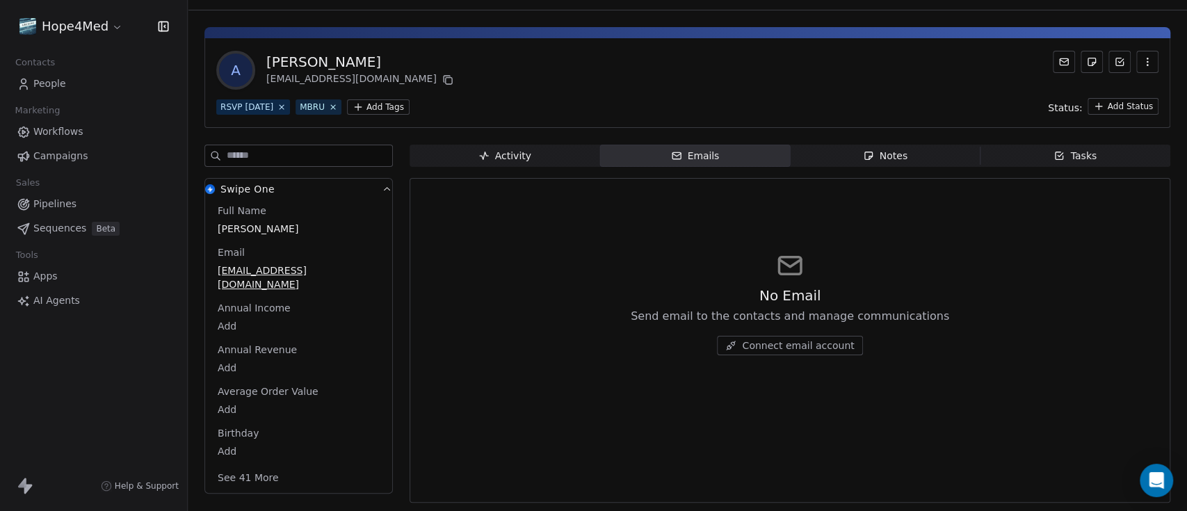
scroll to position [26, 0]
click at [886, 160] on div "Notes" at bounding box center [885, 157] width 45 height 15
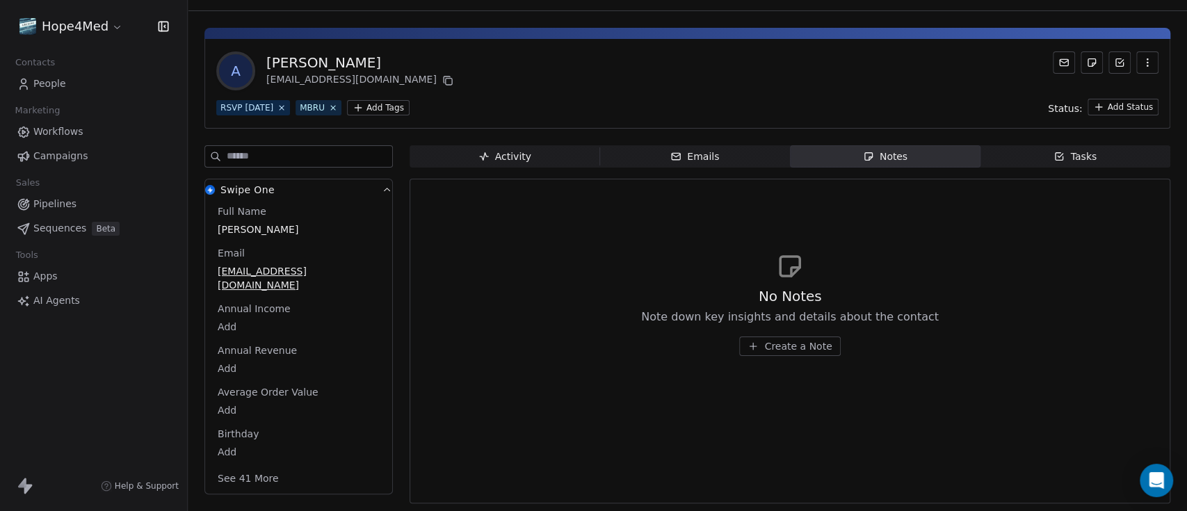
click at [1062, 159] on div "Tasks" at bounding box center [1075, 157] width 43 height 15
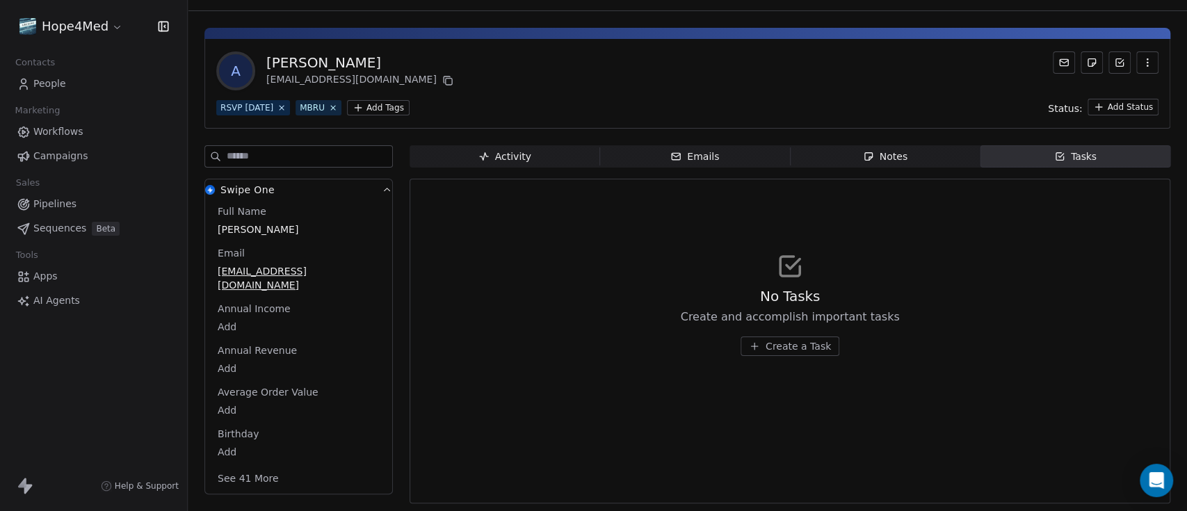
click at [508, 152] on div "Activity" at bounding box center [504, 157] width 53 height 15
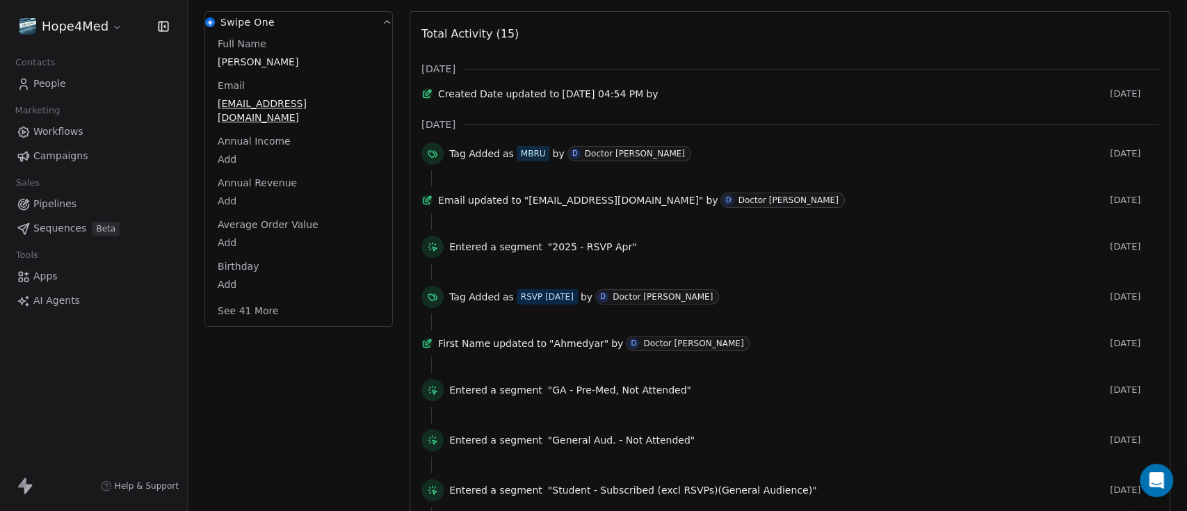
scroll to position [211, 0]
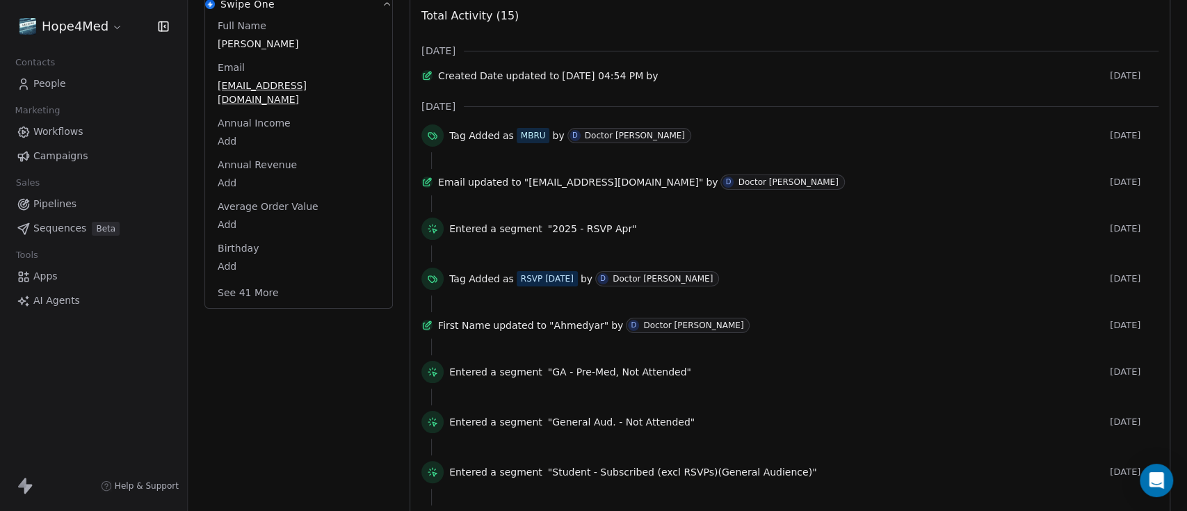
click at [494, 189] on span "updated to" at bounding box center [495, 182] width 54 height 14
click at [706, 189] on span "by" at bounding box center [712, 182] width 12 height 14
click at [426, 188] on div at bounding box center [426, 182] width 11 height 11
click at [428, 186] on icon at bounding box center [427, 183] width 6 height 6
click at [569, 195] on div "Email updated to "[EMAIL_ADDRESS][DOMAIN_NAME]" by D Doctor [PERSON_NAME] [DATE]" at bounding box center [789, 185] width 737 height 21
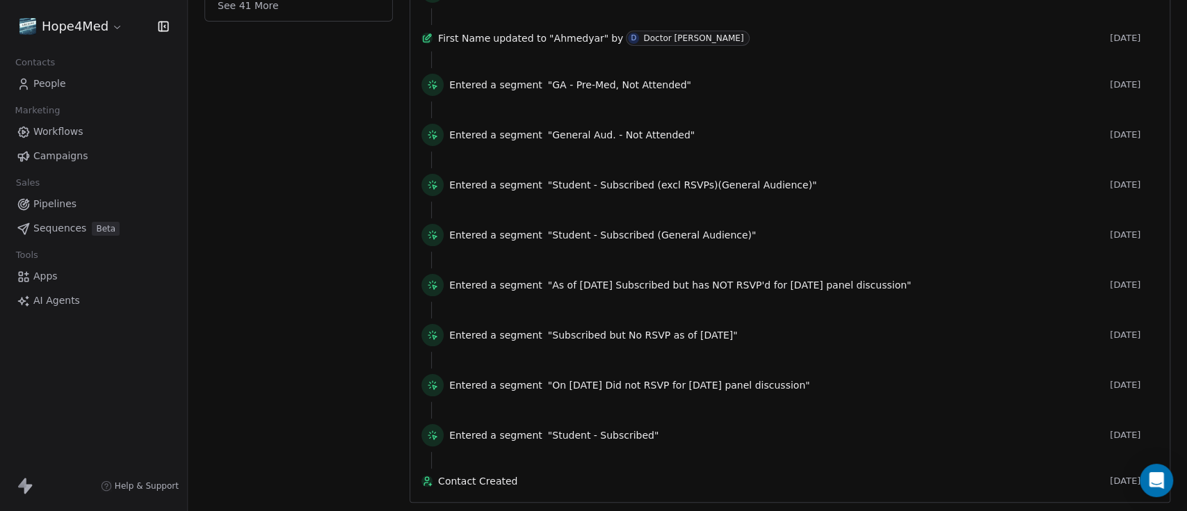
scroll to position [529, 0]
click at [695, 278] on span ""As of [DATE] Subscribed but has NOT RSVP'd for [DATE] panel discussion"" at bounding box center [730, 285] width 364 height 14
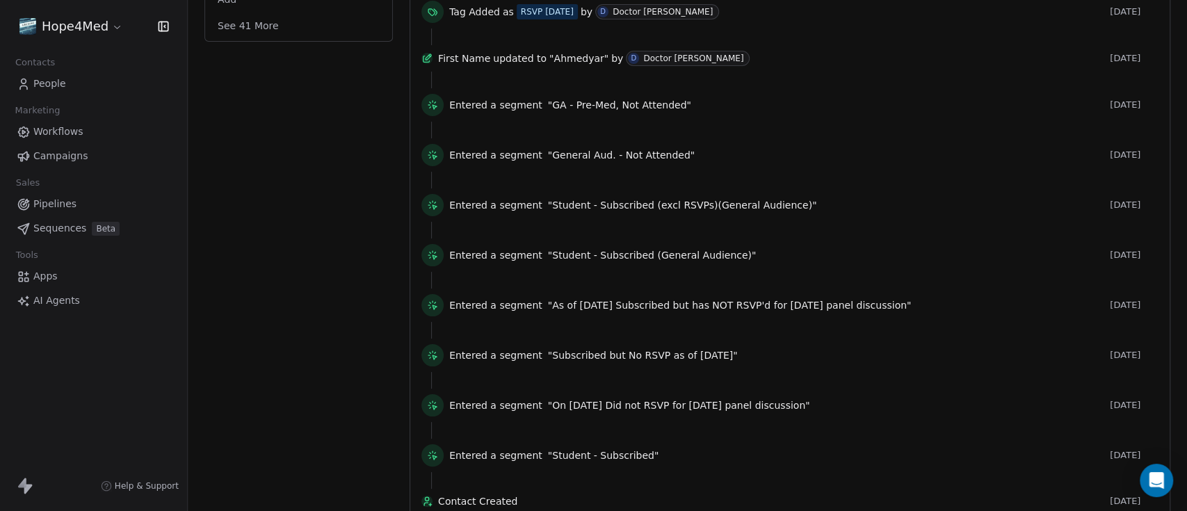
scroll to position [436, 0]
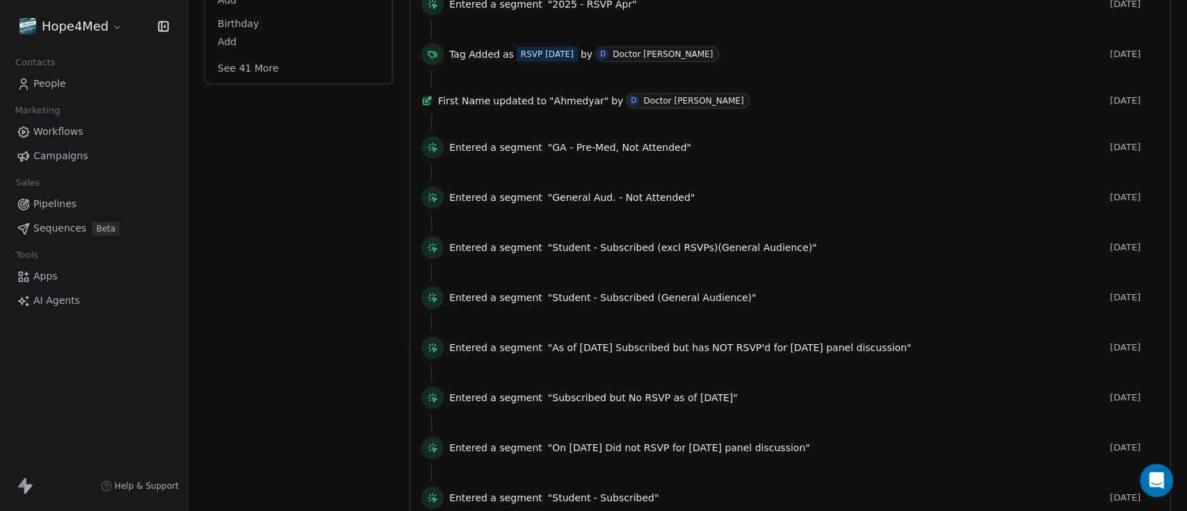
click at [65, 161] on span "Campaigns" at bounding box center [60, 156] width 54 height 15
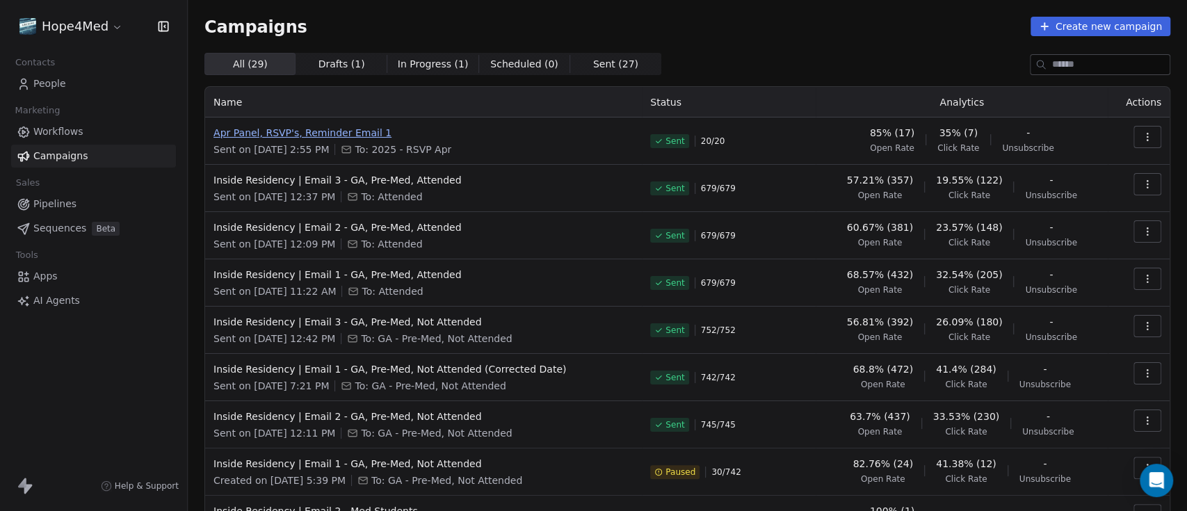
click at [332, 130] on span "Apr Panel, RSVP's, Reminder Email 1" at bounding box center [423, 133] width 420 height 14
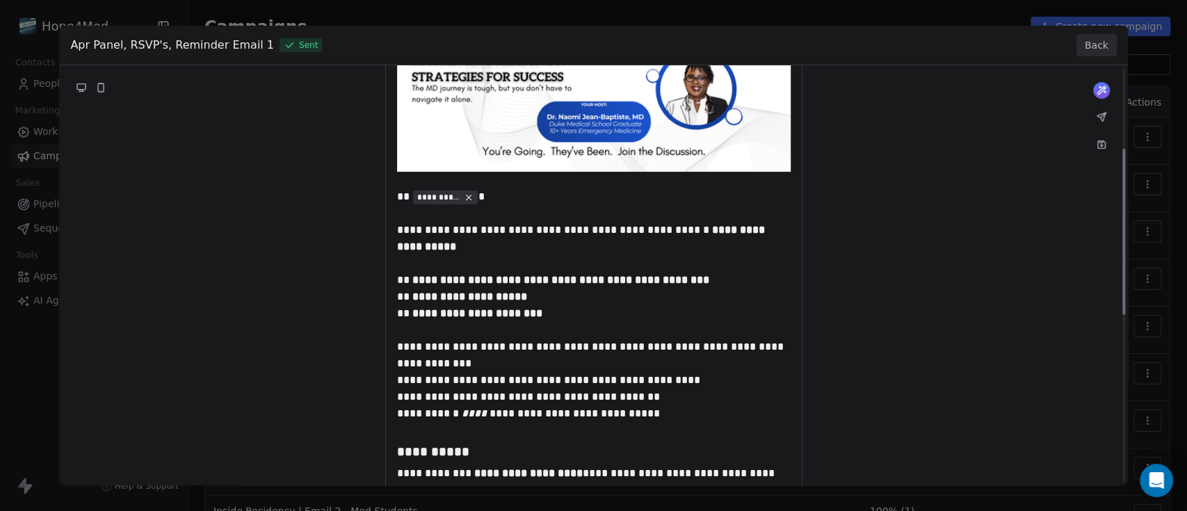
scroll to position [92, 0]
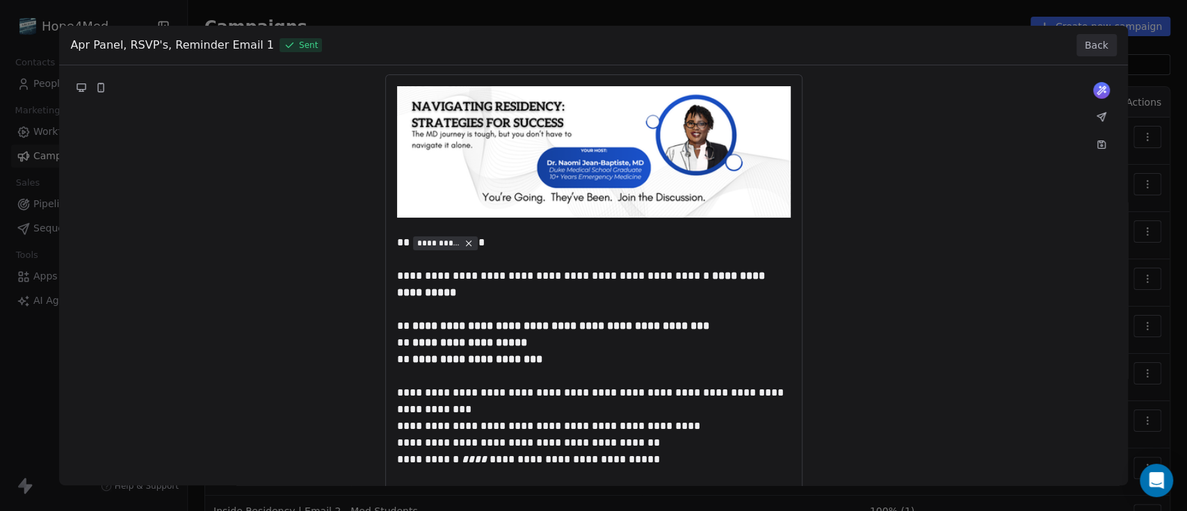
click at [1140, 46] on div "**********" at bounding box center [593, 255] width 1187 height 511
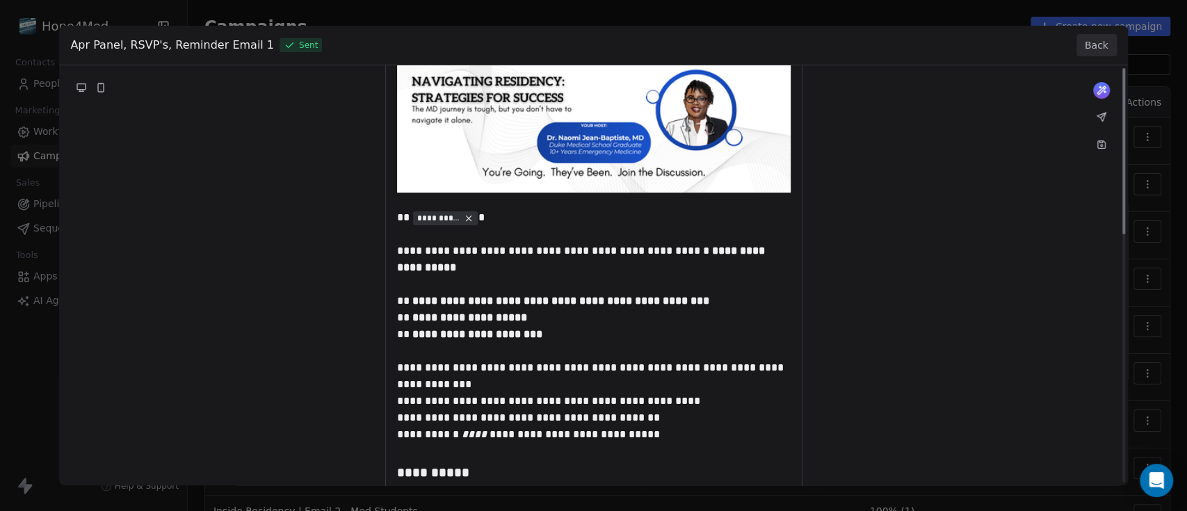
scroll to position [0, 0]
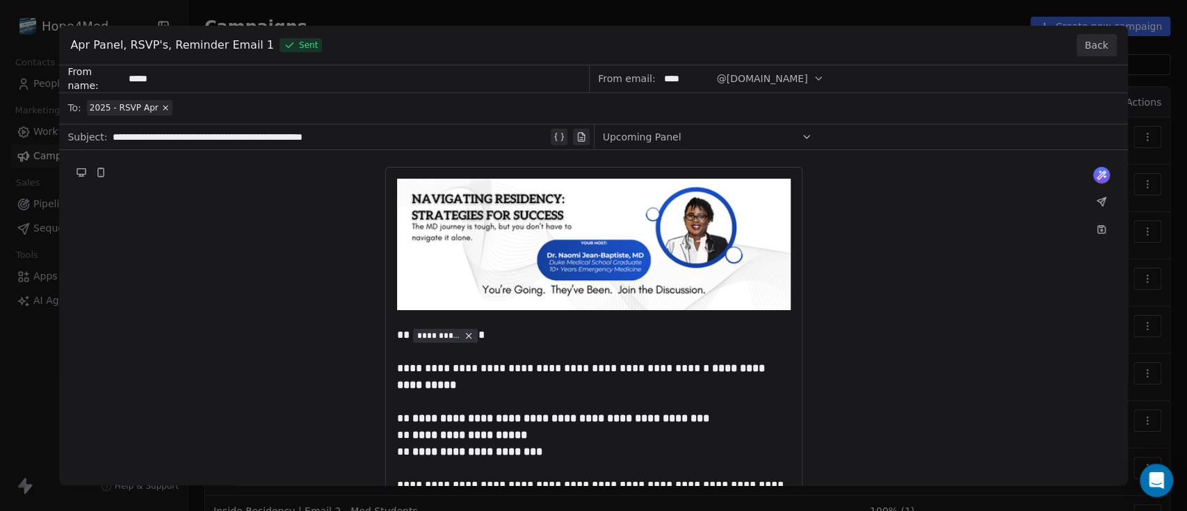
click at [1095, 43] on button "Back" at bounding box center [1096, 45] width 40 height 22
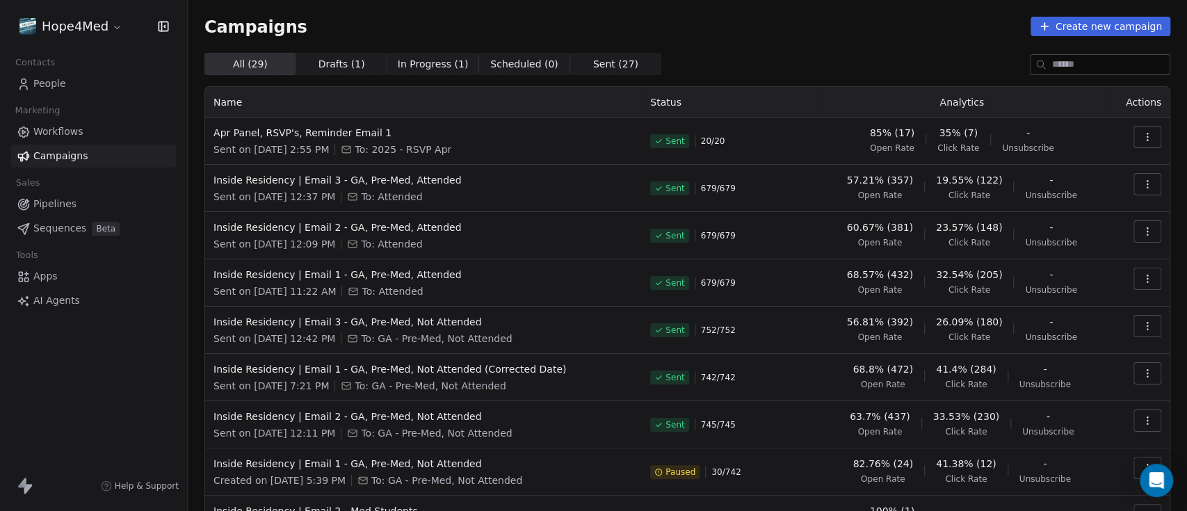
click at [248, 140] on div "Apr Panel, RSVP's, Reminder Email 1 Sent on [DATE] 2:55 PM To: 2025 - RSVP Apr" at bounding box center [423, 141] width 420 height 31
click at [249, 129] on span "Apr Panel, RSVP's, Reminder Email 1" at bounding box center [423, 133] width 420 height 14
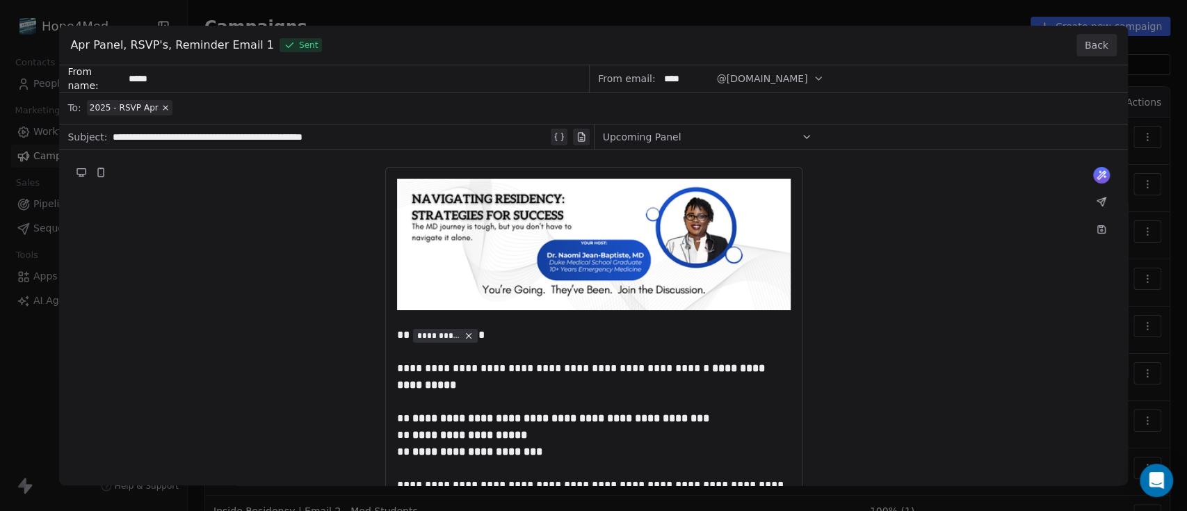
click at [1098, 44] on button "Back" at bounding box center [1096, 45] width 40 height 22
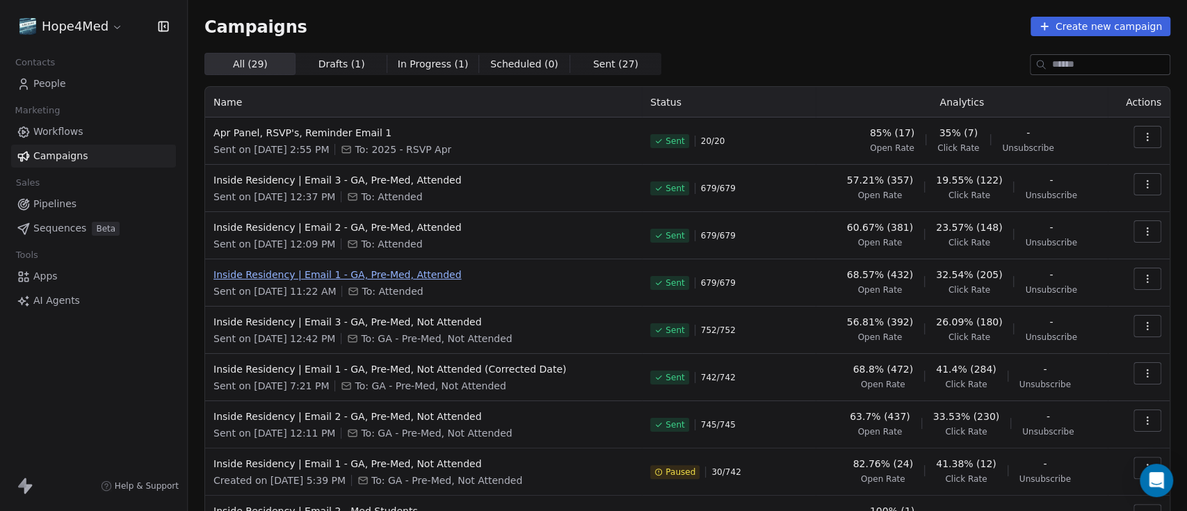
click at [285, 280] on span "Inside Residency | Email 1 - GA, Pre-Med, Attended" at bounding box center [423, 275] width 420 height 14
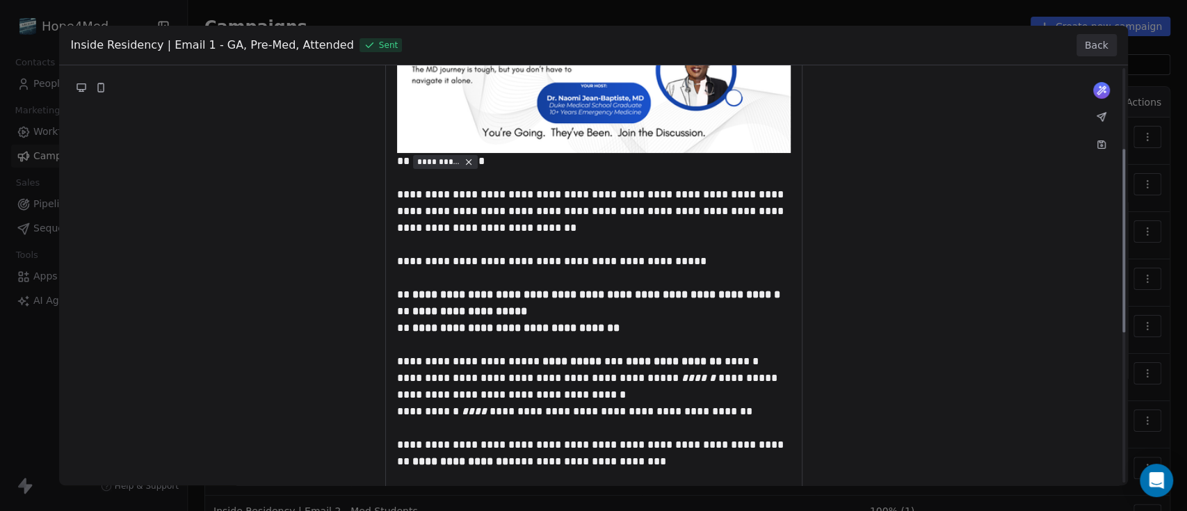
scroll to position [185, 0]
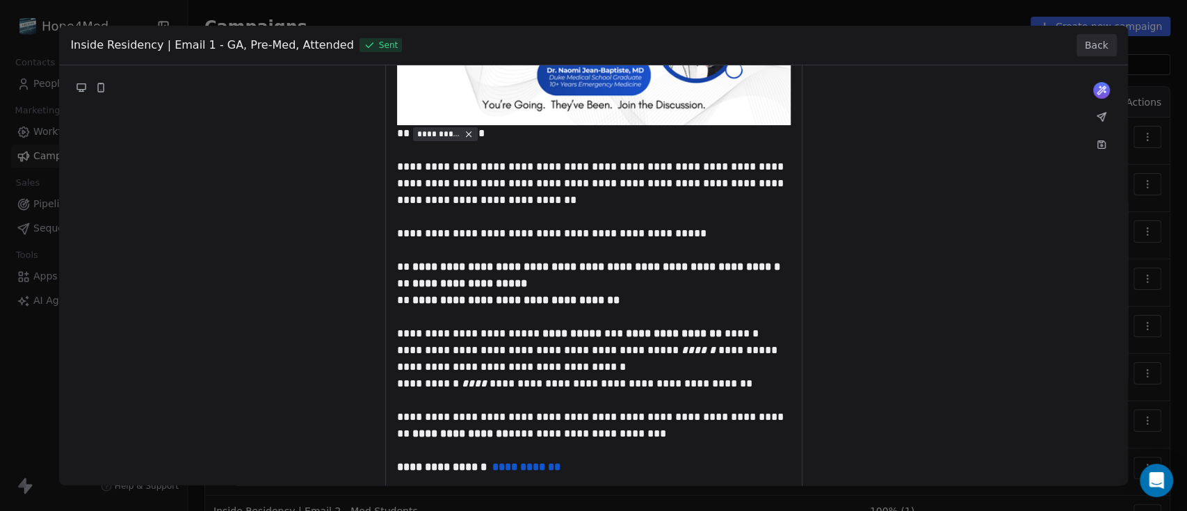
drag, startPoint x: 621, startPoint y: 301, endPoint x: 442, endPoint y: 298, distance: 179.4
click at [449, 296] on div "**********" at bounding box center [593, 341] width 1068 height 923
click at [439, 298] on div "**********" at bounding box center [593, 341] width 1068 height 923
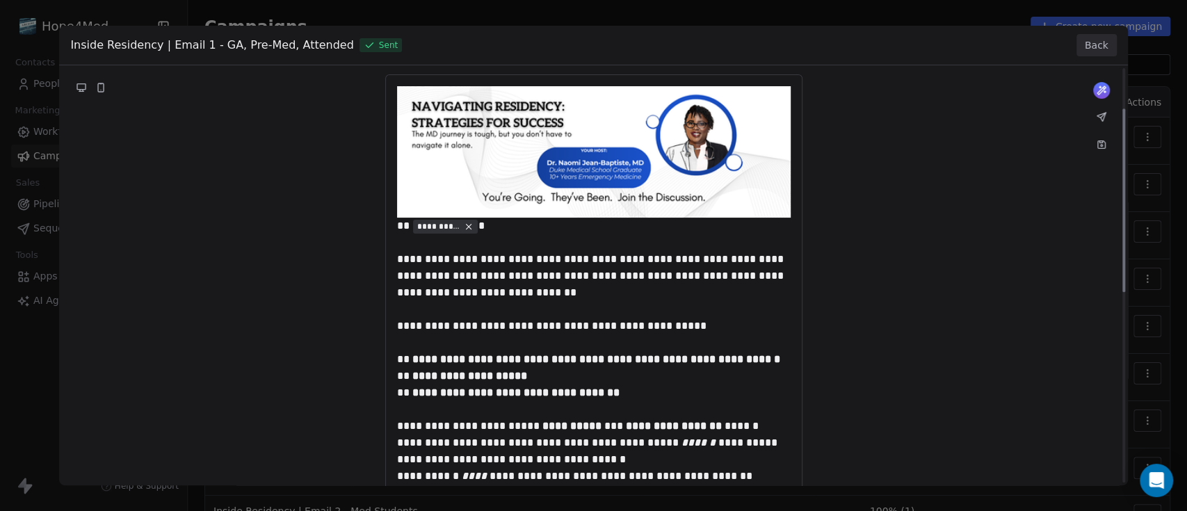
scroll to position [0, 0]
